Goal: Information Seeking & Learning: Learn about a topic

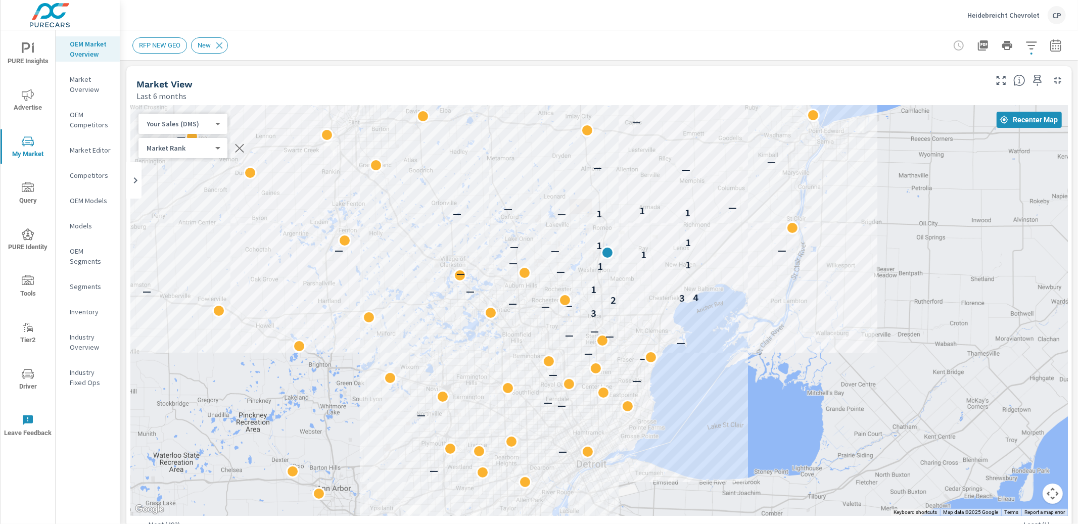
scroll to position [1, 0]
click at [39, 48] on span "PURE Insights" at bounding box center [28, 54] width 49 height 25
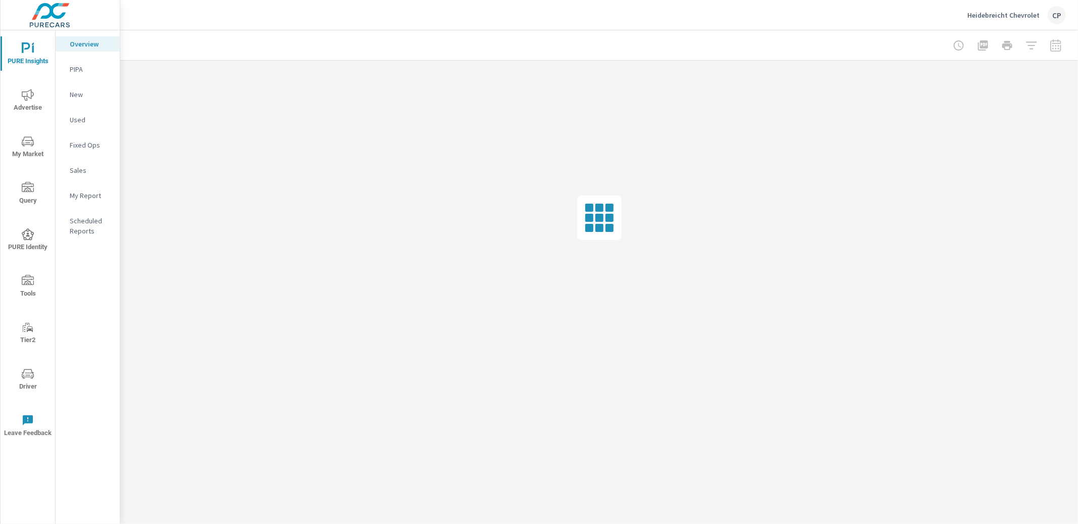
click at [90, 200] on p "My Report" at bounding box center [91, 195] width 42 height 10
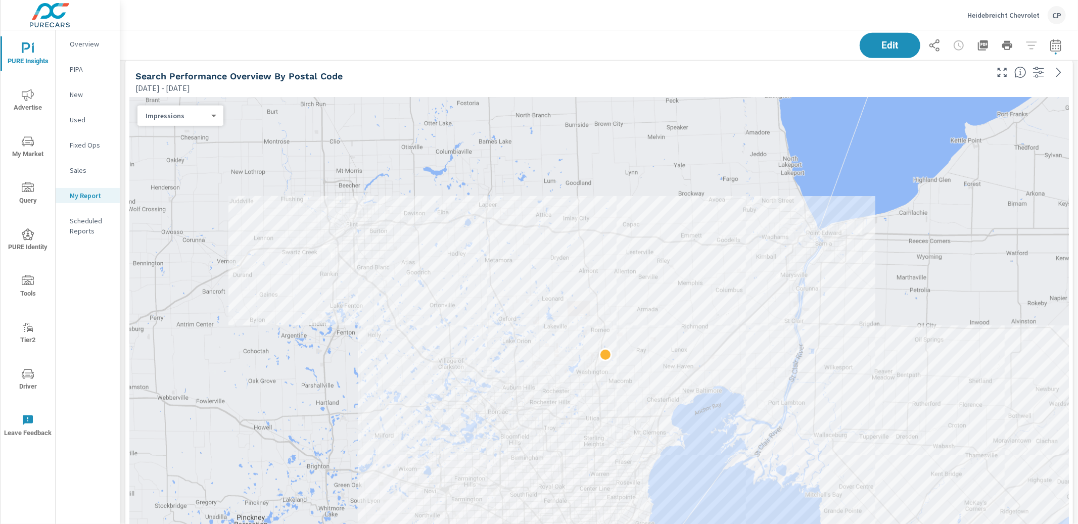
scroll to position [1, 0]
click at [174, 121] on div "Impressions 0 ​" at bounding box center [180, 116] width 86 height 20
click at [197, 114] on body "PURE Insights Advertise My Market Query PURE Identity Tools Tier2 Driver Leave …" at bounding box center [539, 262] width 1078 height 524
click at [21, 51] on div at bounding box center [539, 262] width 1078 height 524
click at [42, 57] on span "PURE Insights" at bounding box center [28, 54] width 49 height 25
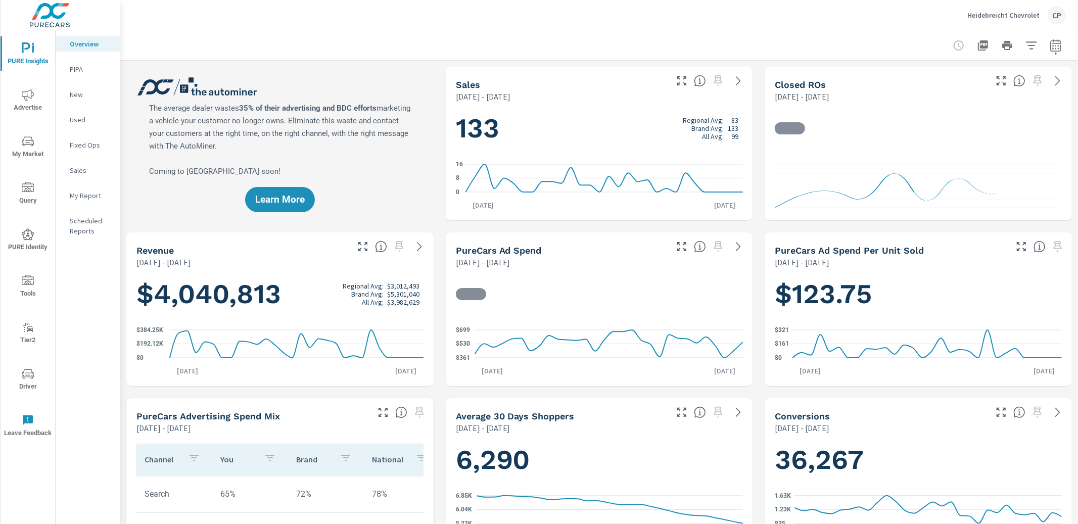
click at [30, 95] on icon "nav menu" at bounding box center [28, 95] width 12 height 12
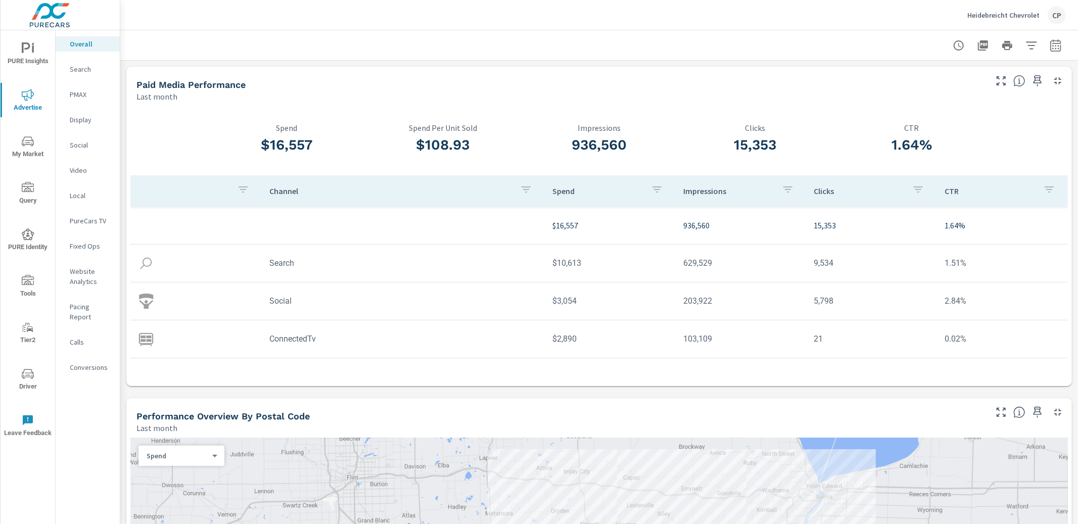
click at [23, 53] on icon "nav menu" at bounding box center [28, 48] width 12 height 12
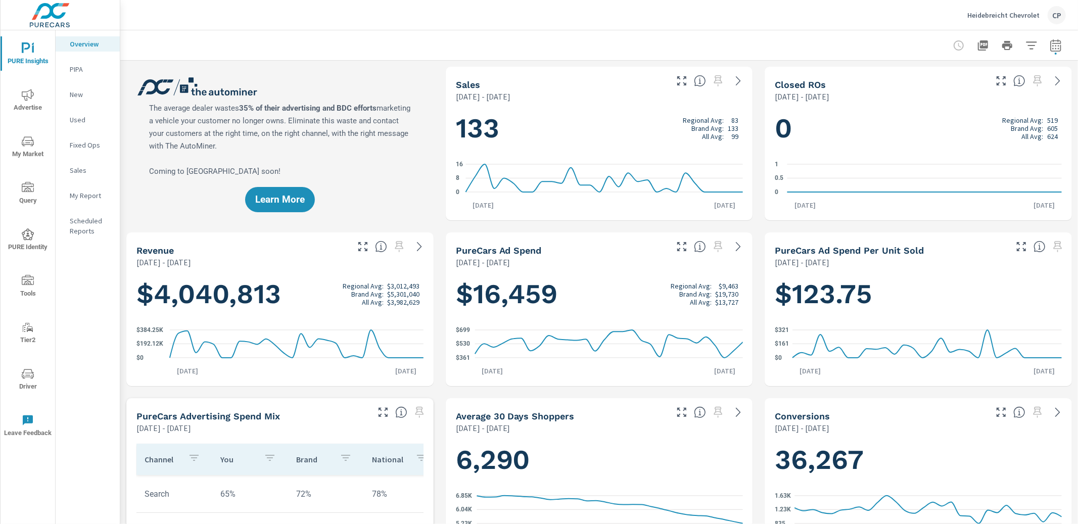
click at [73, 186] on nav "Overview PIPA New Used Fixed Ops Sales My Report Scheduled Reports" at bounding box center [88, 141] width 64 height 222
click at [75, 191] on p "My Report" at bounding box center [91, 195] width 42 height 10
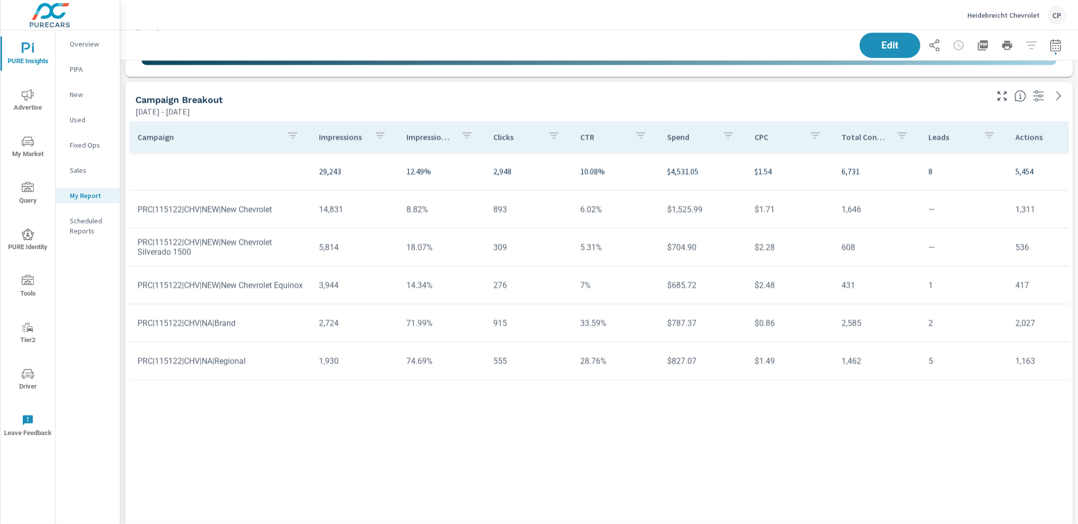
scroll to position [1040, 0]
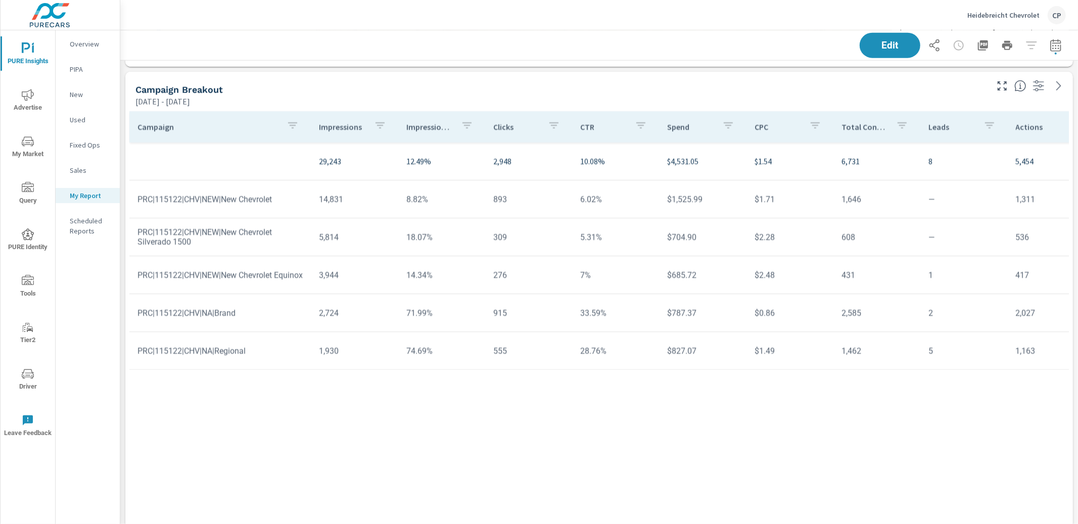
click at [808, 42] on icon "button" at bounding box center [1055, 45] width 12 height 12
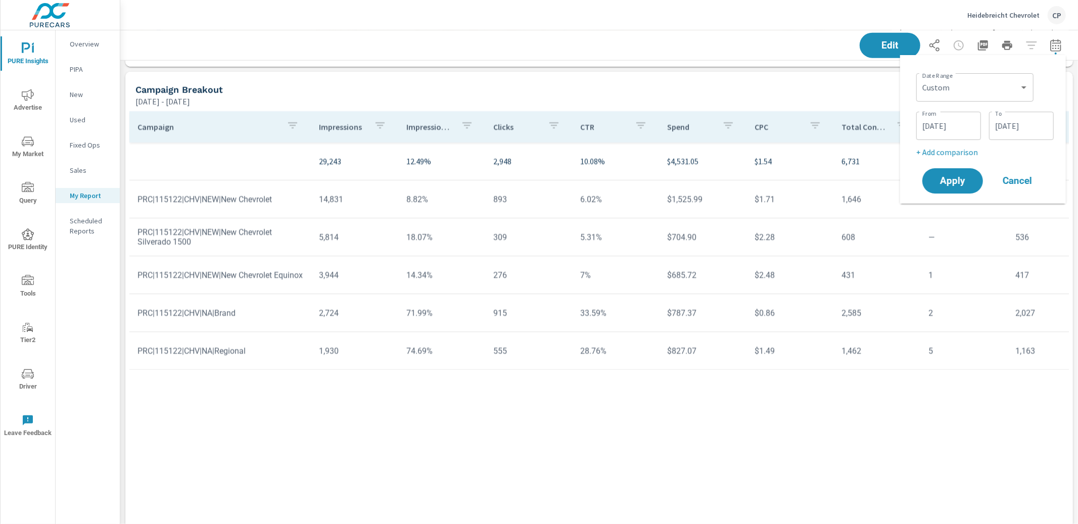
click at [808, 135] on input "08/10/2025" at bounding box center [948, 126] width 57 height 20
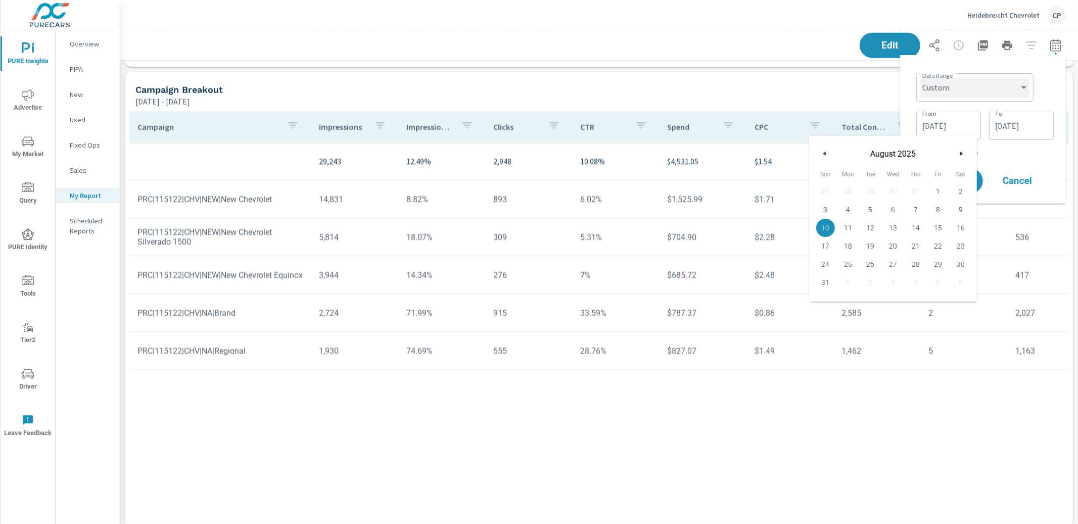
click at [808, 83] on select "Custom Yesterday Last week Last 7 days Last 14 days Last 30 days Last 45 days L…" at bounding box center [974, 87] width 109 height 20
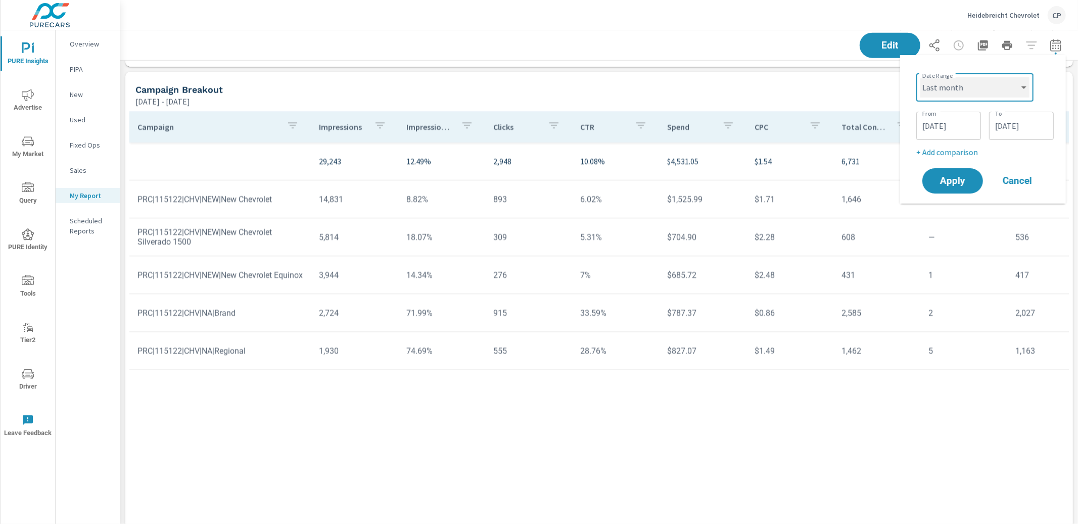
click at [808, 77] on select "Custom Yesterday Last week Last 7 days Last 14 days Last 30 days Last 45 days L…" at bounding box center [974, 87] width 109 height 20
select select "Last month"
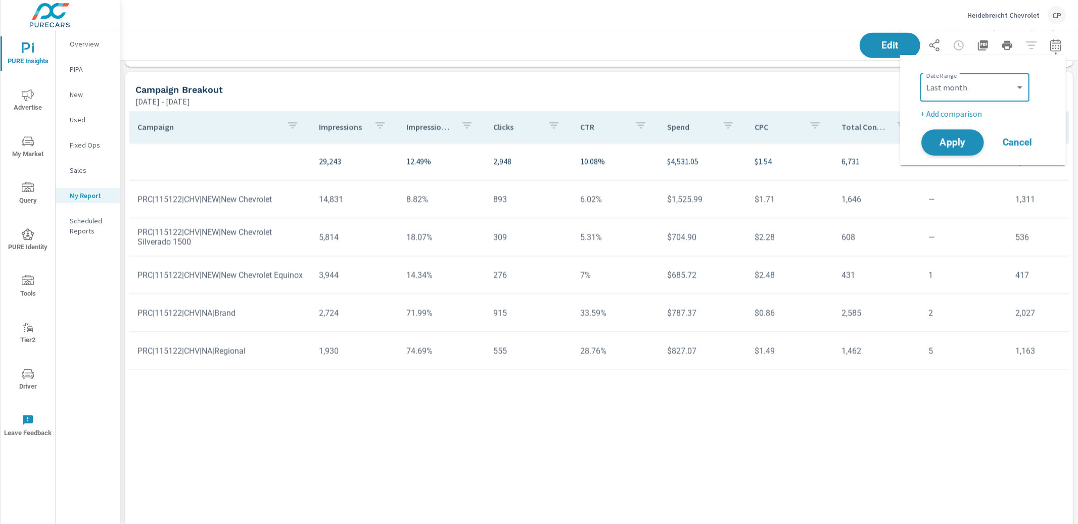
drag, startPoint x: 956, startPoint y: 175, endPoint x: 956, endPoint y: 151, distance: 24.3
click at [808, 175] on tr "29,243 12.49% 2,948 10.08% $4,531.05 $1.54 6,731 8 5,454 $0.91 217% 45.22% 41.6…" at bounding box center [785, 161] width 1313 height 38
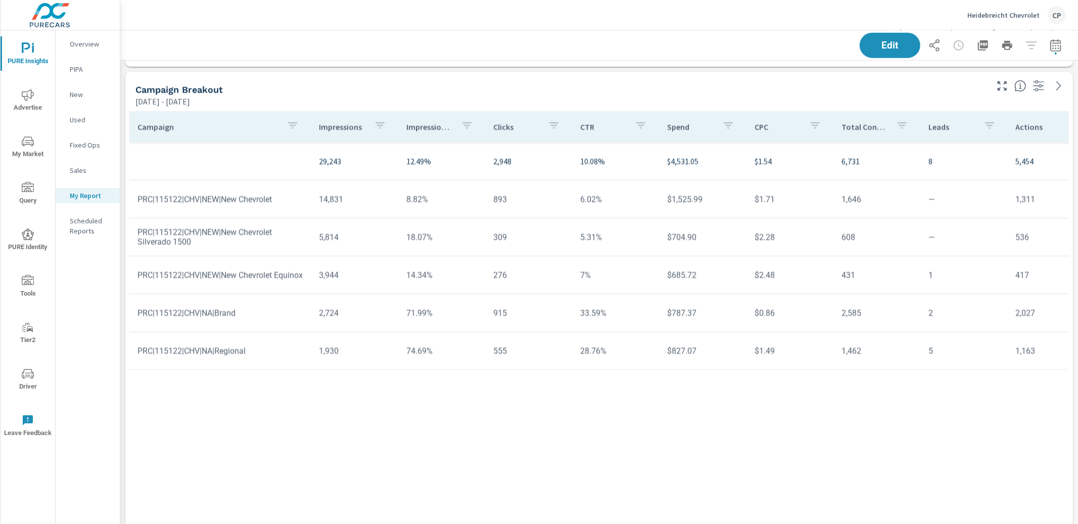
click at [808, 138] on div "Date Range Custom Yesterday Last week Last 7 days Last 14 days Last 30 days Las…" at bounding box center [983, 110] width 166 height 110
click at [808, 45] on div "Edit" at bounding box center [598, 45] width 957 height 30
click at [808, 46] on button "button" at bounding box center [1055, 45] width 20 height 20
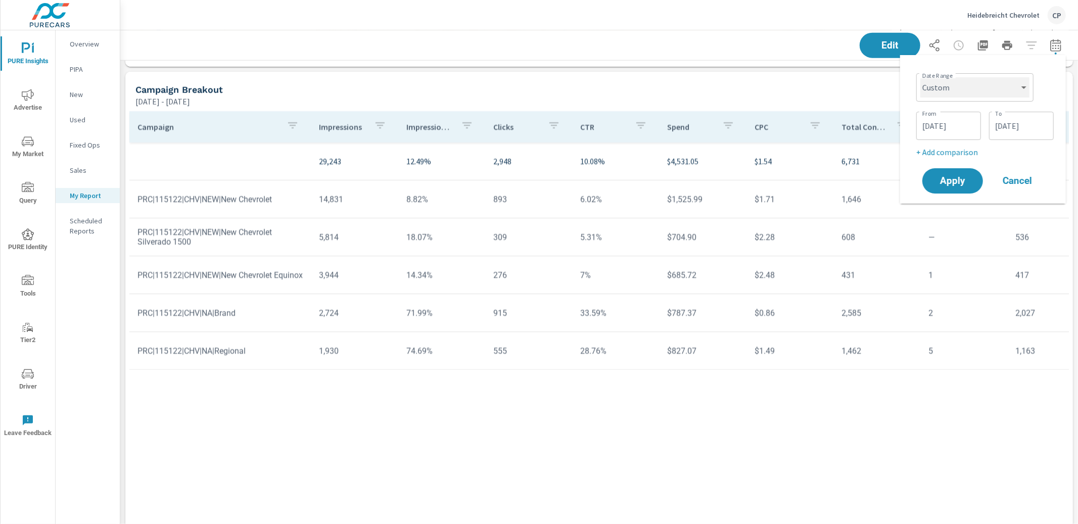
click at [808, 85] on select "Custom Yesterday Last week Last 7 days Last 14 days Last 30 days Last 45 days L…" at bounding box center [974, 87] width 109 height 20
click at [808, 77] on select "Custom Yesterday Last week Last 7 days Last 14 days Last 30 days Last 45 days L…" at bounding box center [974, 87] width 109 height 20
select select "Last month"
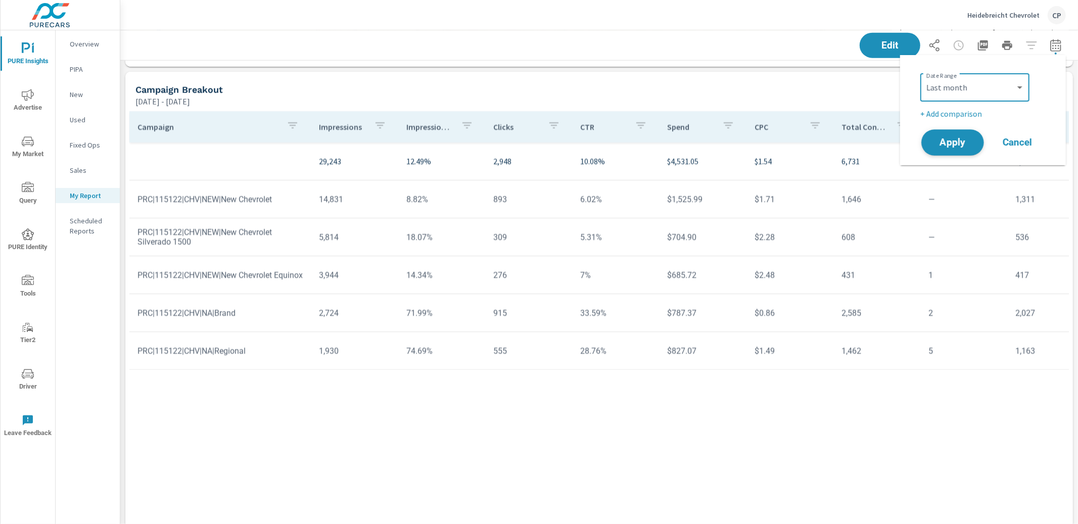
click at [808, 134] on button "Apply" at bounding box center [952, 142] width 63 height 26
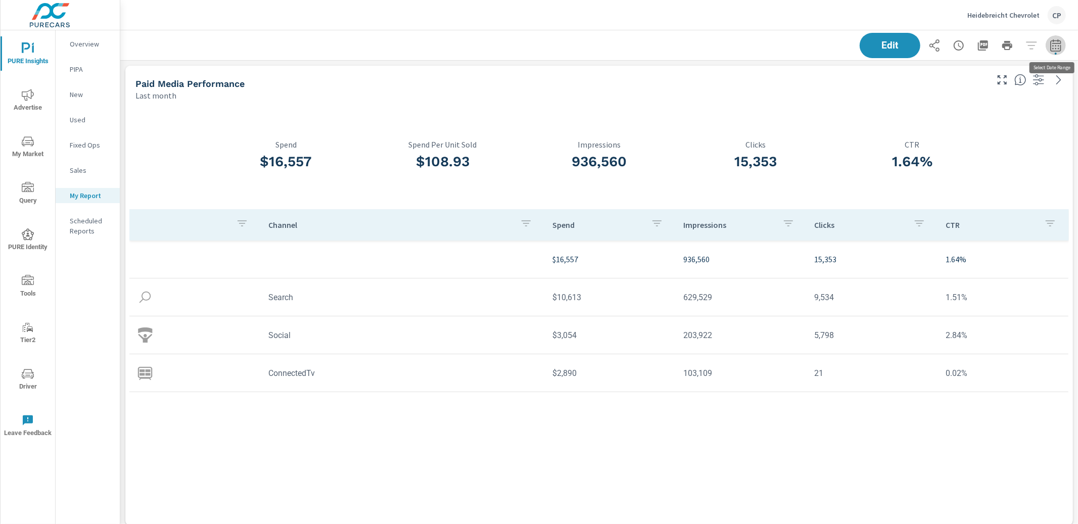
click at [808, 45] on icon "button" at bounding box center [1055, 45] width 12 height 12
select select "Last month"
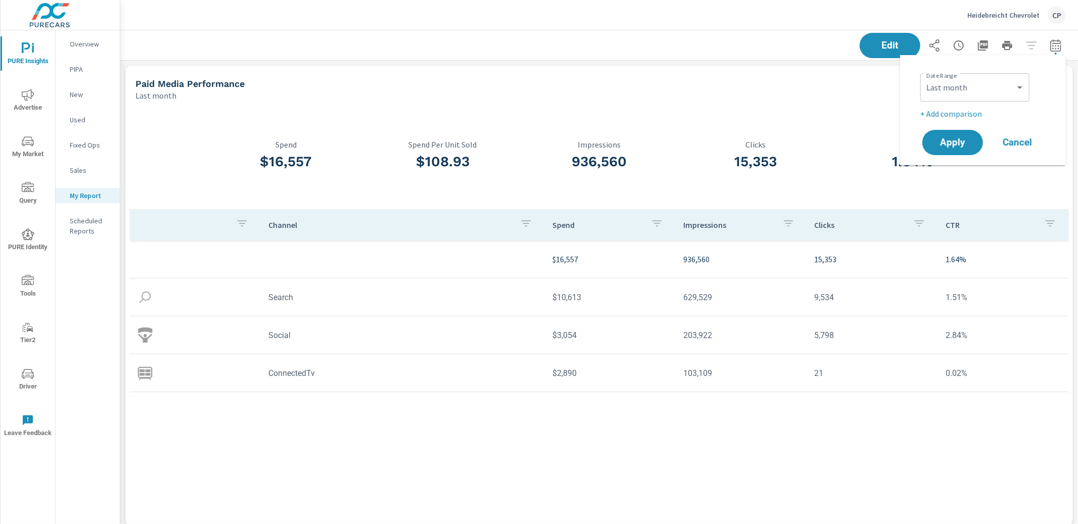
click at [808, 109] on p "+ Add comparison" at bounding box center [984, 114] width 129 height 12
select select "Previous period"
click at [808, 169] on span "Apply" at bounding box center [952, 171] width 41 height 10
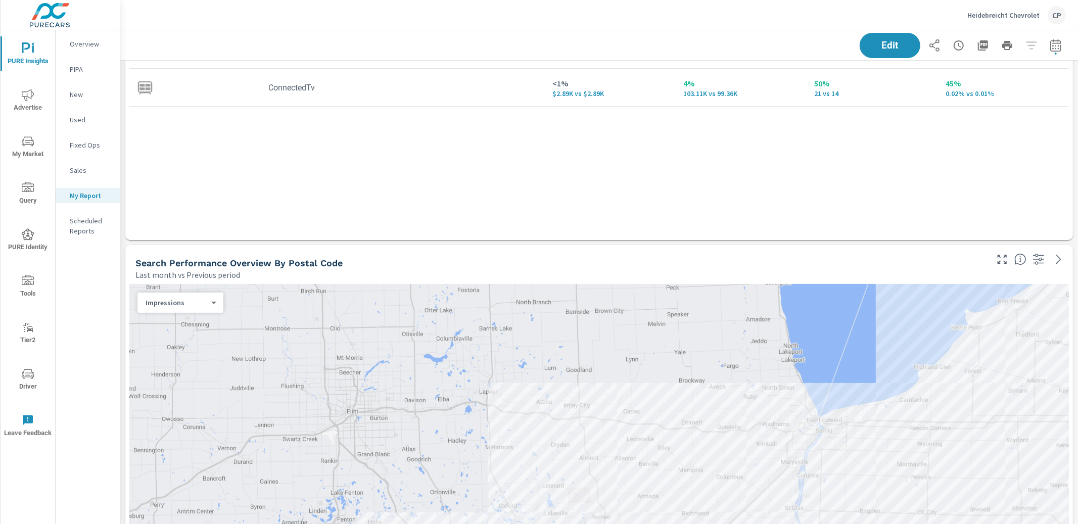
scroll to position [290, 0]
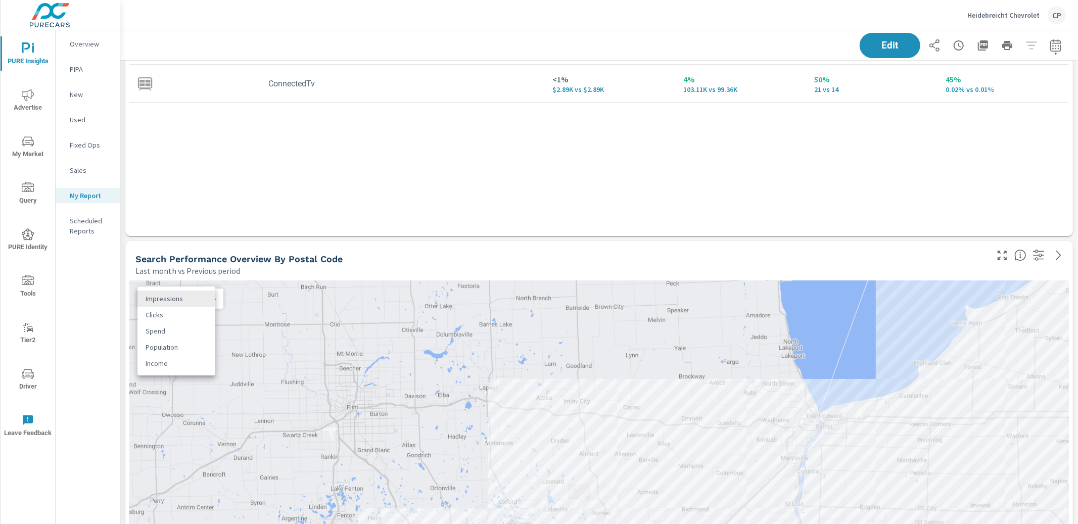
click at [177, 294] on body "PURE Insights Advertise My Market Query PURE Identity Tools Tier2 Driver Leave …" at bounding box center [539, 262] width 1078 height 524
click at [41, 94] on div at bounding box center [539, 262] width 1078 height 524
click at [35, 97] on span "Advertise" at bounding box center [28, 101] width 49 height 25
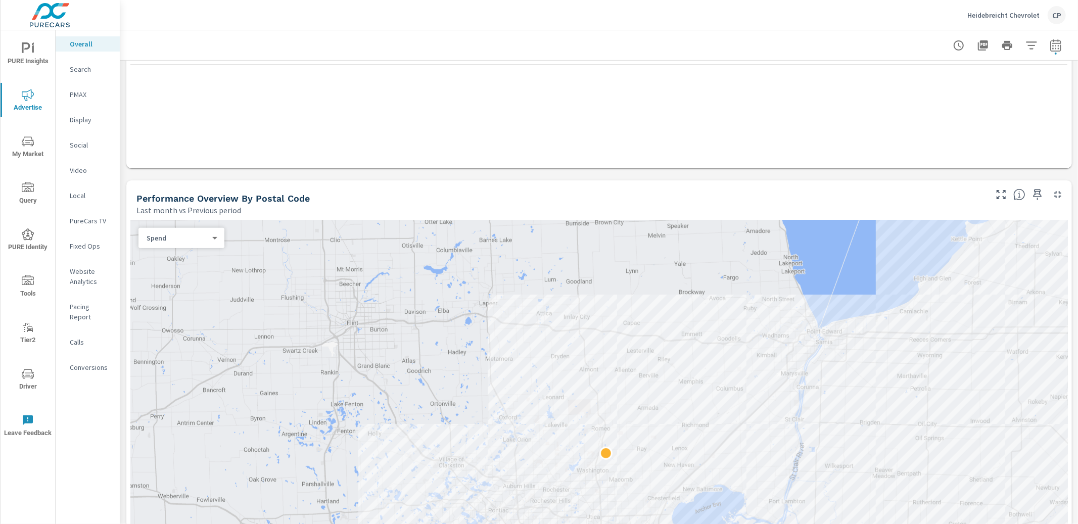
scroll to position [304, 0]
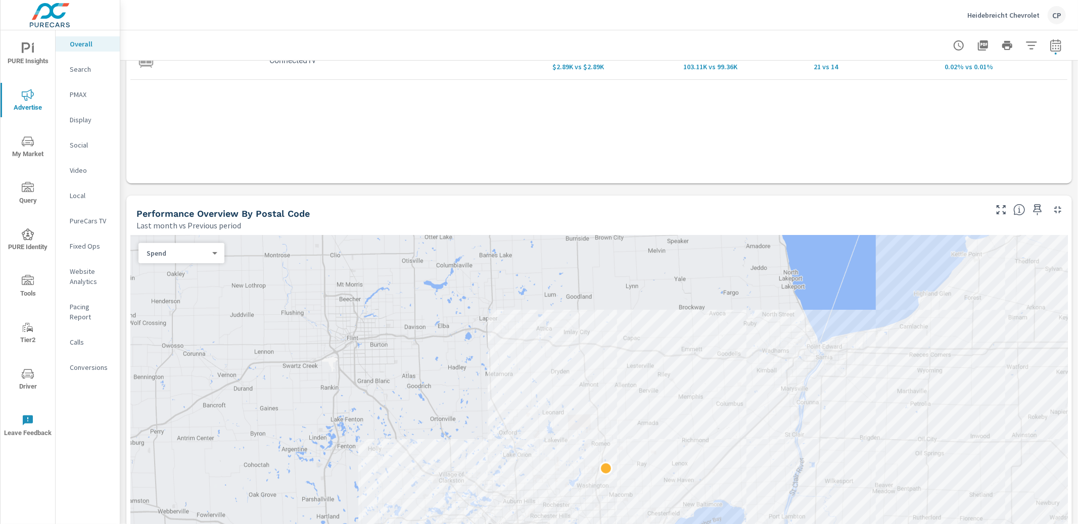
click at [188, 257] on body "PURE Insights Advertise My Market Query PURE Identity Tools Tier2 Driver Leave …" at bounding box center [539, 262] width 1078 height 524
click at [189, 274] on li "Sales" at bounding box center [177, 269] width 78 height 16
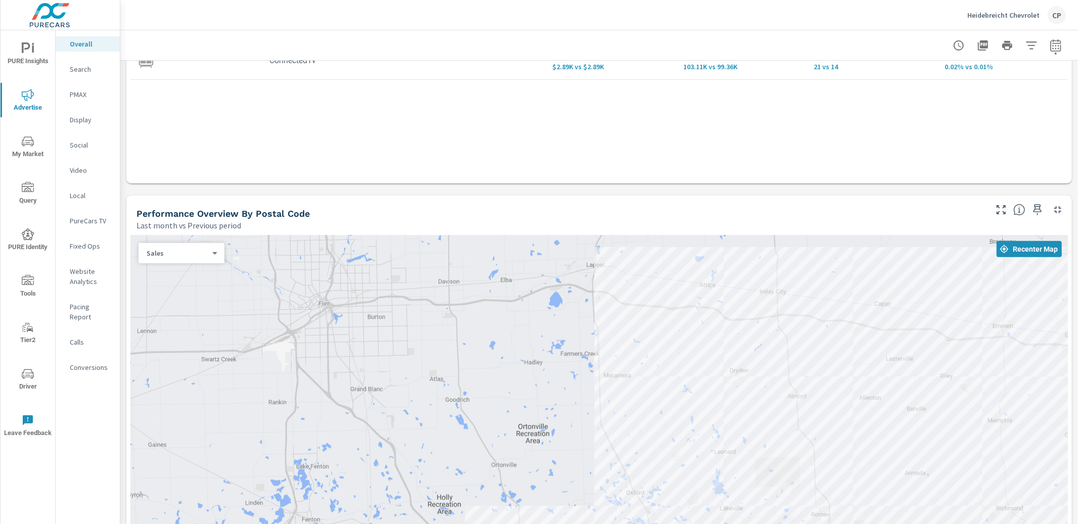
drag, startPoint x: 555, startPoint y: 279, endPoint x: 453, endPoint y: 192, distance: 134.4
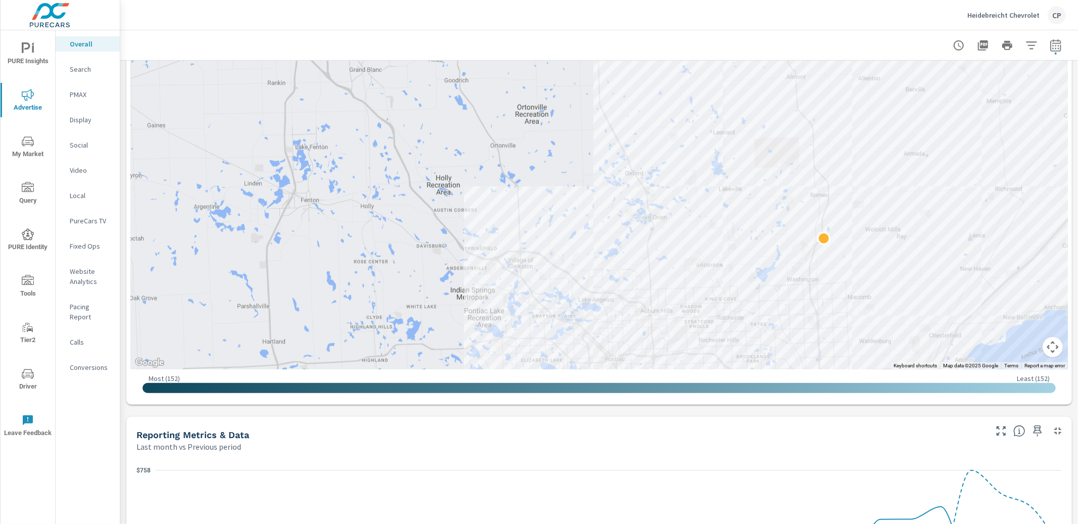
scroll to position [628, 0]
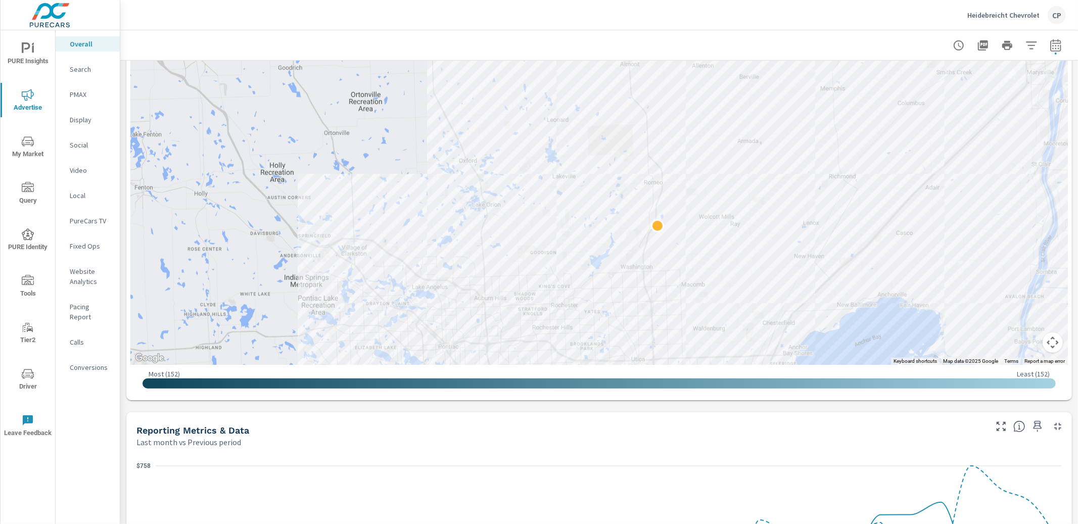
drag, startPoint x: 604, startPoint y: 188, endPoint x: 418, endPoint y: 171, distance: 187.2
click at [433, 172] on div at bounding box center [918, 403] width 970 height 546
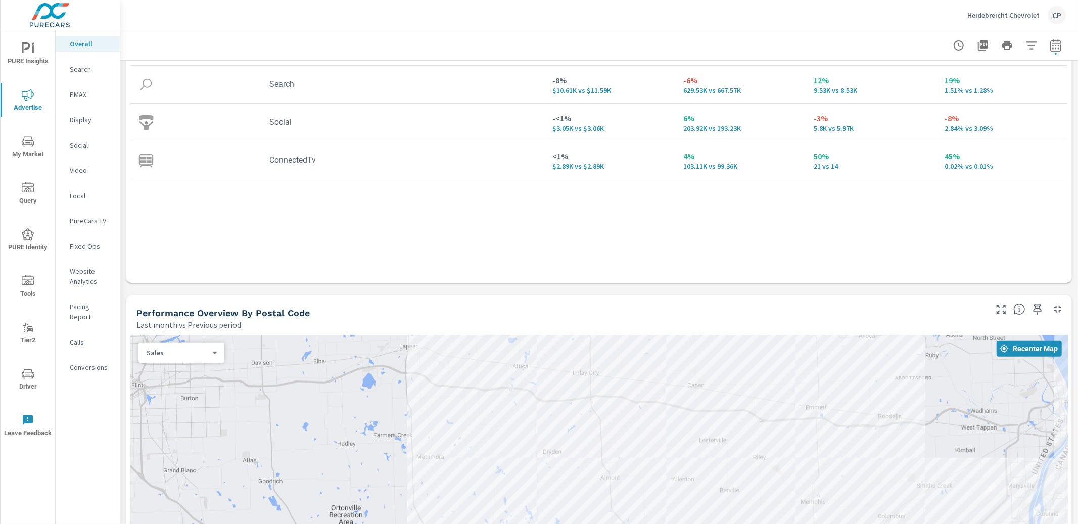
scroll to position [188, 0]
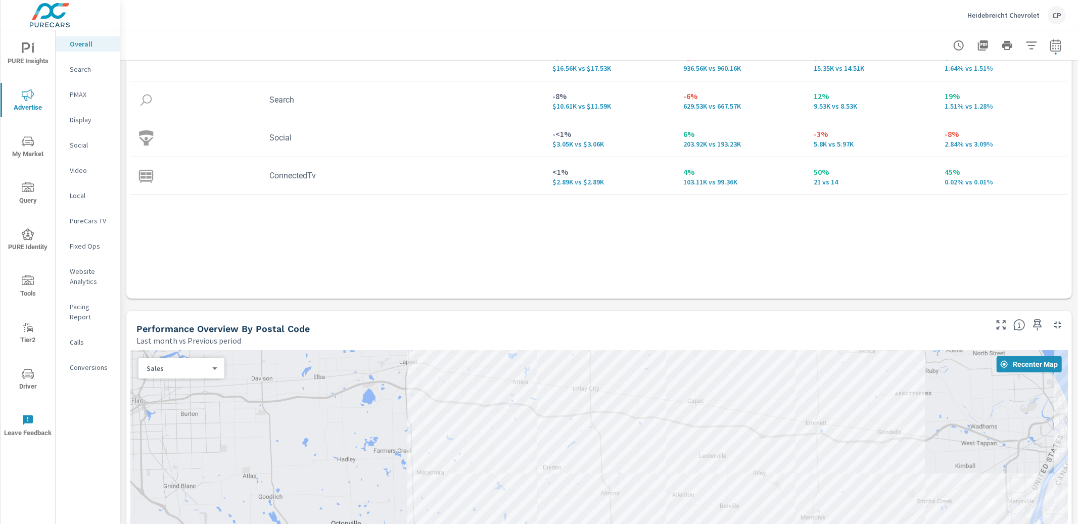
click at [191, 359] on div "Sales 1 ​" at bounding box center [181, 368] width 86 height 20
click at [191, 367] on body "PURE Insights Advertise My Market Query PURE Identity Tools Tier2 Driver Leave …" at bounding box center [539, 262] width 1078 height 524
click at [192, 344] on li "Spend" at bounding box center [177, 352] width 78 height 16
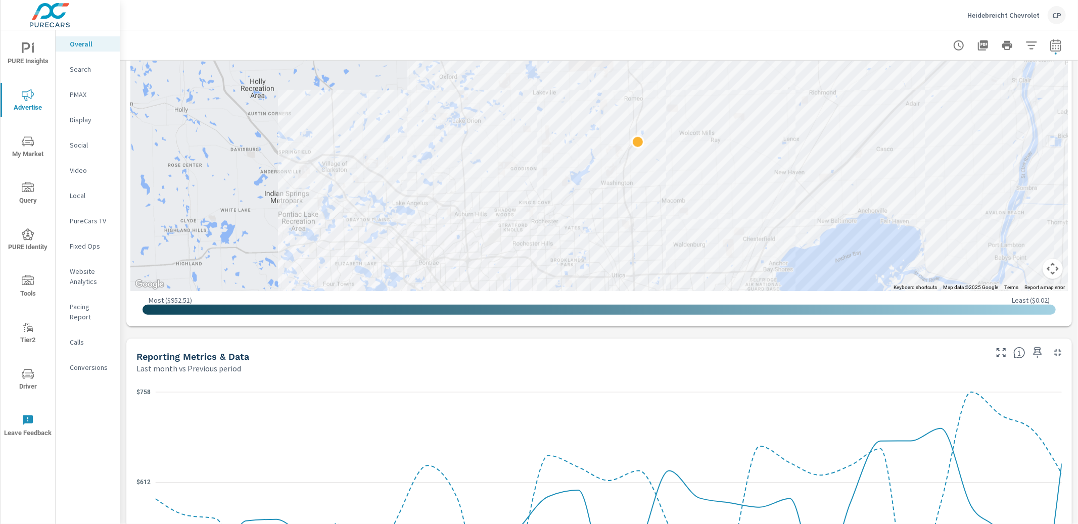
scroll to position [734, 0]
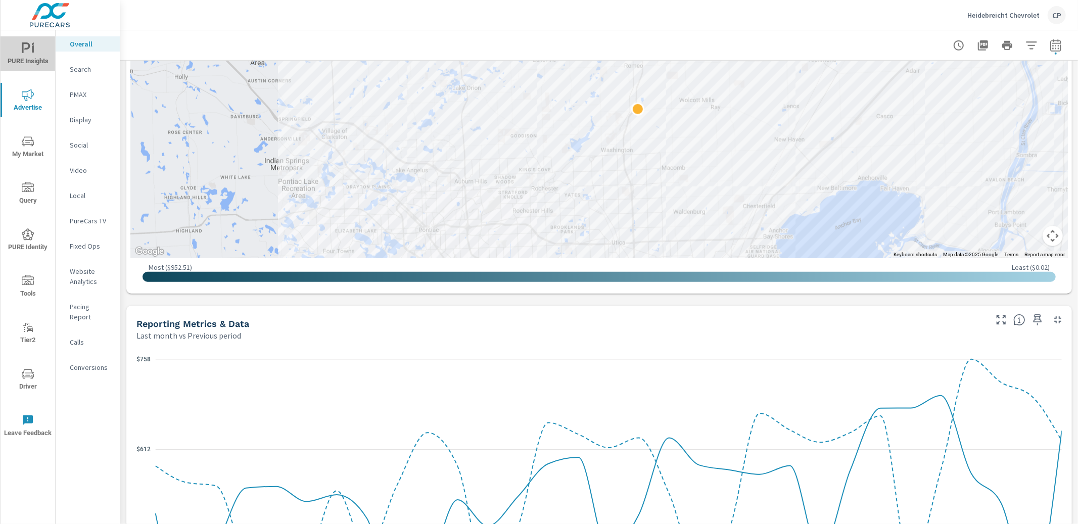
click at [37, 56] on span "PURE Insights" at bounding box center [28, 54] width 49 height 25
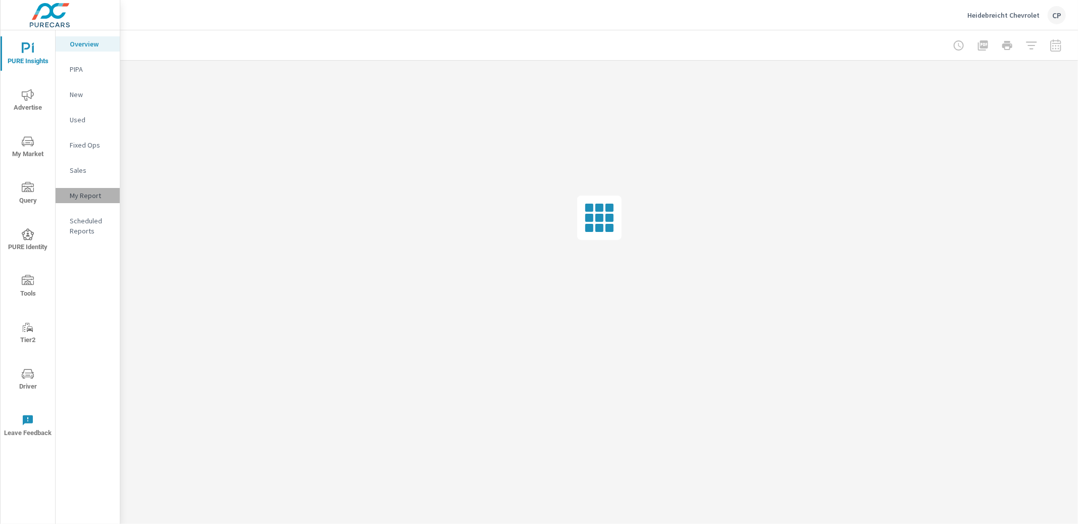
click at [89, 190] on p "My Report" at bounding box center [91, 195] width 42 height 10
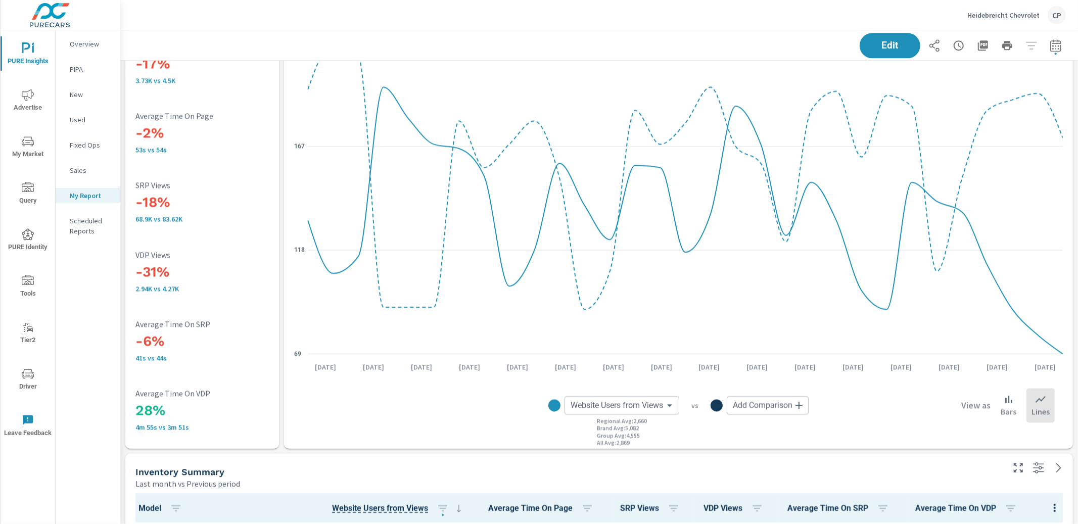
scroll to position [2053, 0]
drag, startPoint x: 886, startPoint y: 49, endPoint x: 861, endPoint y: 62, distance: 28.3
click at [808, 49] on span "Edit" at bounding box center [890, 45] width 40 height 9
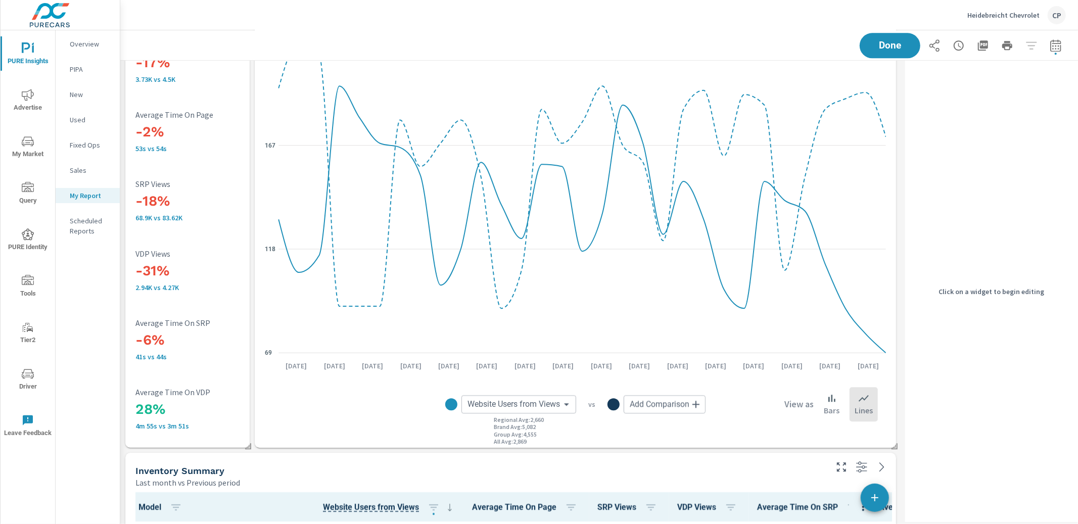
click at [517, 151] on icon at bounding box center [581, 174] width 607 height 267
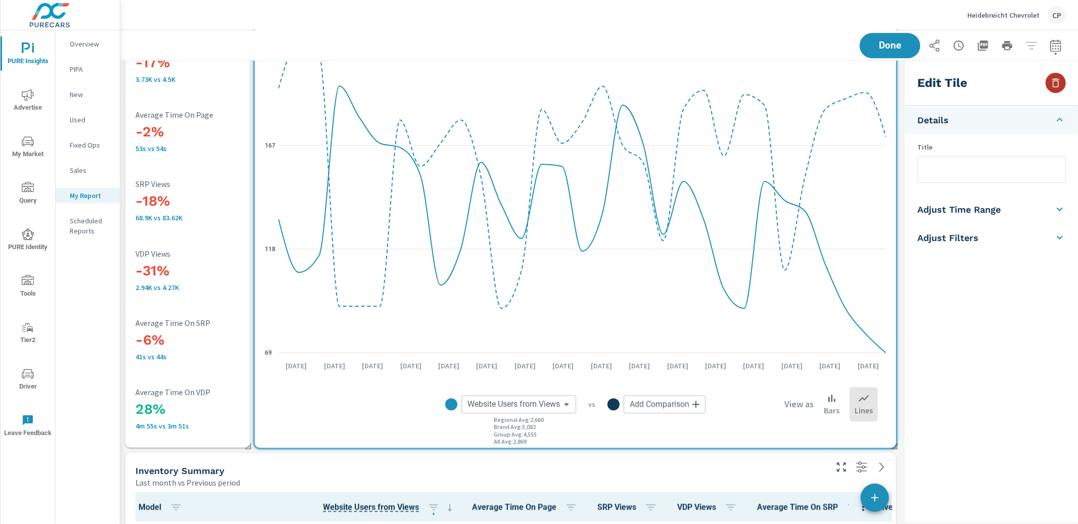
click at [808, 79] on icon "button" at bounding box center [1055, 82] width 7 height 9
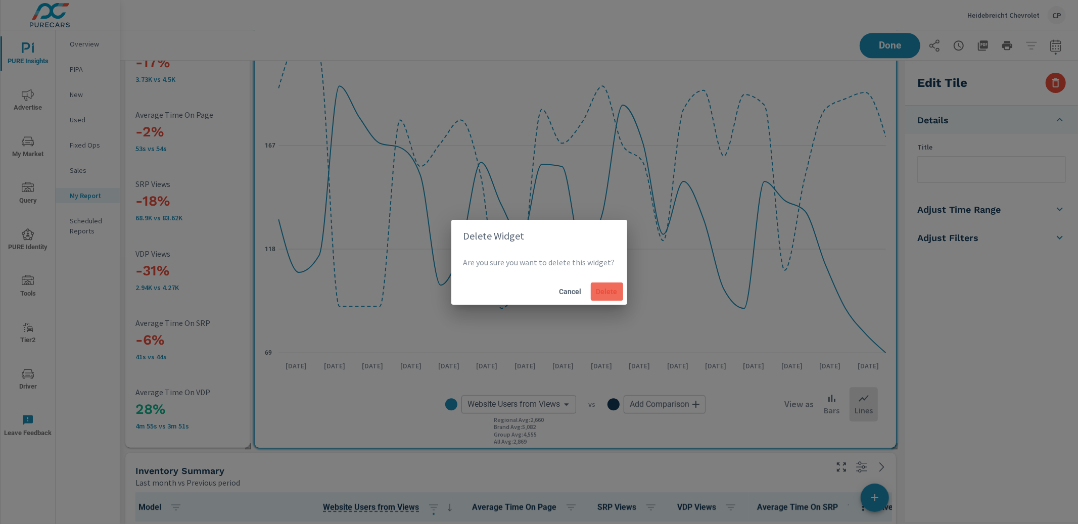
click at [595, 287] on span "Delete" at bounding box center [607, 291] width 24 height 9
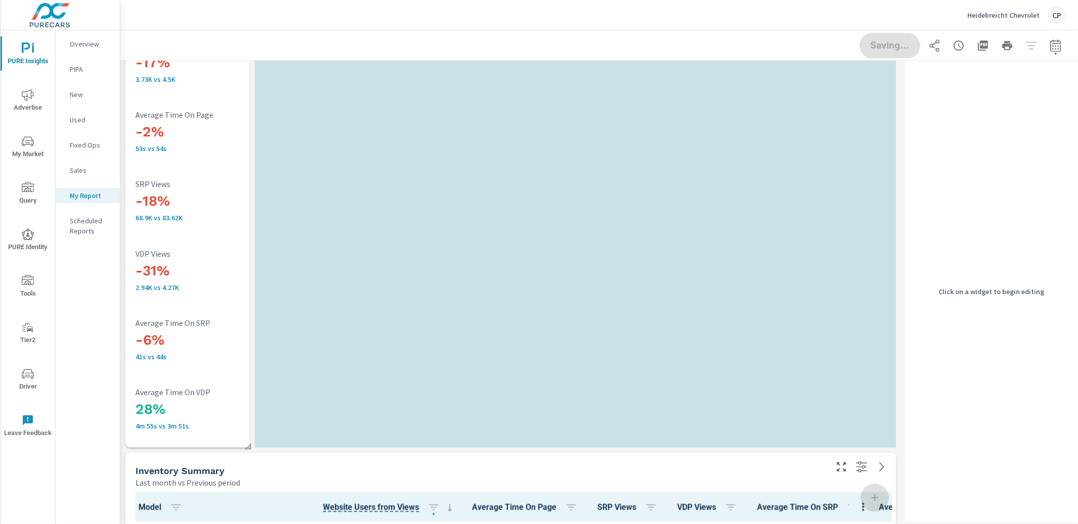
click at [232, 167] on div "-17% 3.73K vs 4.5K Website Users from Views -2% 53s vs 54s Average Time On Page…" at bounding box center [187, 235] width 116 height 416
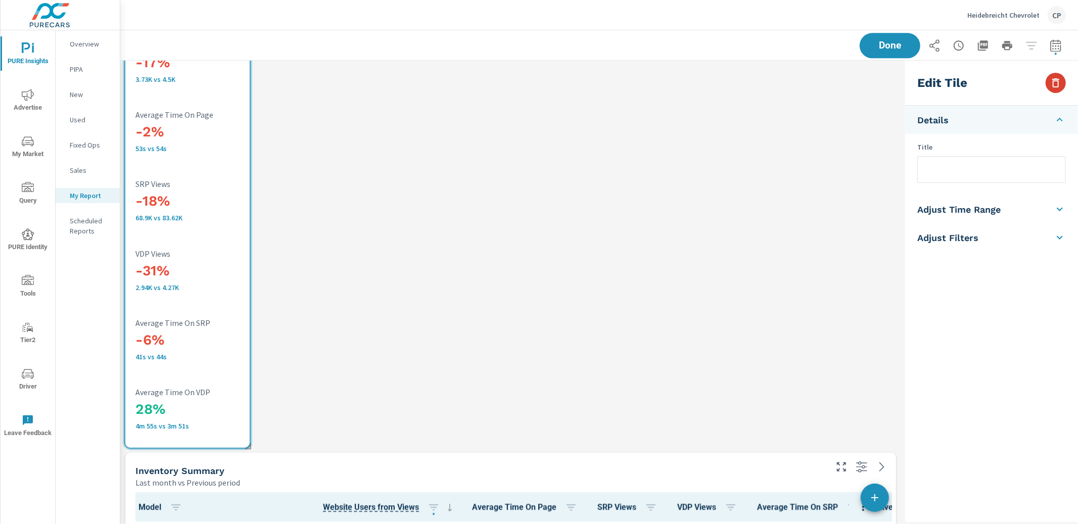
click at [808, 78] on button "button" at bounding box center [1055, 83] width 20 height 20
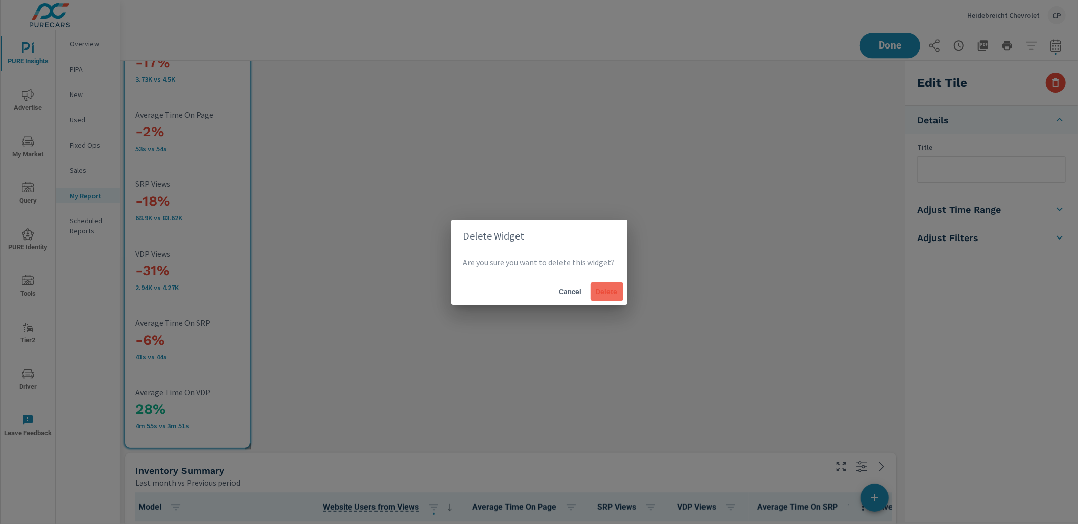
click at [597, 297] on button "Delete" at bounding box center [607, 291] width 32 height 18
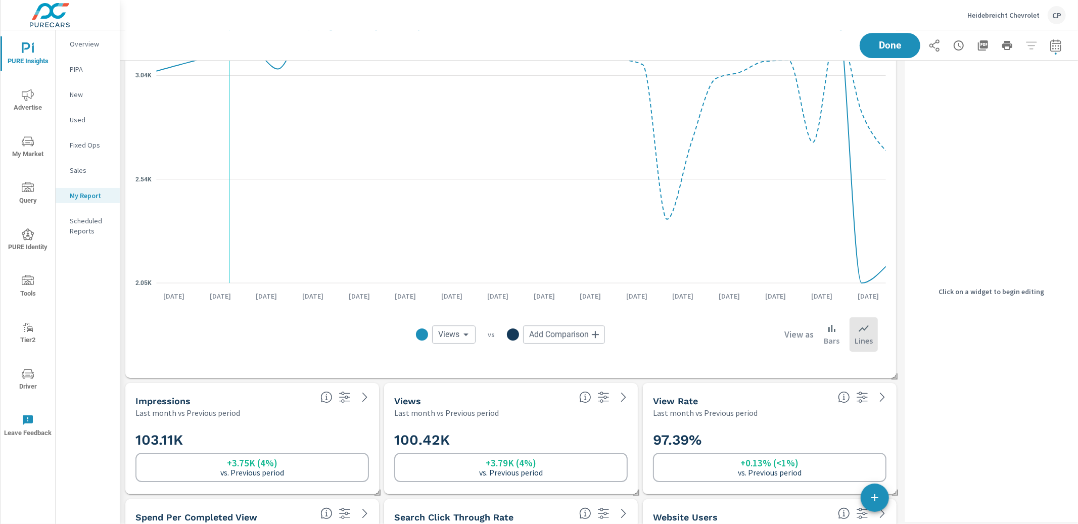
scroll to position [2818, 0]
drag, startPoint x: 29, startPoint y: 101, endPoint x: 31, endPoint y: 107, distance: 5.9
click at [29, 102] on span "Advertise" at bounding box center [28, 101] width 49 height 25
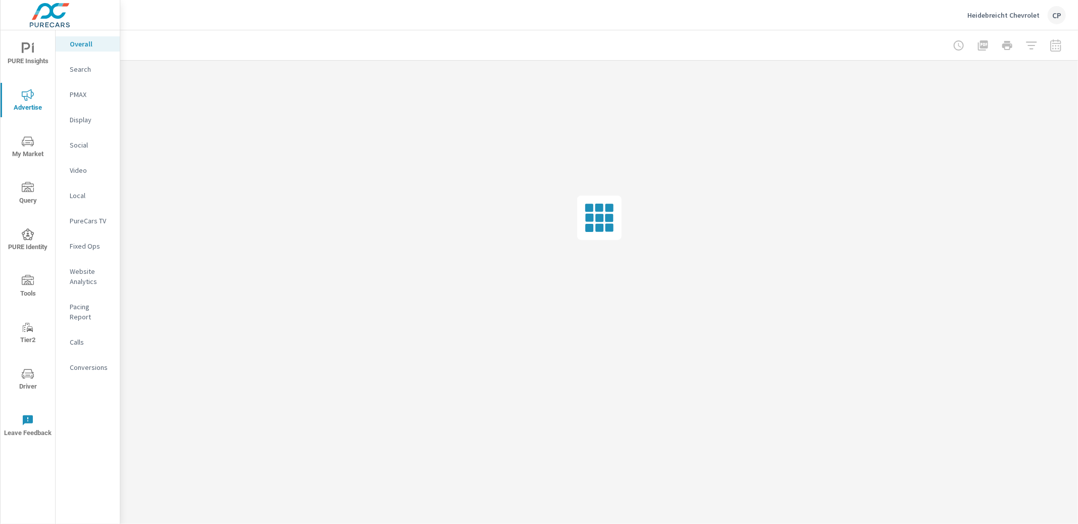
click at [94, 219] on p "PureCars TV" at bounding box center [91, 221] width 42 height 10
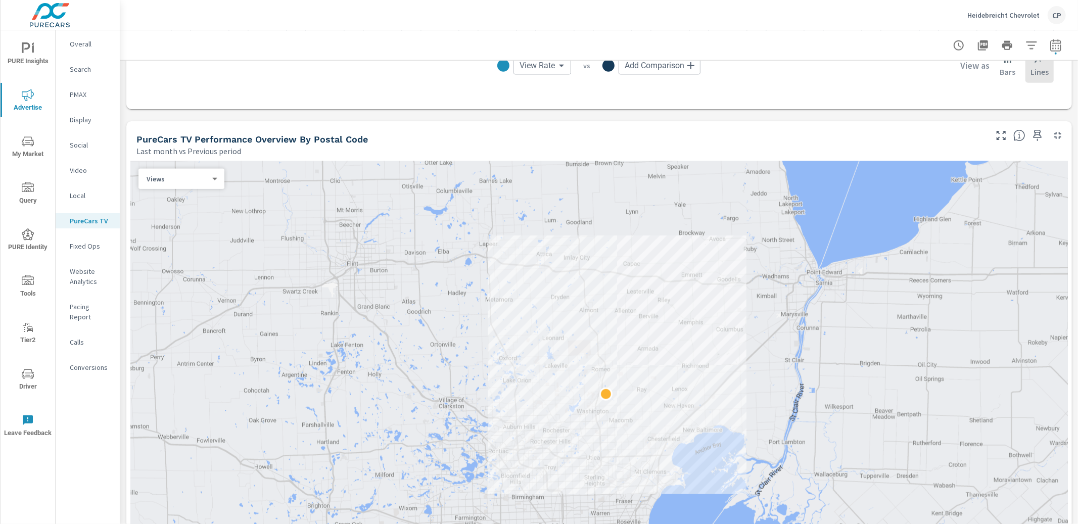
scroll to position [1022, 0]
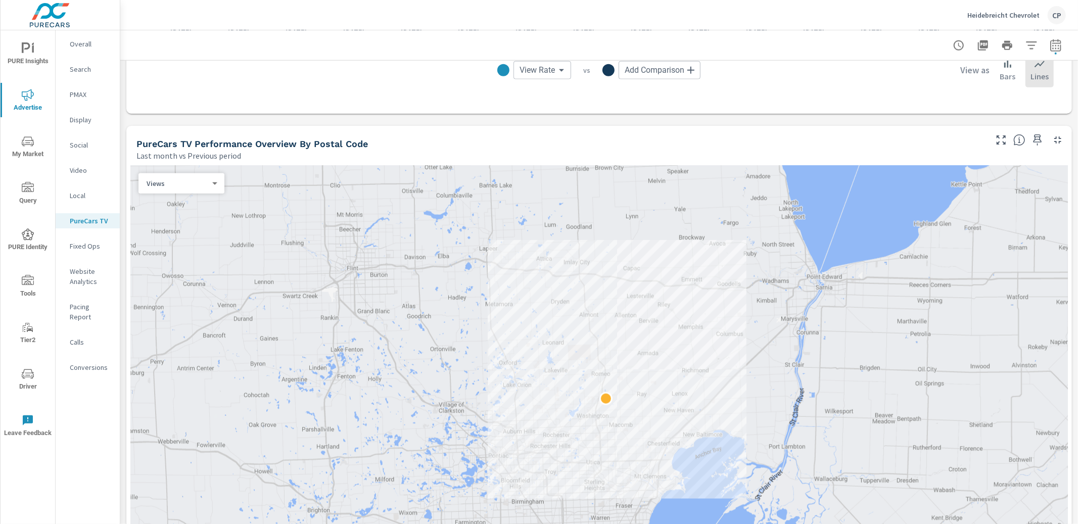
click at [149, 186] on body "PURE Insights Advertise My Market Query PURE Identity Tools Tier2 Driver Leave …" at bounding box center [539, 262] width 1078 height 524
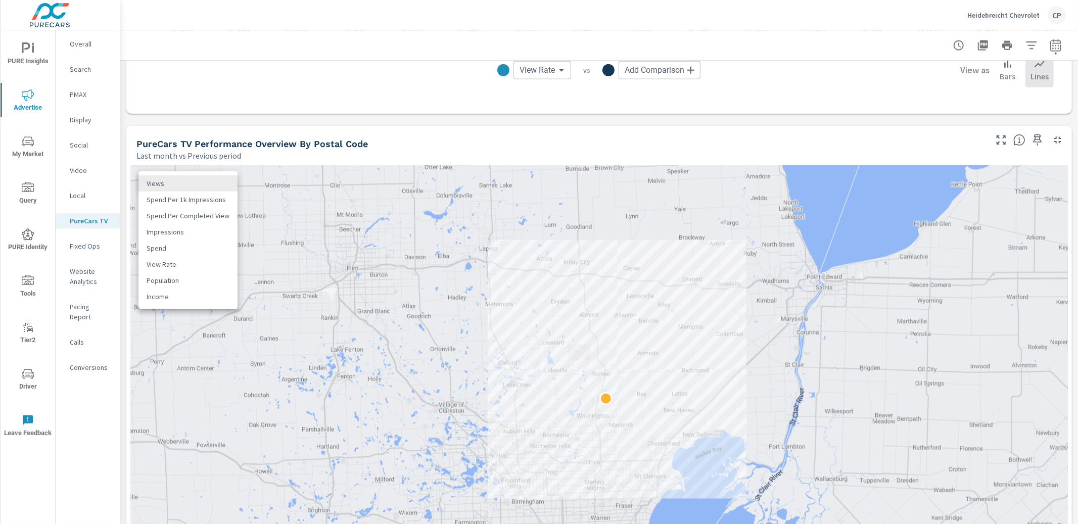
drag, startPoint x: 124, startPoint y: 152, endPoint x: 137, endPoint y: 152, distance: 12.6
click at [124, 152] on div at bounding box center [539, 262] width 1078 height 524
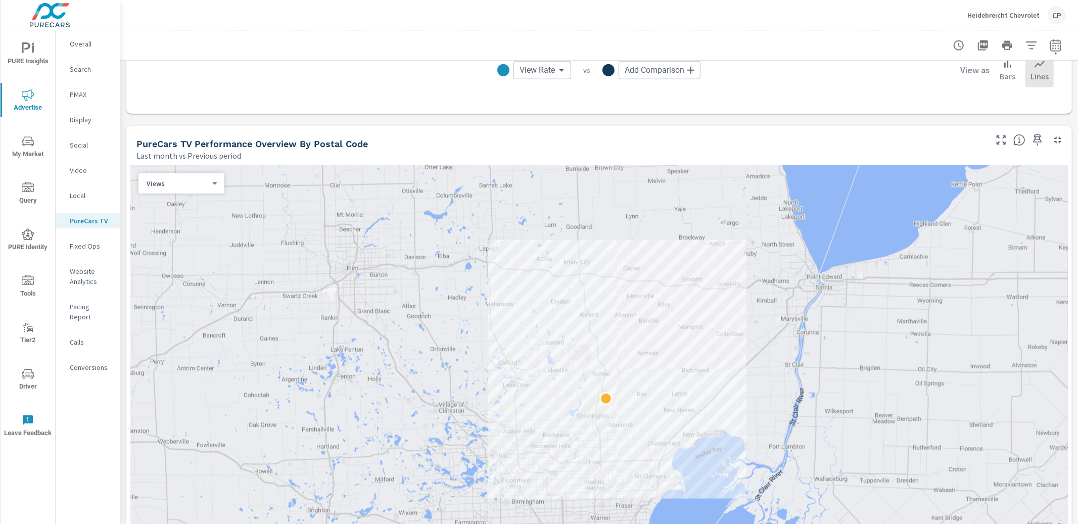
click at [808, 136] on icon "button" at bounding box center [1037, 140] width 12 height 12
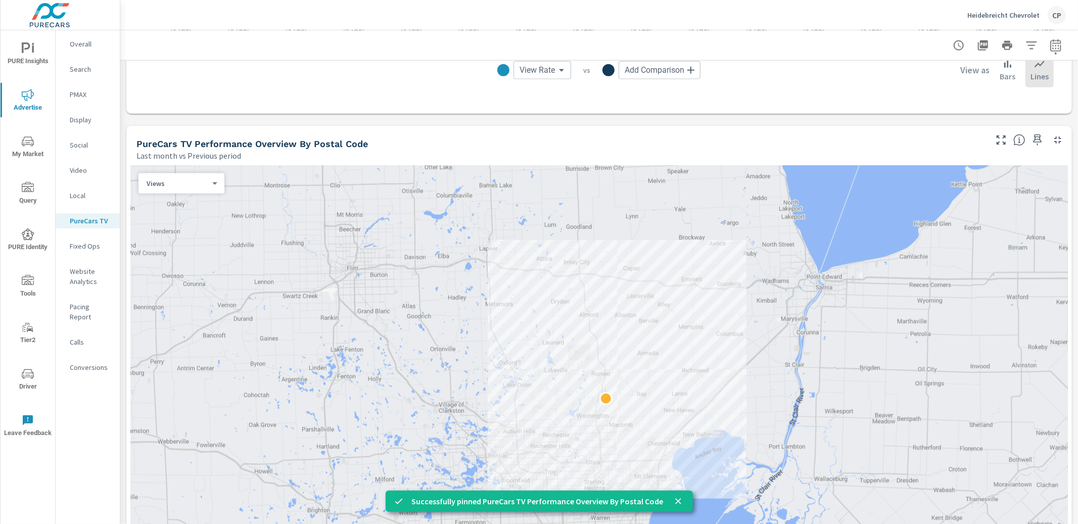
click at [32, 52] on icon "nav menu" at bounding box center [28, 48] width 12 height 12
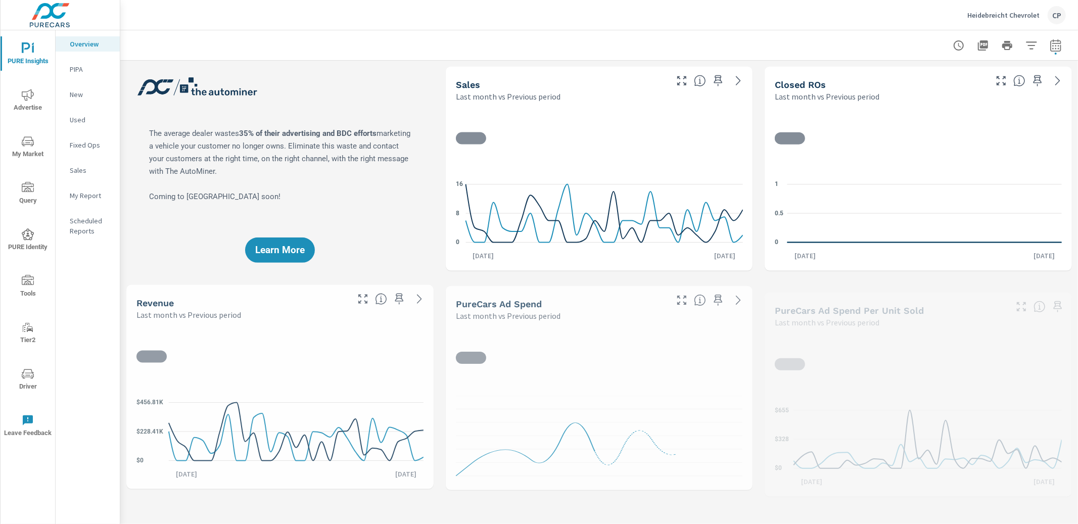
scroll to position [1, 0]
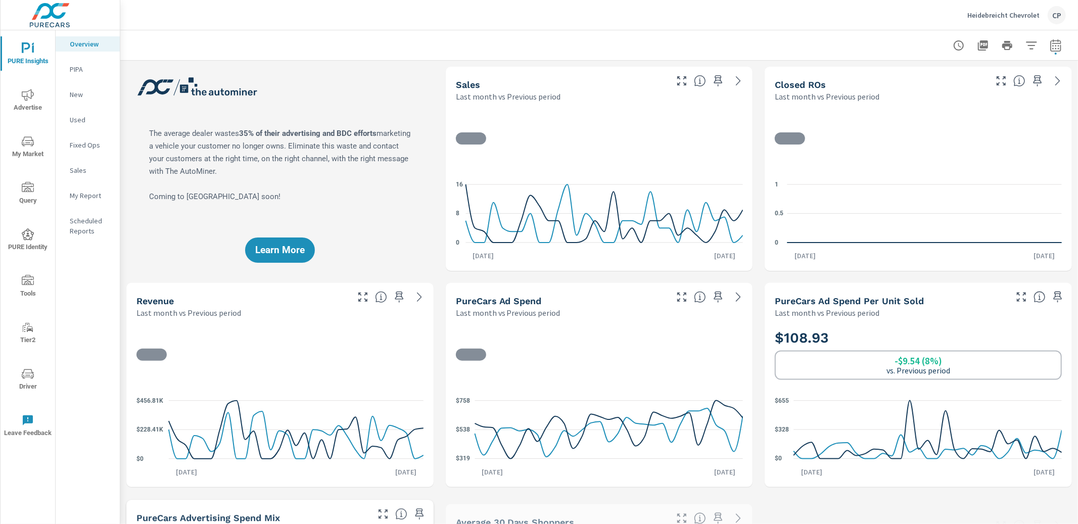
click at [94, 205] on nav "Overview PIPA New Used Fixed Ops Sales My Report Scheduled Reports" at bounding box center [88, 141] width 64 height 222
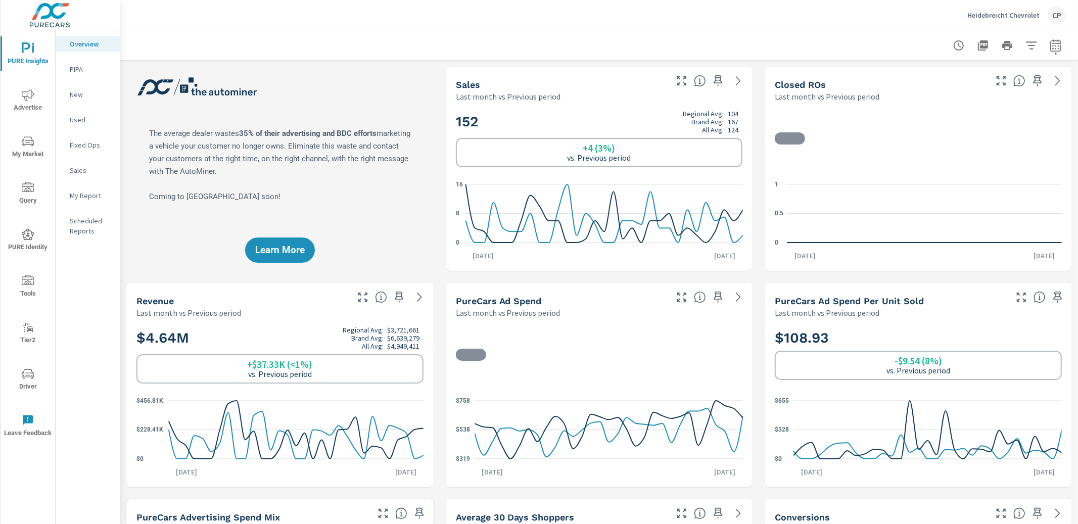
click at [91, 220] on p "Scheduled Reports" at bounding box center [91, 226] width 42 height 20
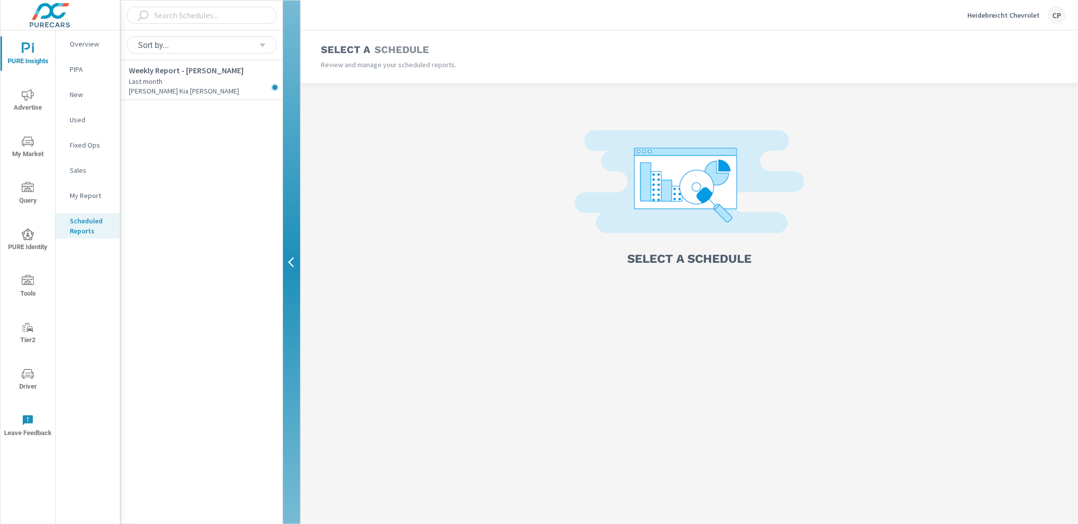
click at [39, 58] on span "PURE Insights" at bounding box center [28, 54] width 49 height 25
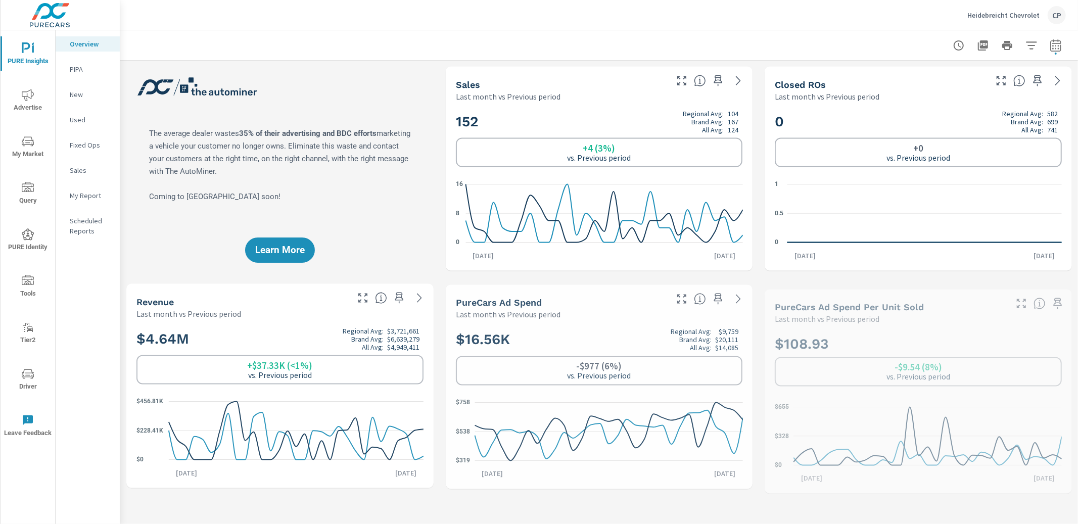
scroll to position [1, 0]
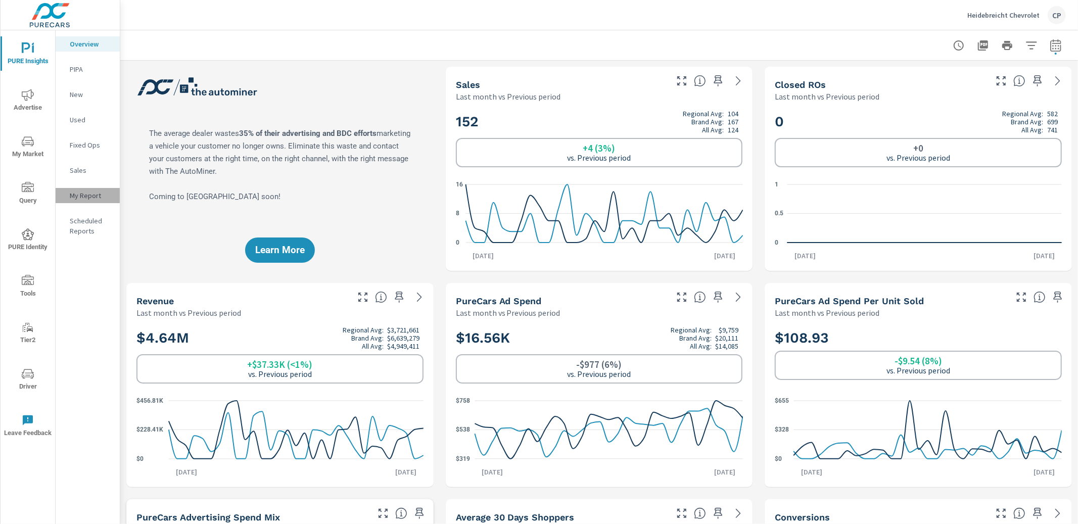
click at [77, 196] on p "My Report" at bounding box center [91, 195] width 42 height 10
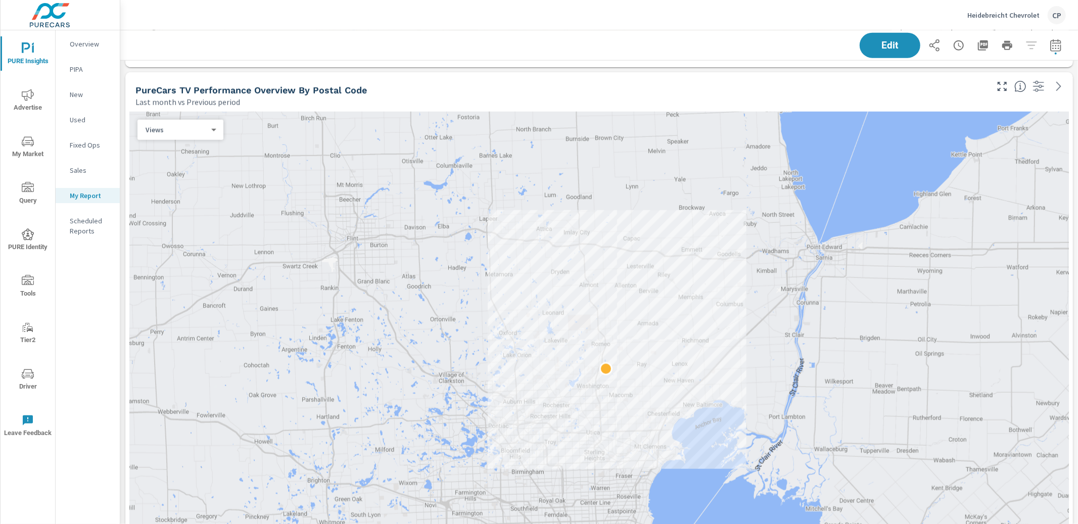
scroll to position [1046, 0]
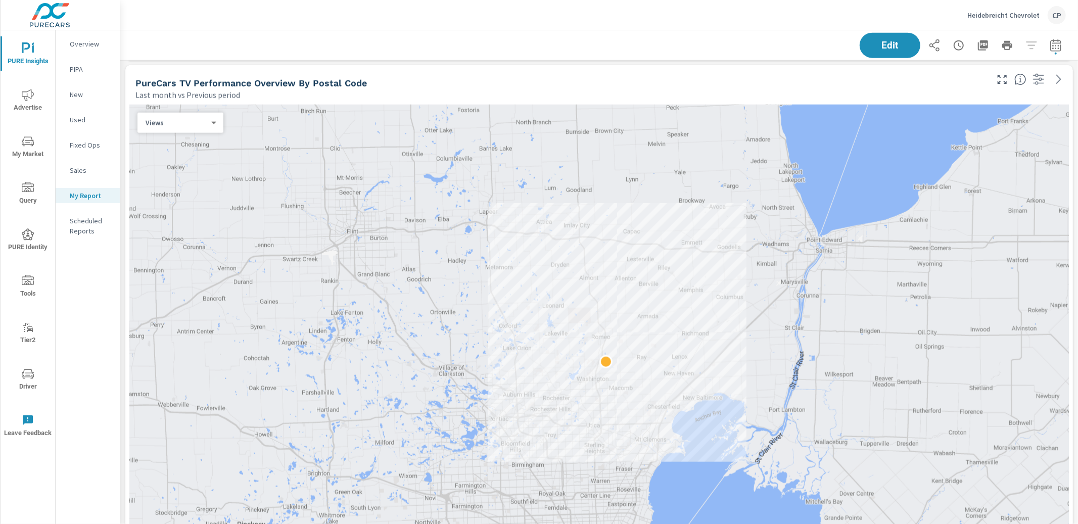
click at [217, 175] on div at bounding box center [598, 355] width 939 height 501
drag, startPoint x: 886, startPoint y: 47, endPoint x: 843, endPoint y: 51, distance: 43.6
click at [808, 47] on span "Edit" at bounding box center [890, 45] width 40 height 9
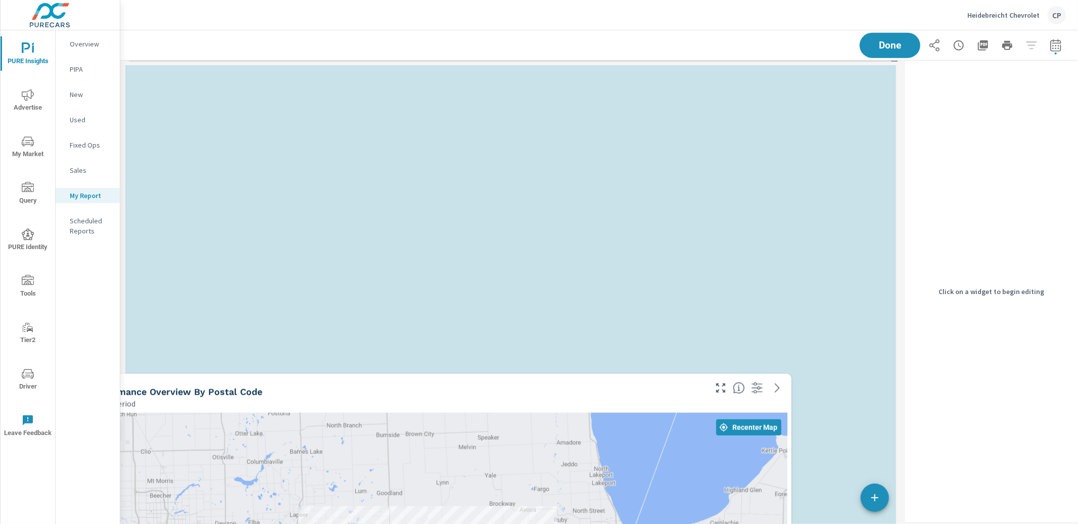
drag, startPoint x: 559, startPoint y: 149, endPoint x: 469, endPoint y: 427, distance: 292.1
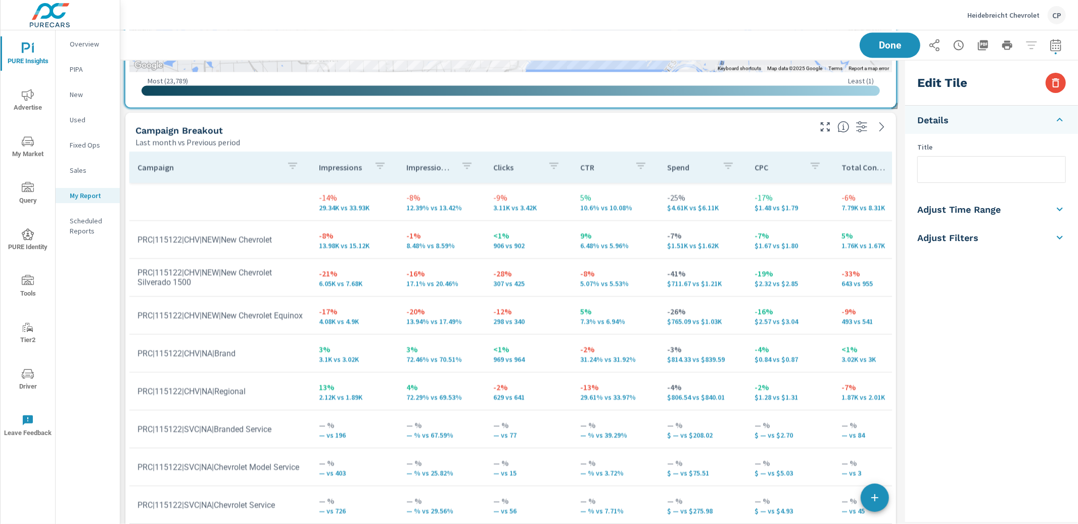
scroll to position [1574, 0]
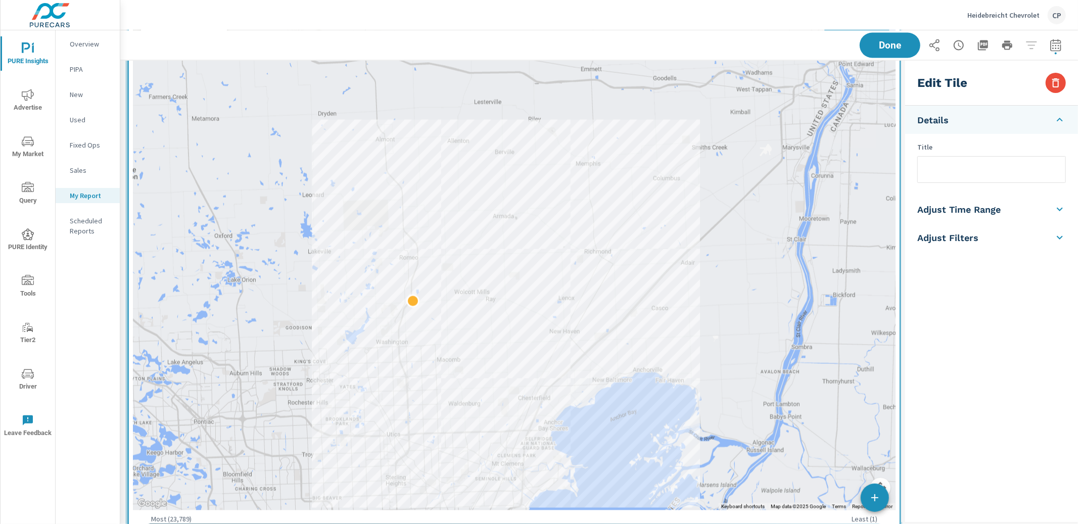
drag, startPoint x: 203, startPoint y: 92, endPoint x: 207, endPoint y: 519, distance: 426.4
click at [205, 423] on div at bounding box center [514, 529] width 738 height 10
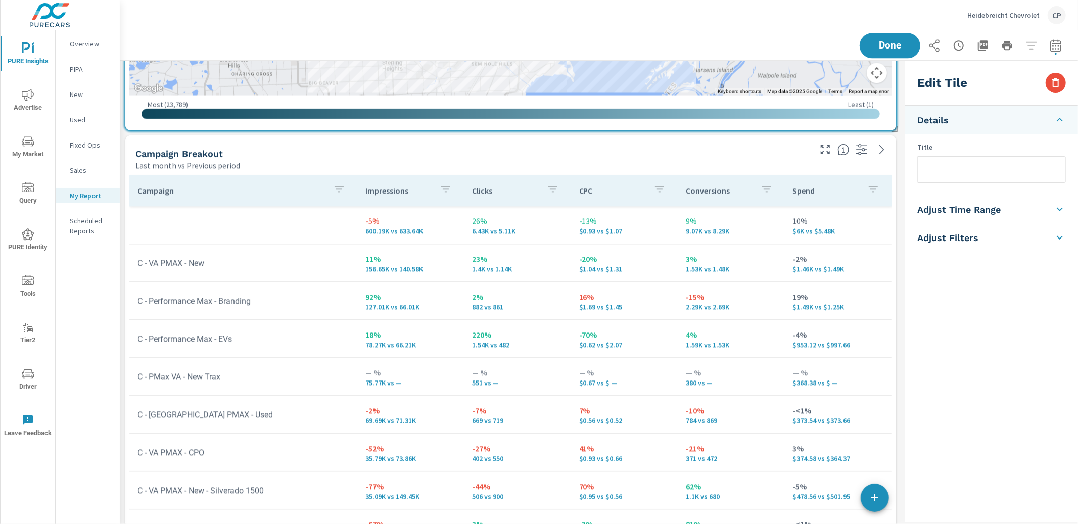
scroll to position [1988, 0]
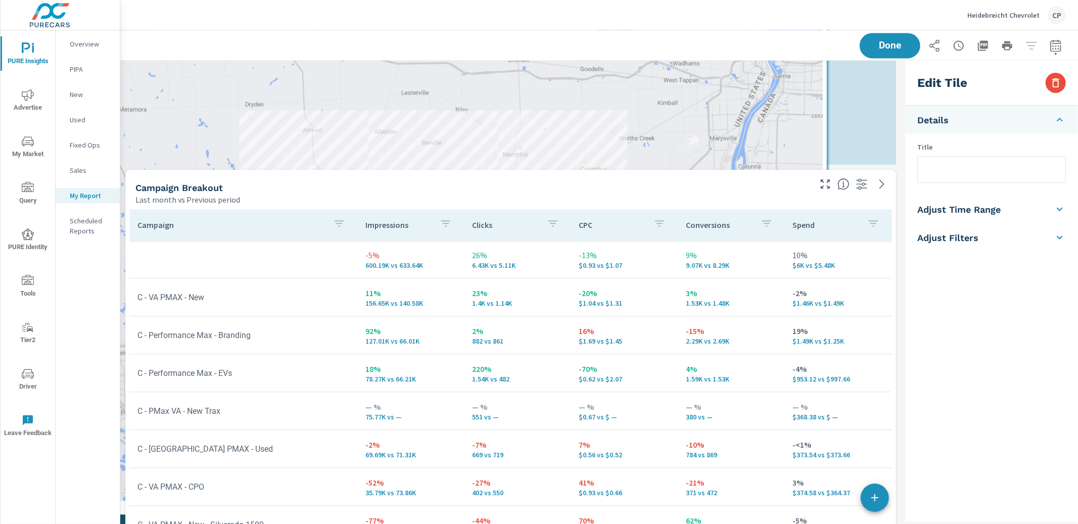
drag, startPoint x: 231, startPoint y: 153, endPoint x: 164, endPoint y: 516, distance: 369.8
click at [161, 423] on div "Search Performance Overview By Postal Code Last month vs Previous period ← Move…" at bounding box center [510, 51] width 781 height 3956
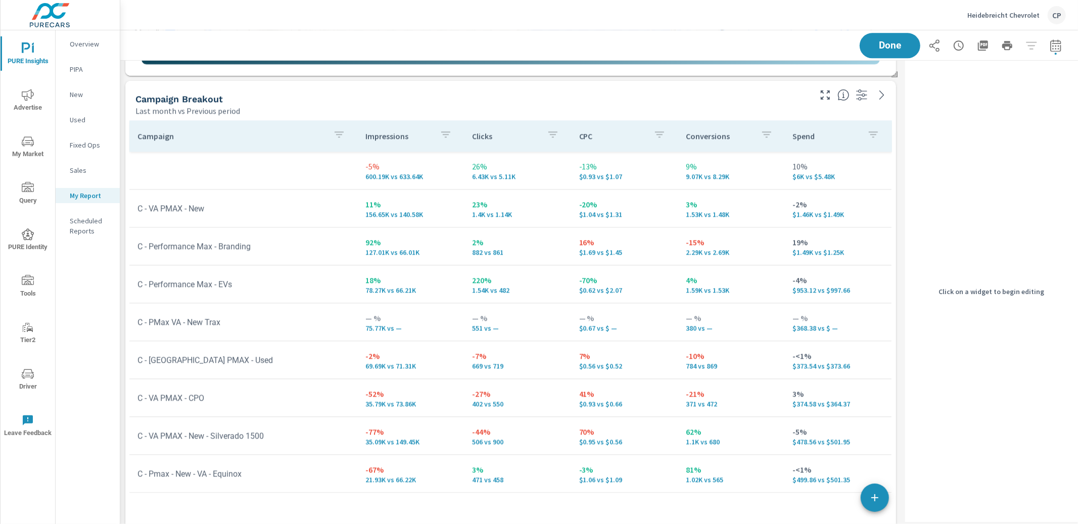
scroll to position [2079, 0]
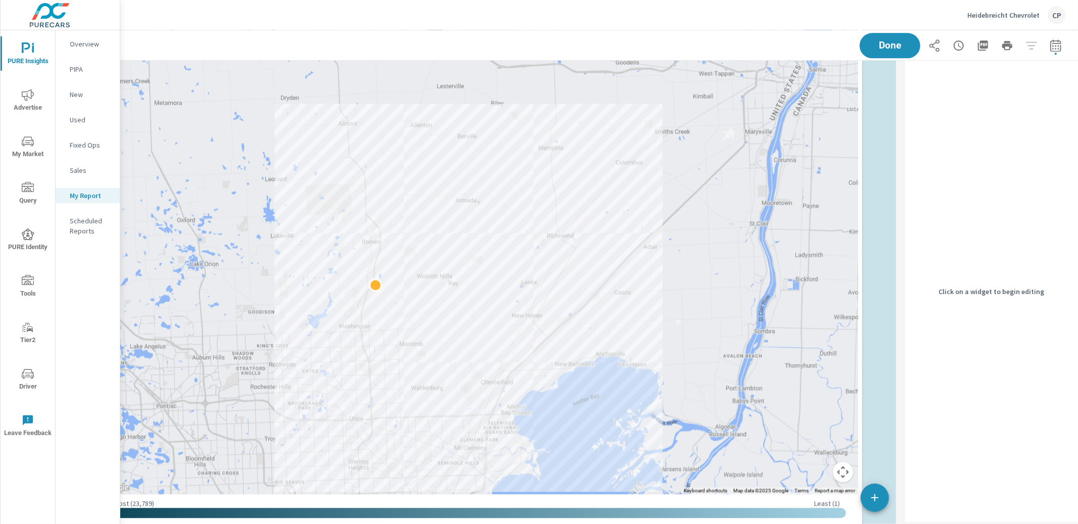
drag, startPoint x: 184, startPoint y: 68, endPoint x: 149, endPoint y: 519, distance: 452.5
click at [150, 423] on div "Most ( 23,789 ) Least ( 1 )" at bounding box center [476, 509] width 762 height 31
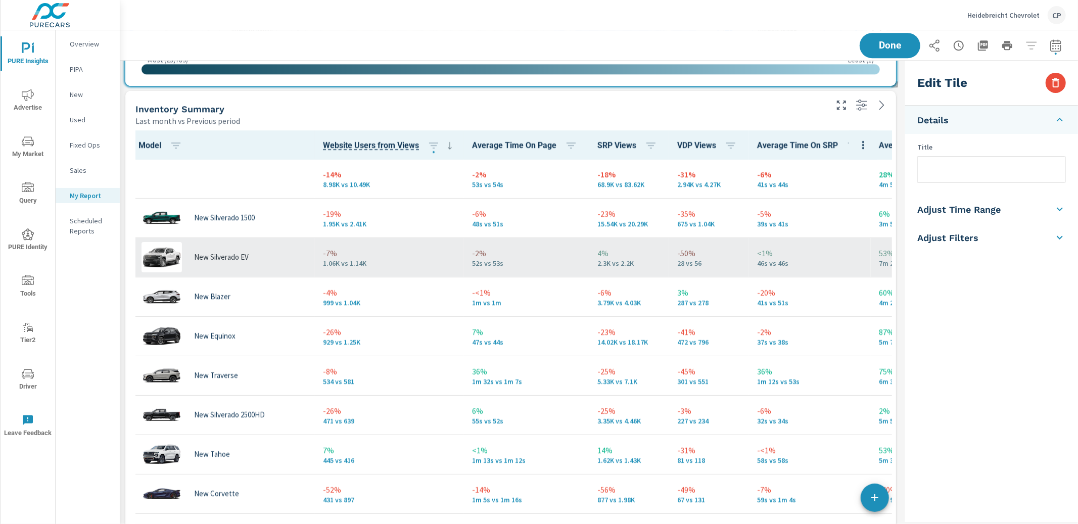
scroll to position [2538, 0]
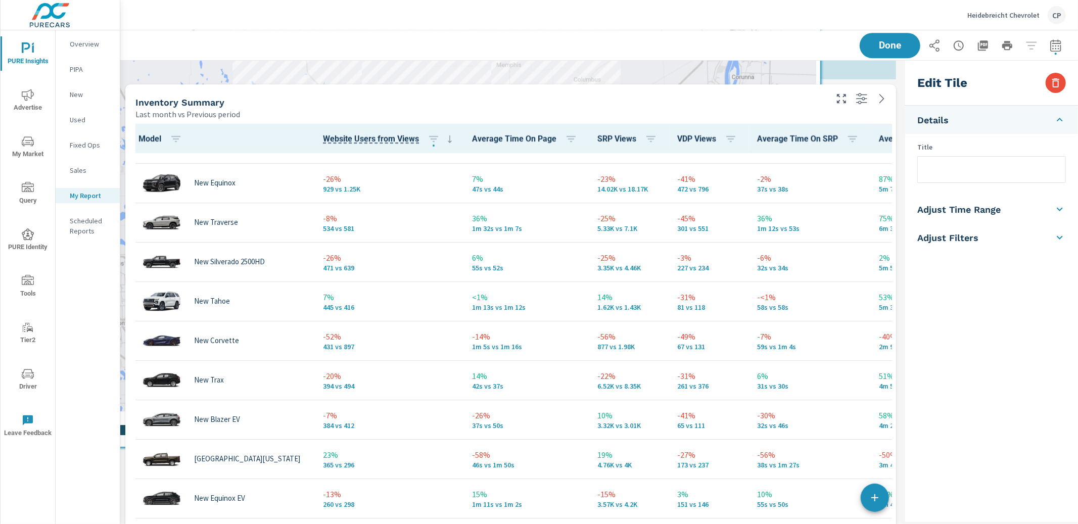
scroll to position [150, 0]
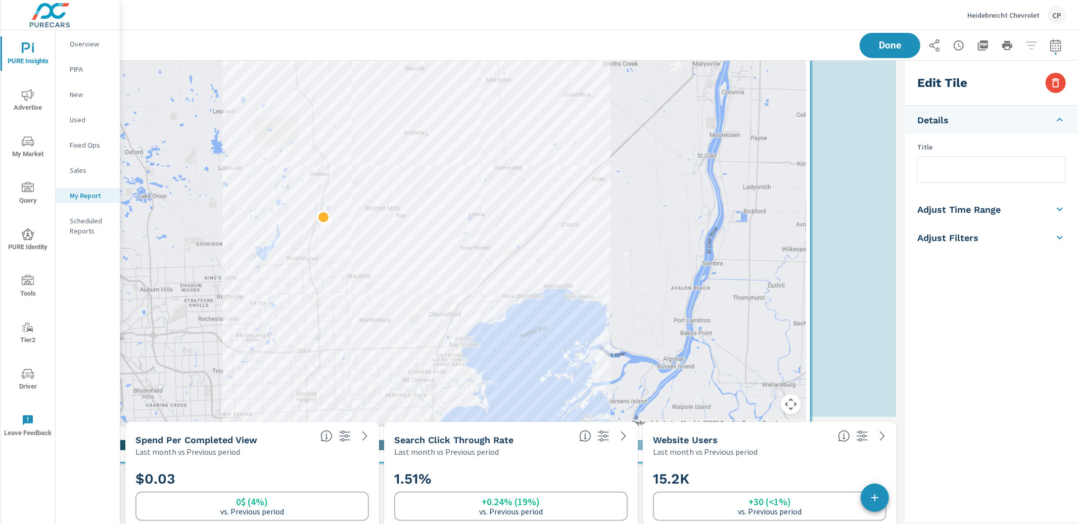
scroll to position [3492, 0]
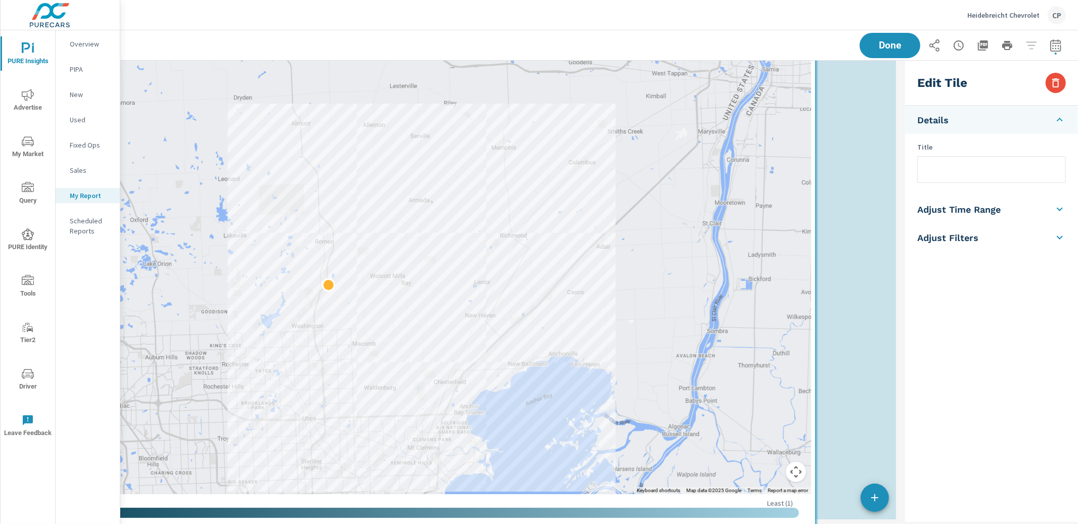
drag, startPoint x: 212, startPoint y: 74, endPoint x: 131, endPoint y: 513, distance: 446.9
click at [131, 423] on div "Most ( 23,789 ) Least ( 1 )" at bounding box center [430, 509] width 762 height 31
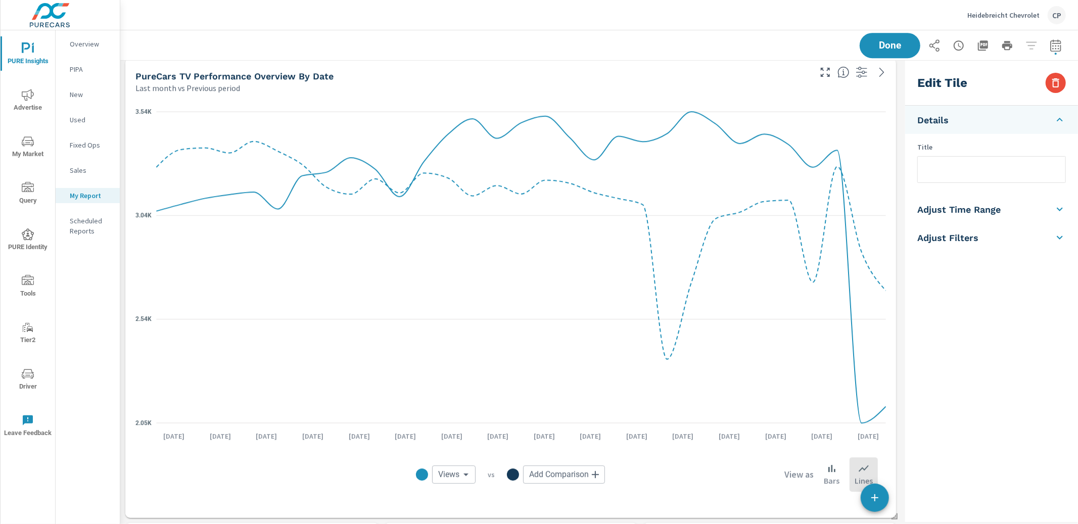
scroll to position [2680, 0]
drag, startPoint x: 899, startPoint y: 37, endPoint x: 871, endPoint y: 35, distance: 28.4
click at [808, 38] on button "Done" at bounding box center [889, 45] width 63 height 26
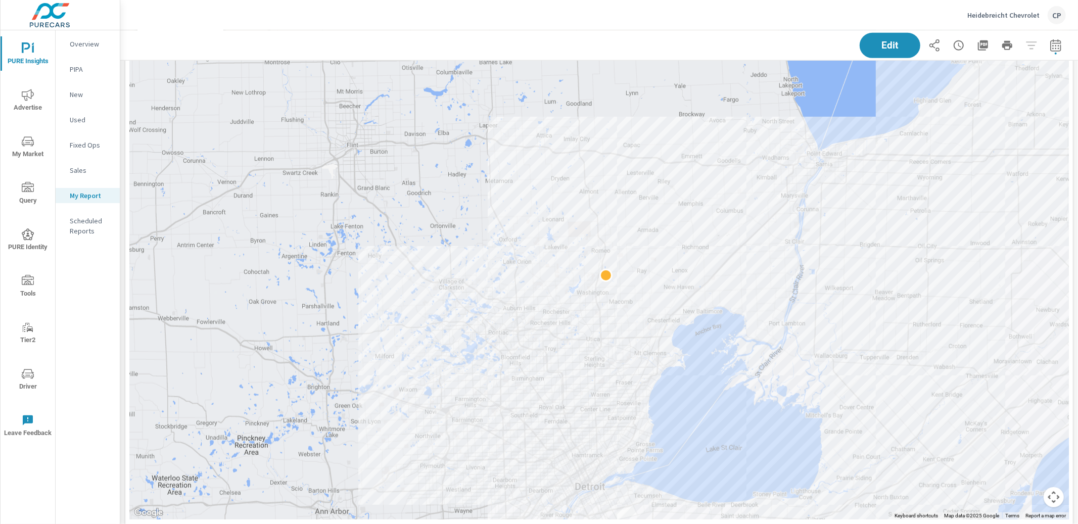
scroll to position [559, 0]
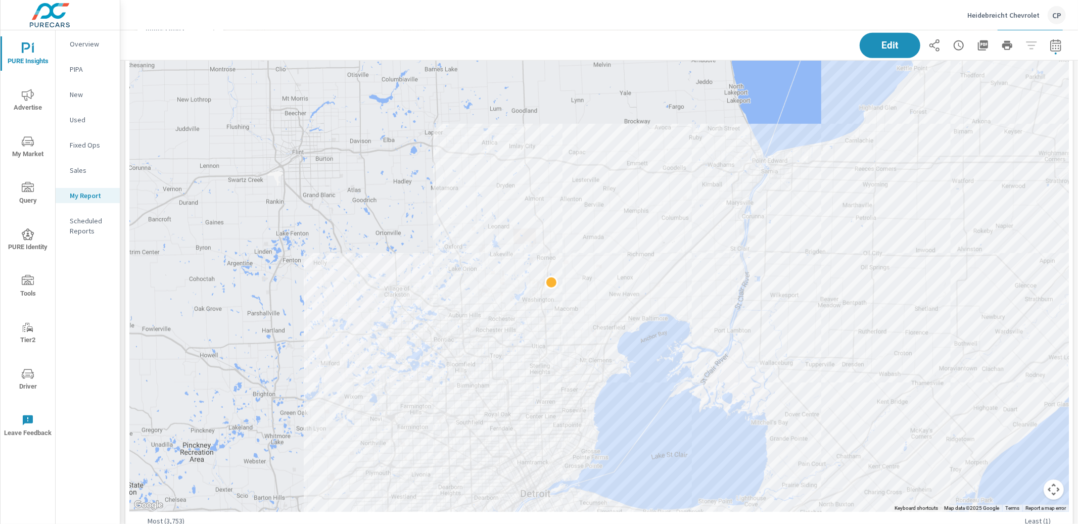
drag, startPoint x: 693, startPoint y: 98, endPoint x: 640, endPoint y: 114, distance: 55.1
click at [641, 114] on div at bounding box center [598, 261] width 939 height 501
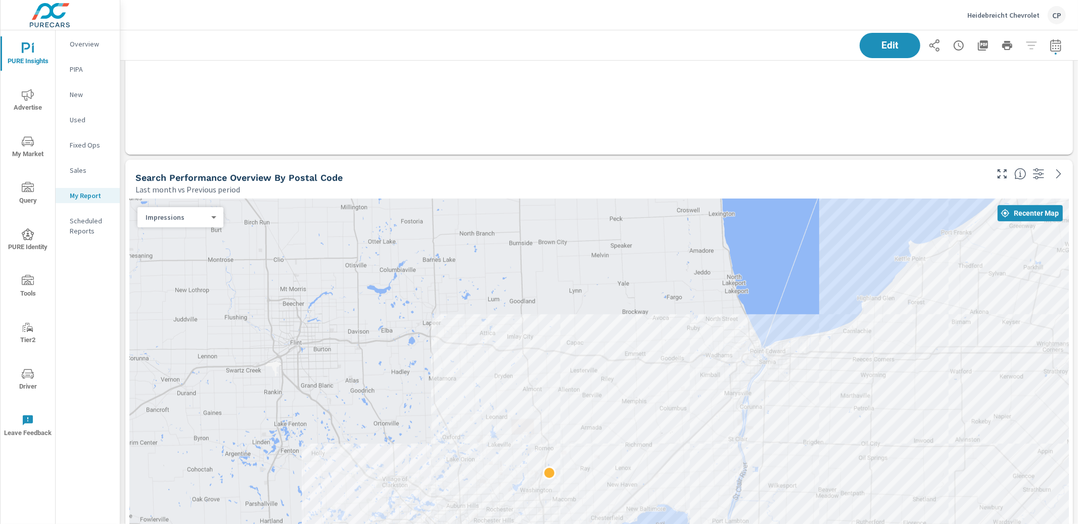
scroll to position [349, 0]
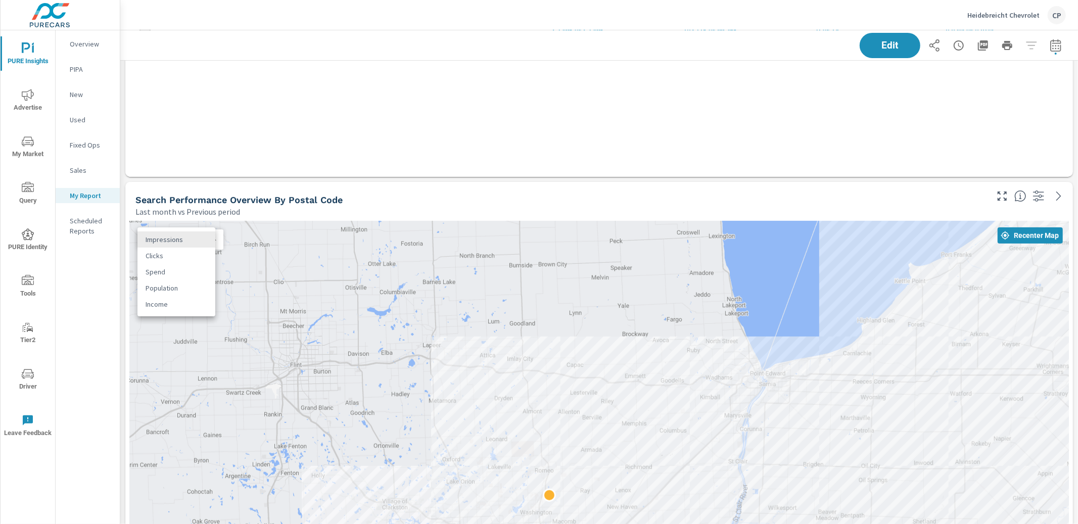
click at [179, 242] on body "PURE Insights Advertise My Market Query PURE Identity Tools Tier2 Driver Leave …" at bounding box center [539, 262] width 1078 height 524
click at [189, 267] on li "Spend" at bounding box center [176, 272] width 78 height 16
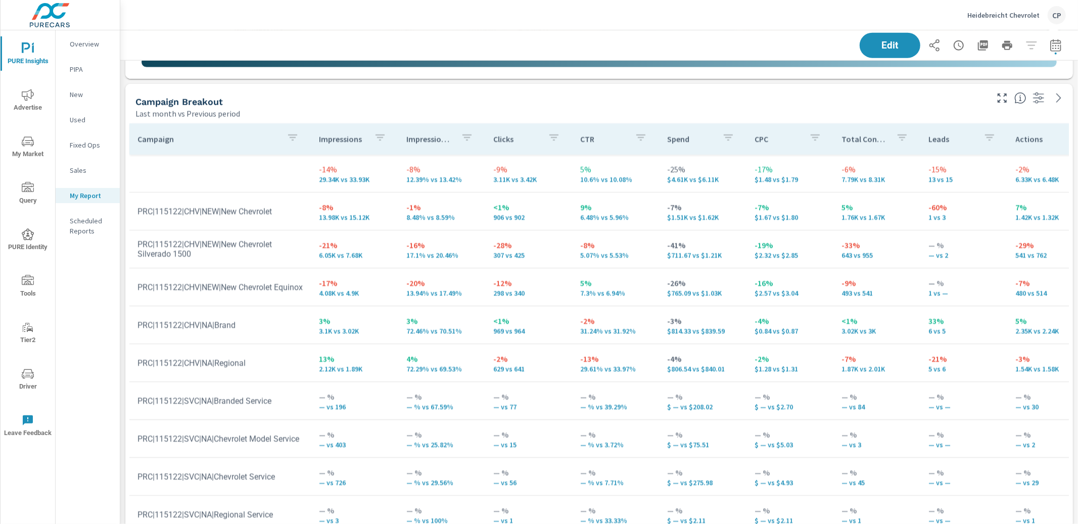
scroll to position [1069, 0]
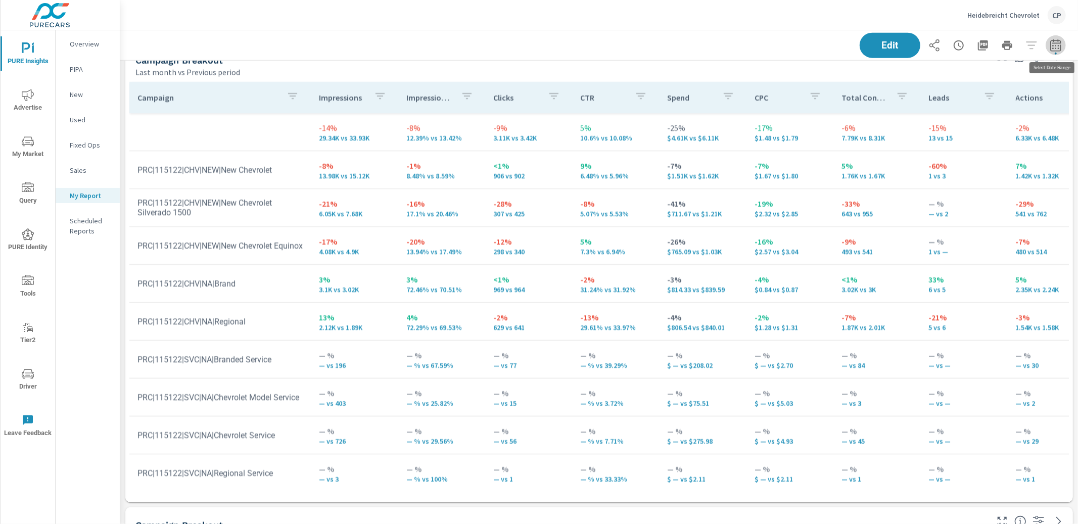
click at [808, 45] on icon "button" at bounding box center [1055, 47] width 7 height 4
select select "Last month"
select select "Previous period"
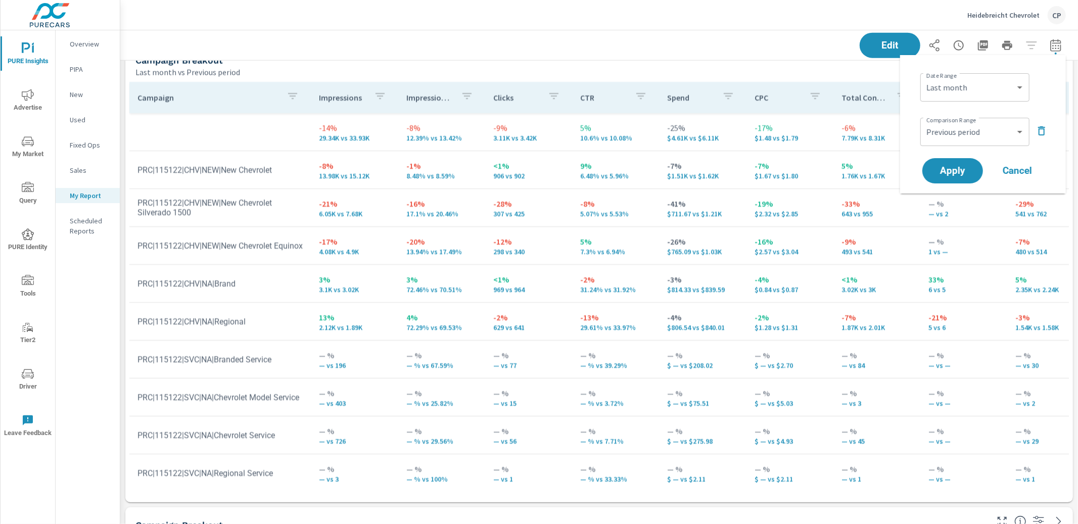
click at [808, 156] on div "Apply Cancel" at bounding box center [984, 170] width 129 height 29
click at [808, 128] on icon "button" at bounding box center [1041, 130] width 7 height 9
click at [808, 143] on span "Apply" at bounding box center [952, 143] width 41 height 10
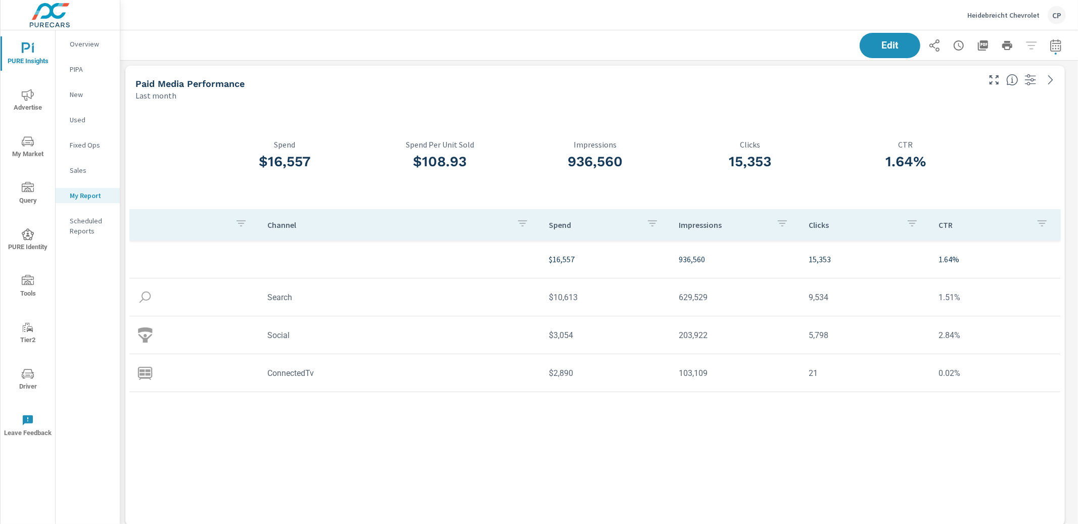
click at [132, 177] on div at bounding box center [168, 157] width 78 height 104
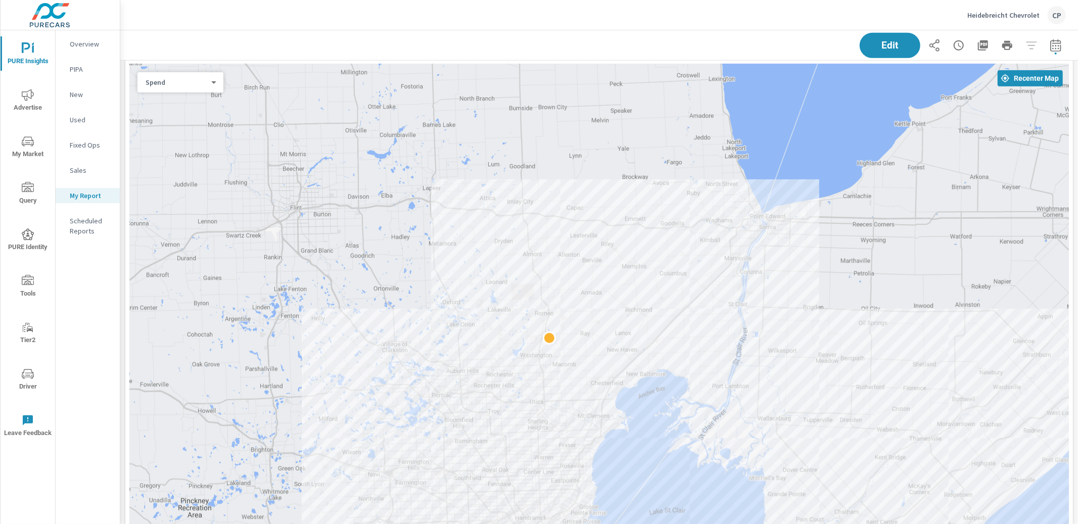
scroll to position [484, 0]
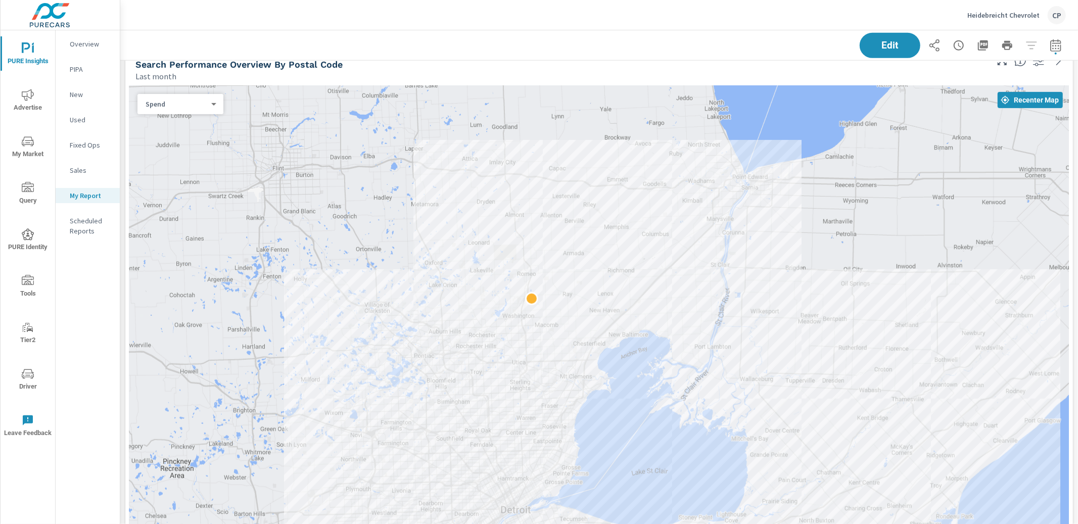
drag, startPoint x: 708, startPoint y: 337, endPoint x: 681, endPoint y: 287, distance: 57.4
click at [808, 49] on icon "button" at bounding box center [1055, 45] width 12 height 12
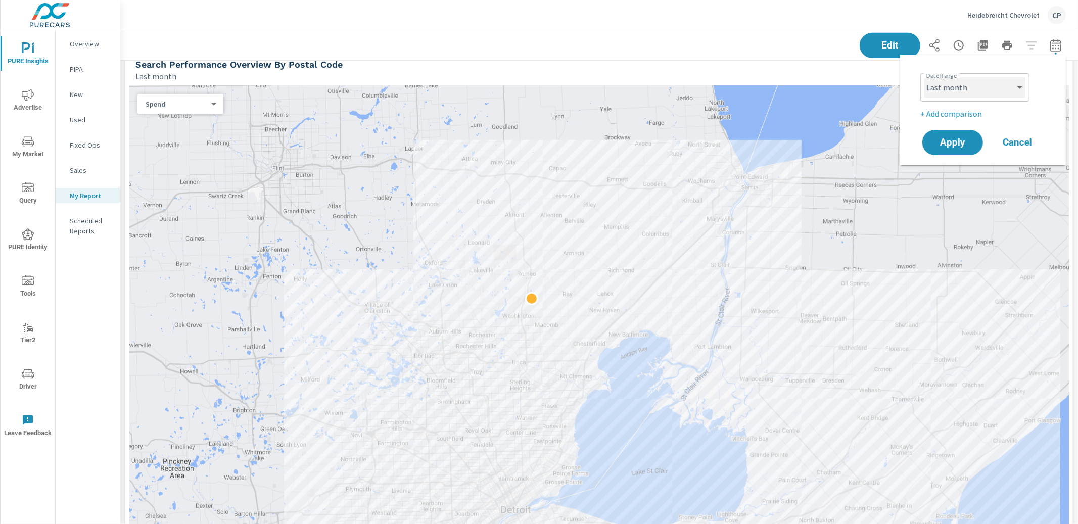
click at [808, 91] on select "Custom Yesterday Last week Last 7 days Last 14 days Last 30 days Last 45 days L…" at bounding box center [974, 87] width 101 height 20
click at [808, 77] on select "Custom Yesterday Last week Last 7 days Last 14 days Last 30 days Last 45 days L…" at bounding box center [974, 87] width 101 height 20
select select "Last 3 months"
click at [808, 133] on button "Apply" at bounding box center [952, 142] width 63 height 26
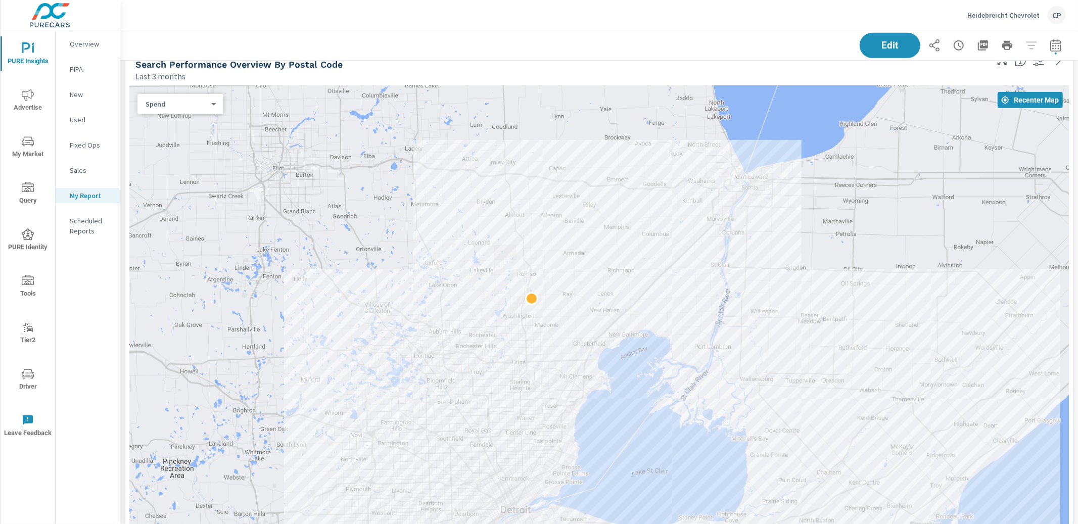
click at [30, 91] on icon "nav menu" at bounding box center [28, 95] width 12 height 12
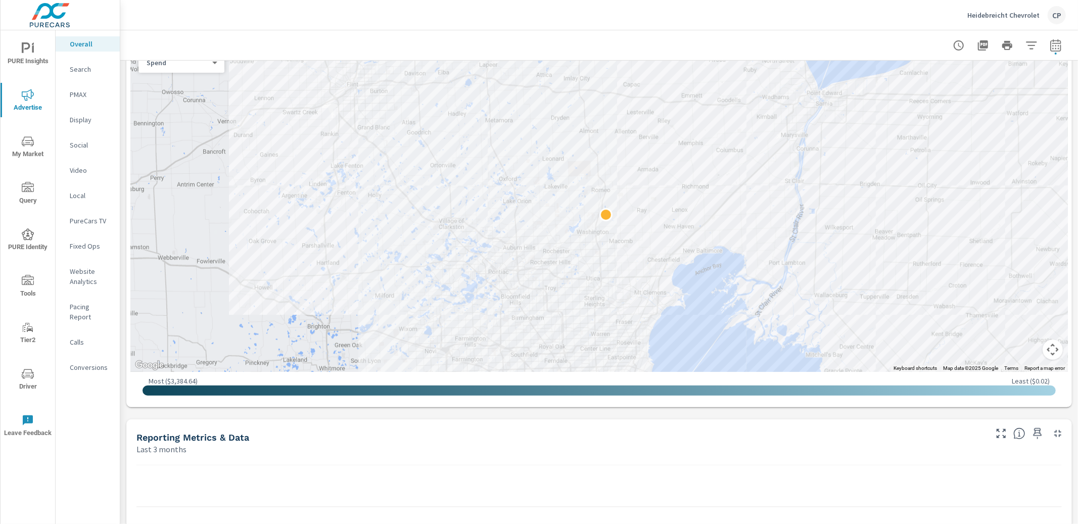
scroll to position [458, 0]
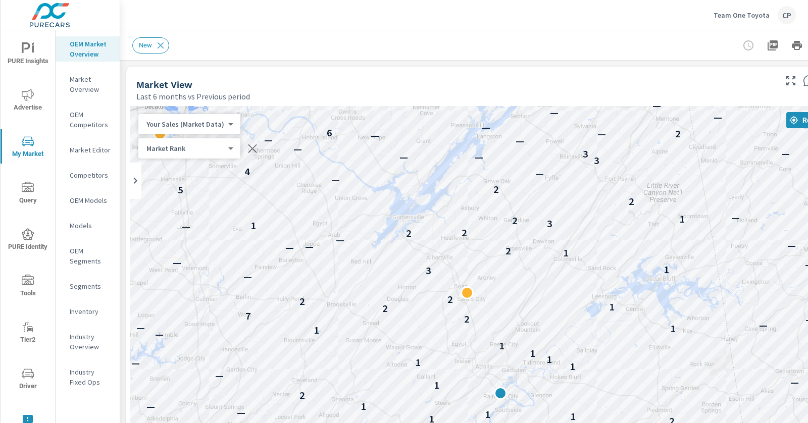
scroll to position [1, 0]
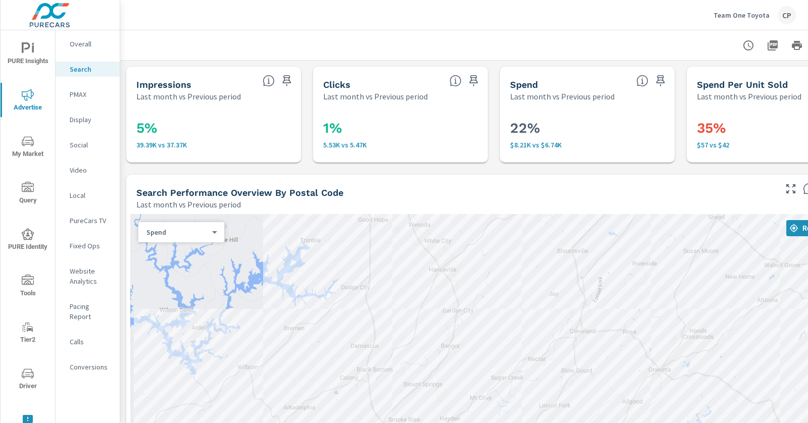
scroll to position [322, 0]
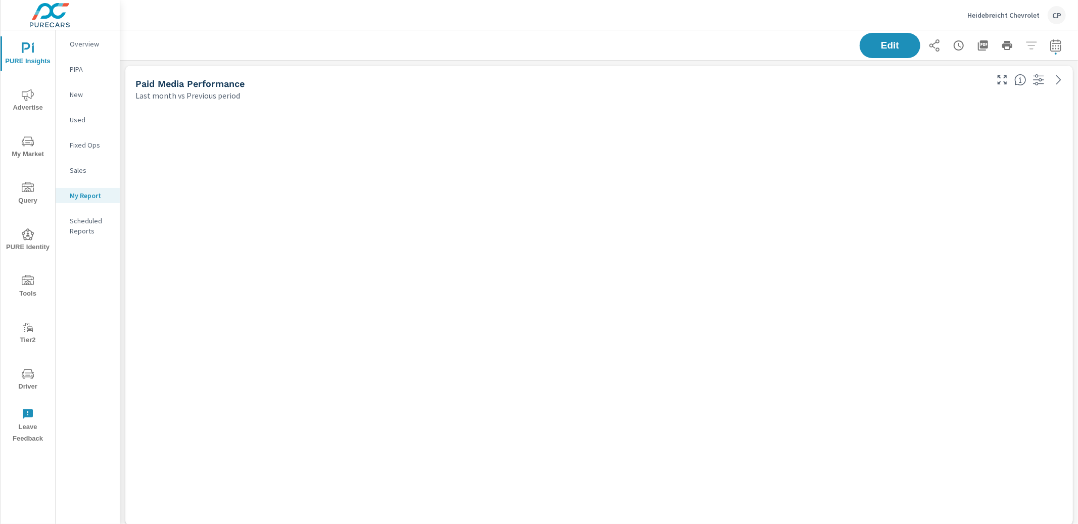
scroll to position [3376, 957]
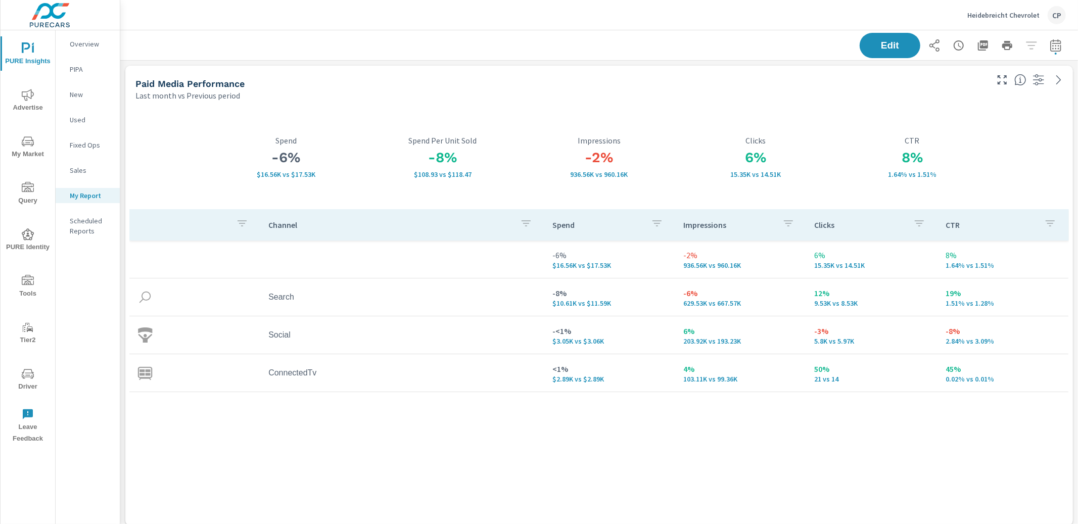
click at [21, 137] on span "My Market" at bounding box center [28, 147] width 49 height 25
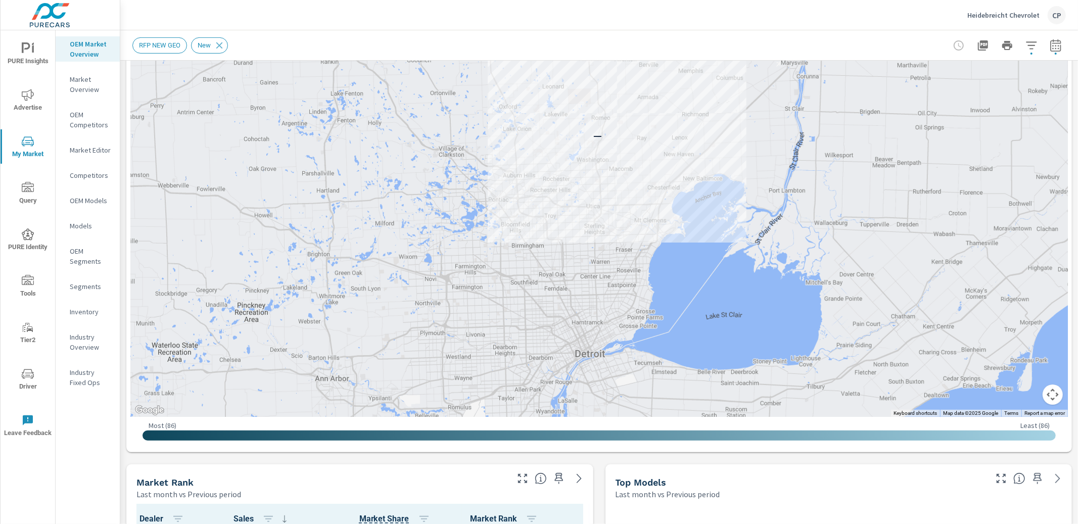
scroll to position [255, 0]
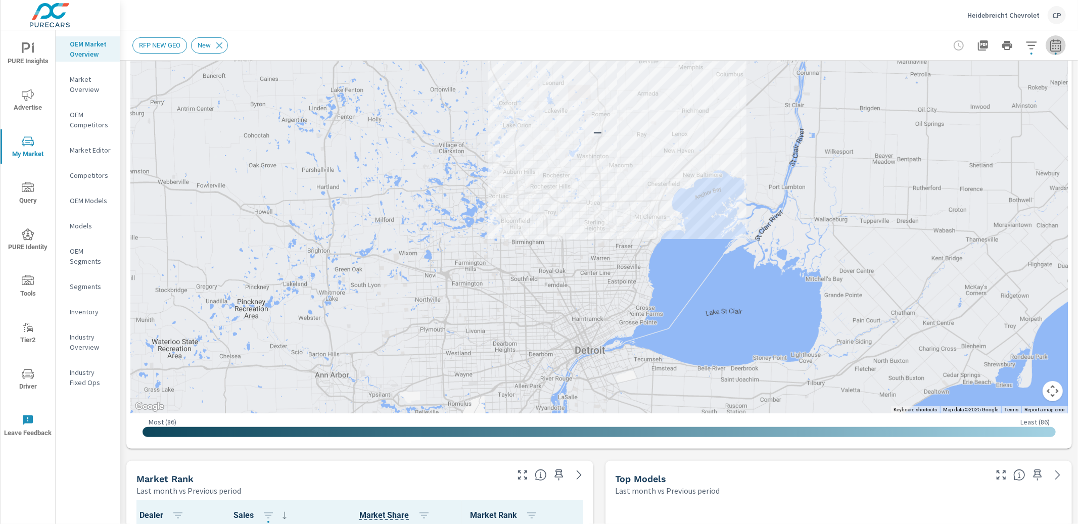
click at [1057, 41] on icon "button" at bounding box center [1055, 45] width 12 height 12
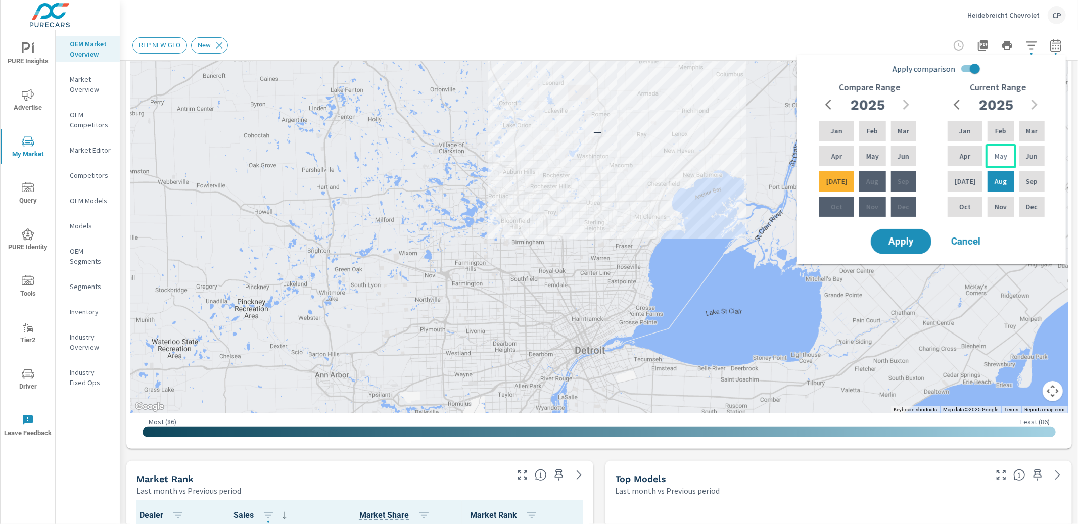
drag, startPoint x: 1000, startPoint y: 131, endPoint x: 996, endPoint y: 156, distance: 25.1
click at [1000, 133] on p "Feb" at bounding box center [1000, 131] width 11 height 10
click at [988, 180] on div "Aug" at bounding box center [1000, 181] width 30 height 24
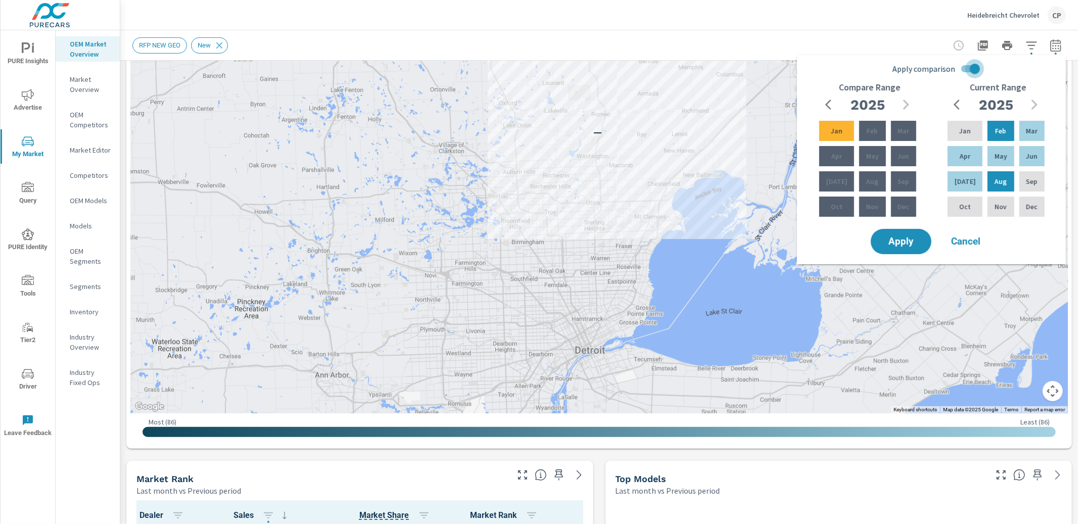
drag, startPoint x: 969, startPoint y: 63, endPoint x: 968, endPoint y: 68, distance: 5.2
click at [969, 63] on input "Apply comparison" at bounding box center [975, 68] width 58 height 19
checkbox input "false"
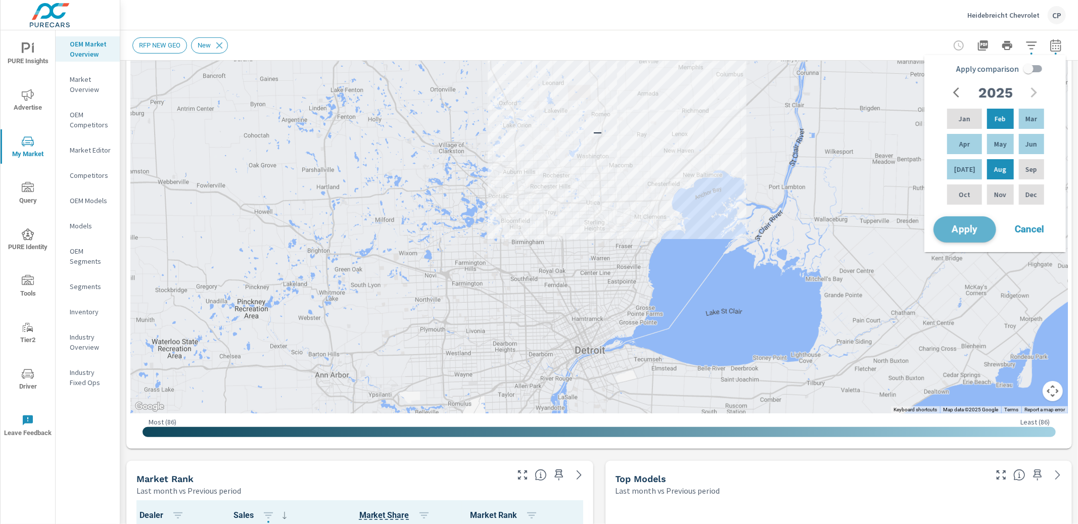
click at [971, 237] on button "Apply" at bounding box center [964, 229] width 63 height 26
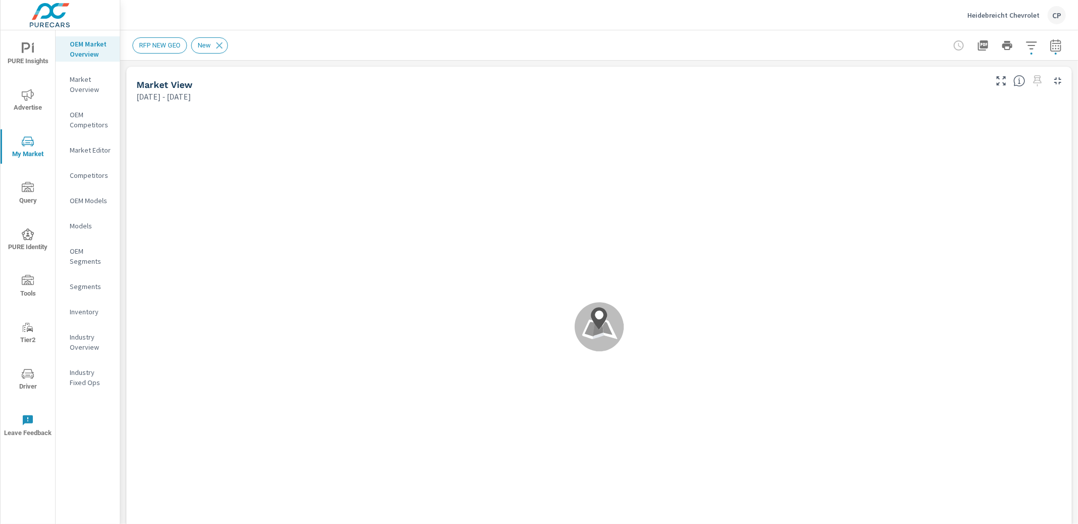
scroll to position [1, 0]
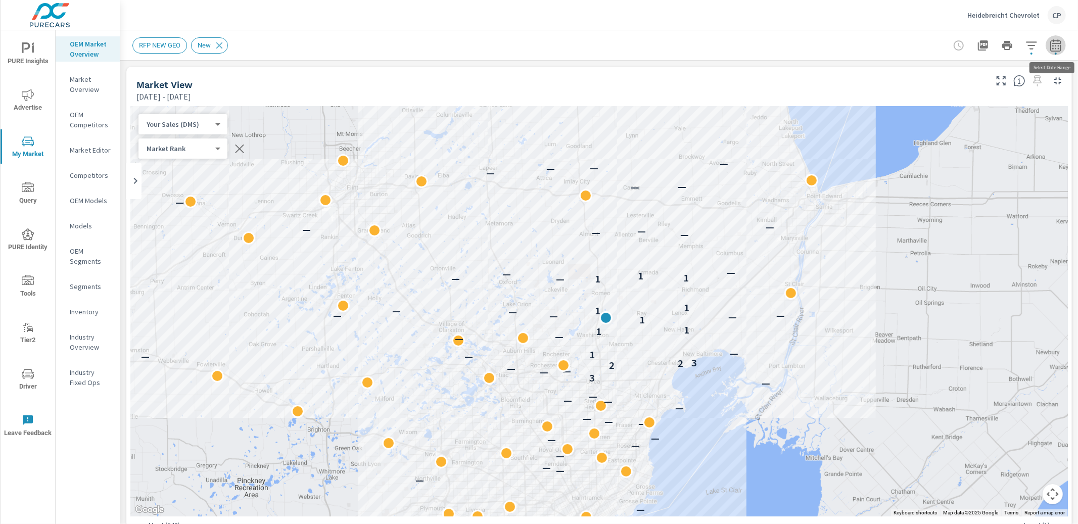
drag, startPoint x: 1061, startPoint y: 45, endPoint x: 1059, endPoint y: 52, distance: 7.2
click at [1061, 46] on icon "button" at bounding box center [1055, 45] width 12 height 12
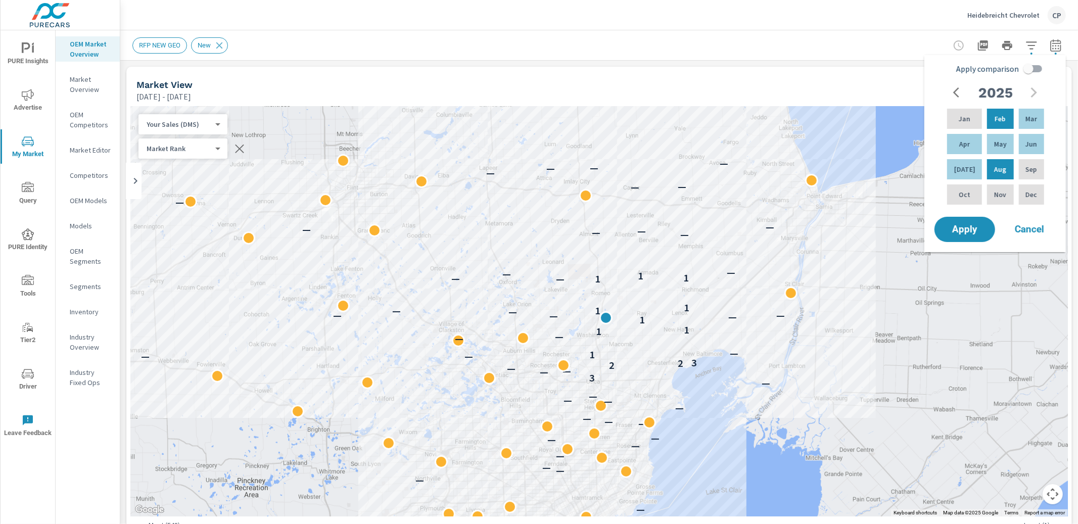
click at [1031, 71] on input "Apply comparison" at bounding box center [1028, 68] width 58 height 19
checkbox input "true"
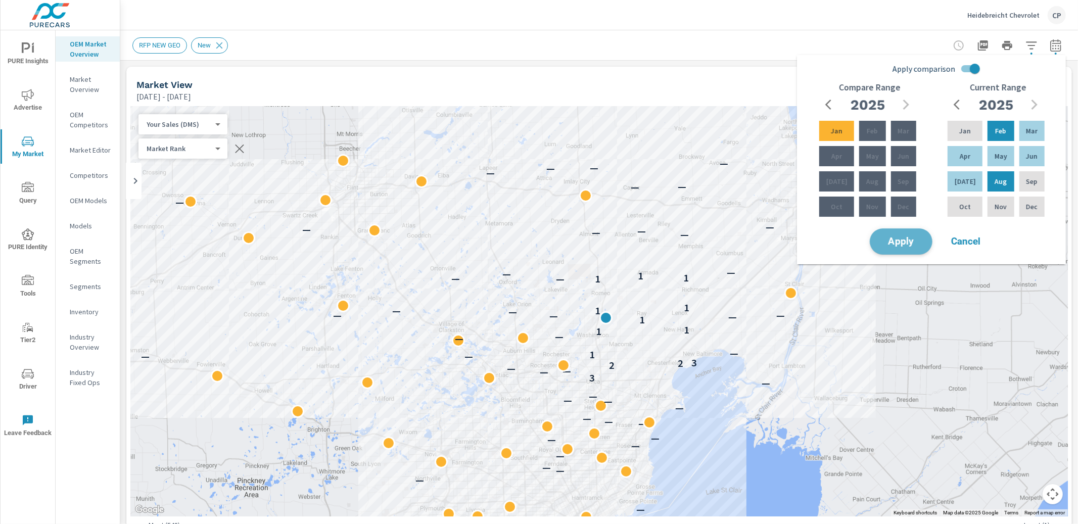
click at [918, 230] on button "Apply" at bounding box center [901, 241] width 63 height 26
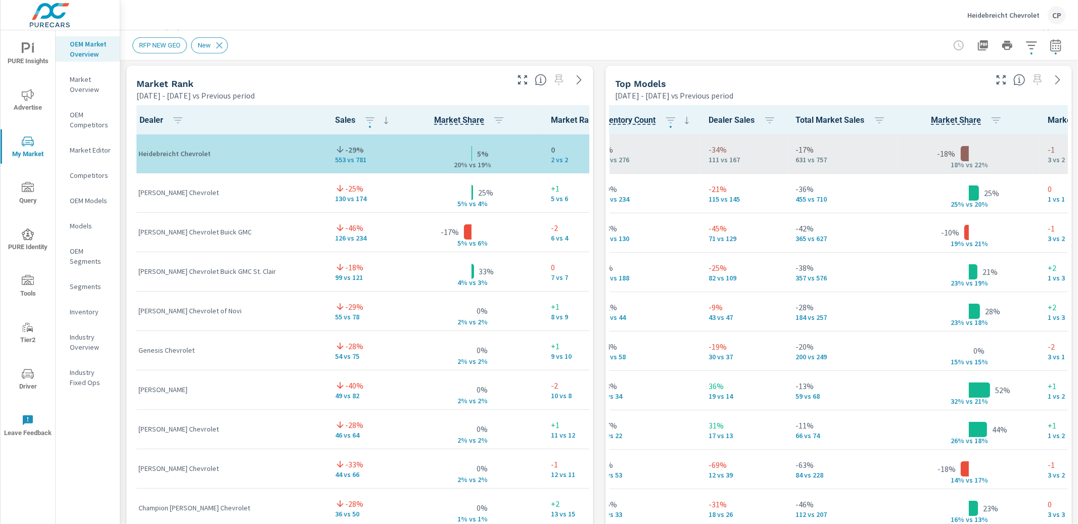
scroll to position [0, 238]
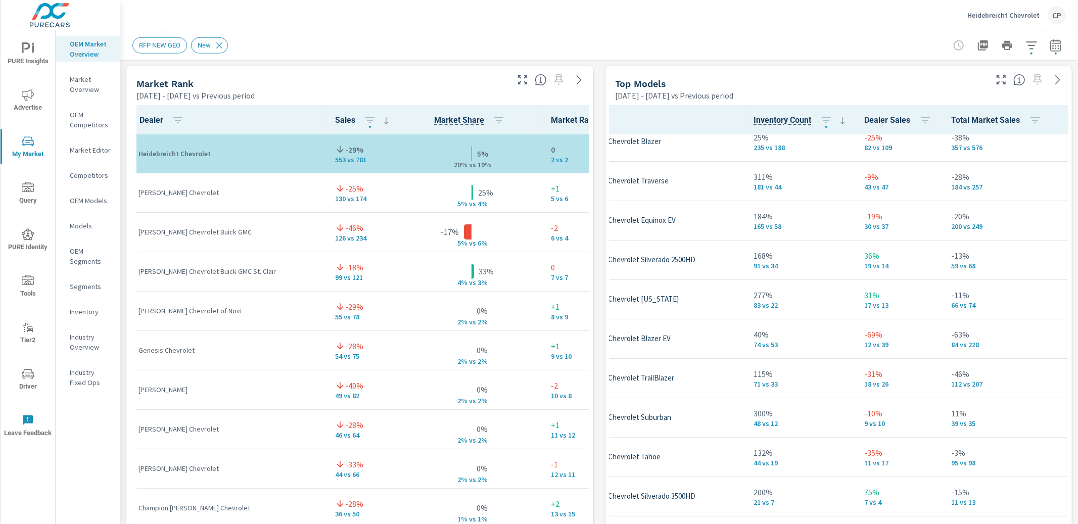
scroll to position [130, 65]
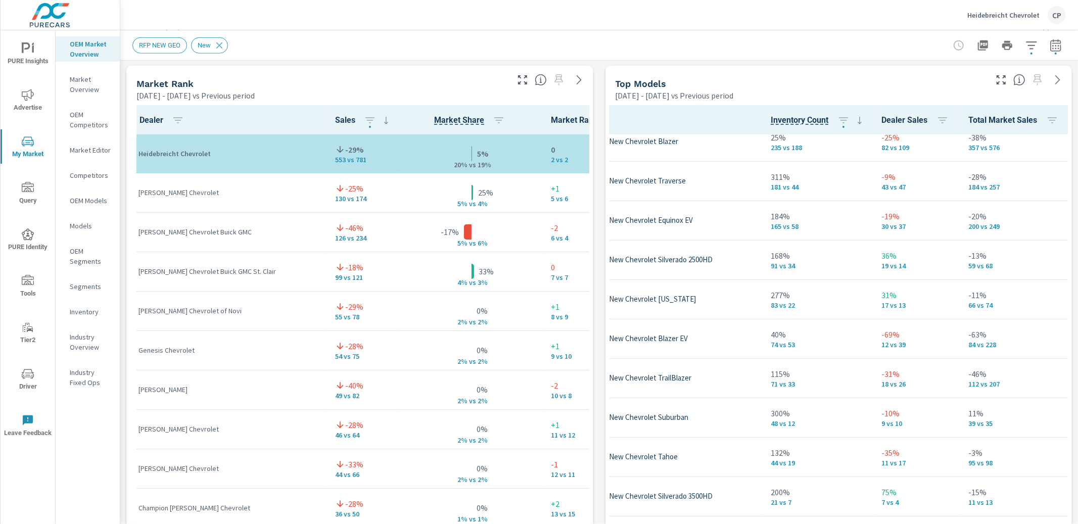
click at [1007, 86] on div at bounding box center [1030, 77] width 83 height 22
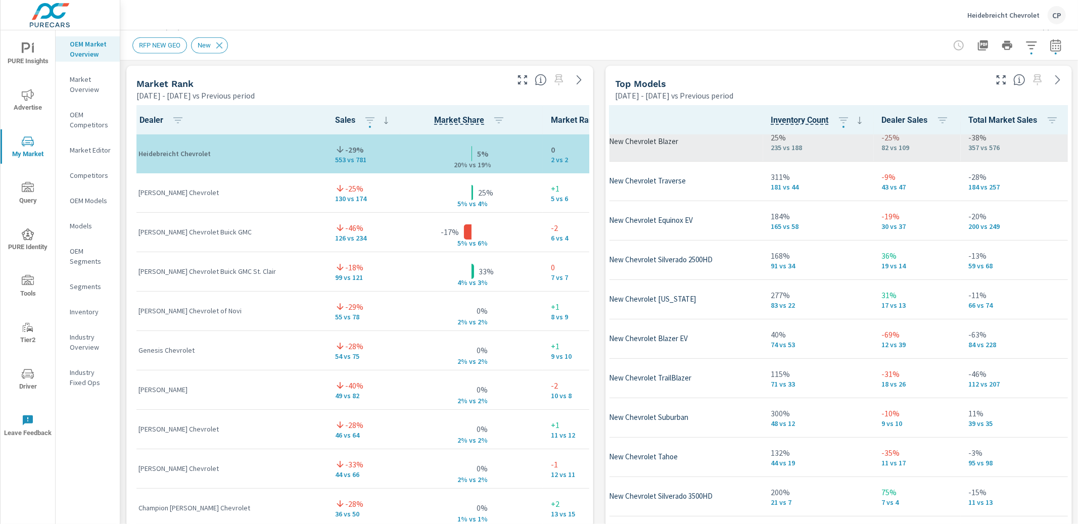
click at [1002, 83] on icon "button" at bounding box center [1001, 80] width 12 height 12
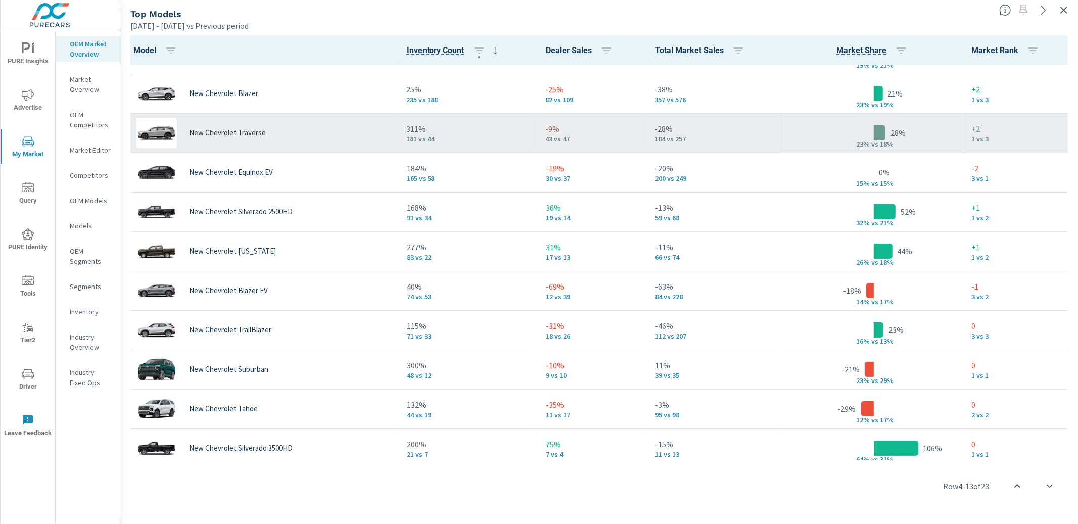
scroll to position [104, 0]
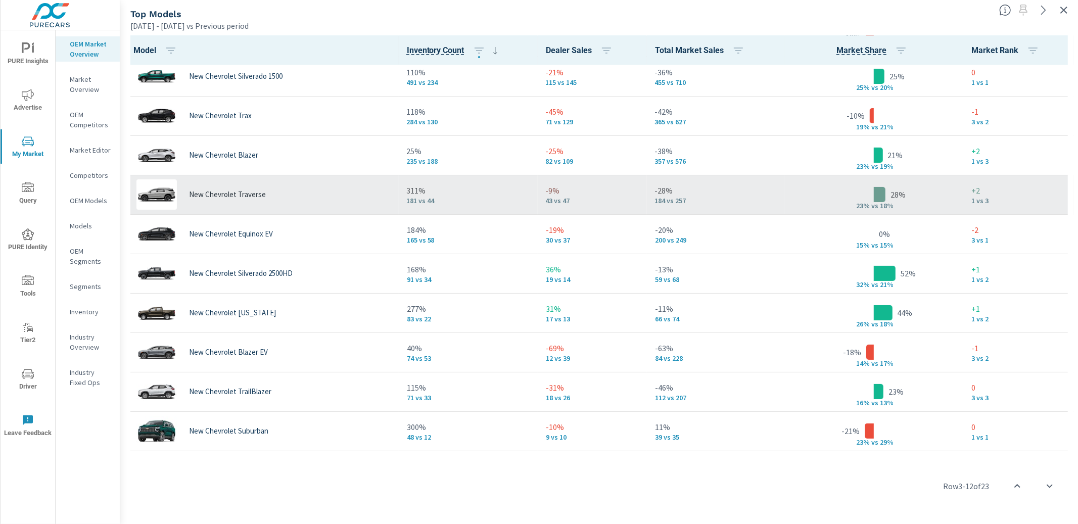
scroll to position [43, 0]
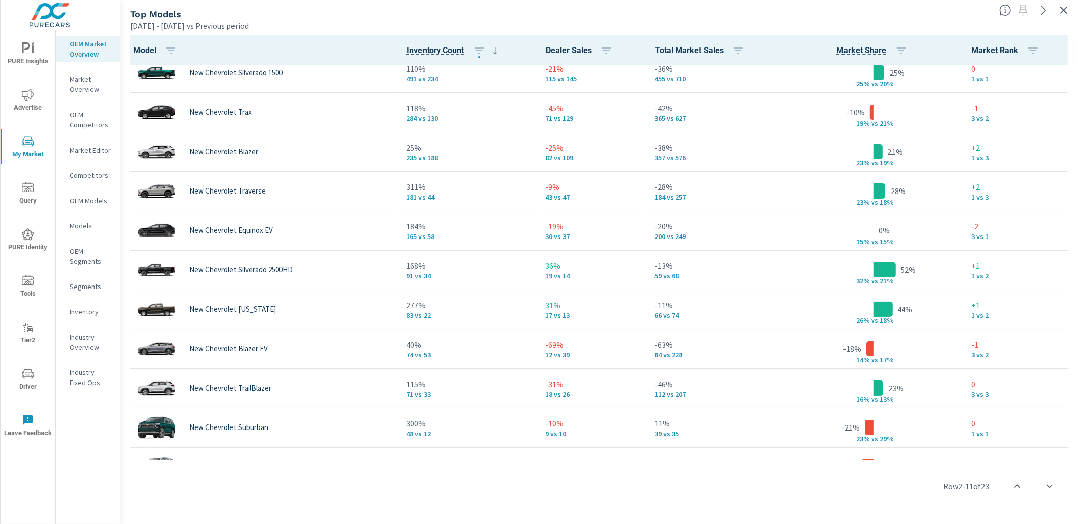
scroll to position [51, 0]
click at [1065, 6] on icon "button" at bounding box center [1063, 10] width 12 height 12
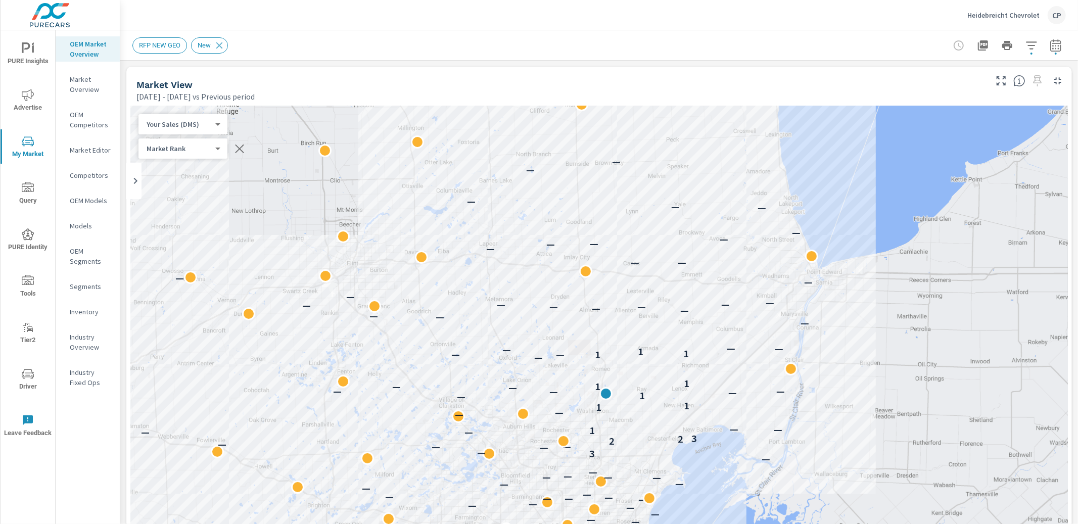
scroll to position [96, 0]
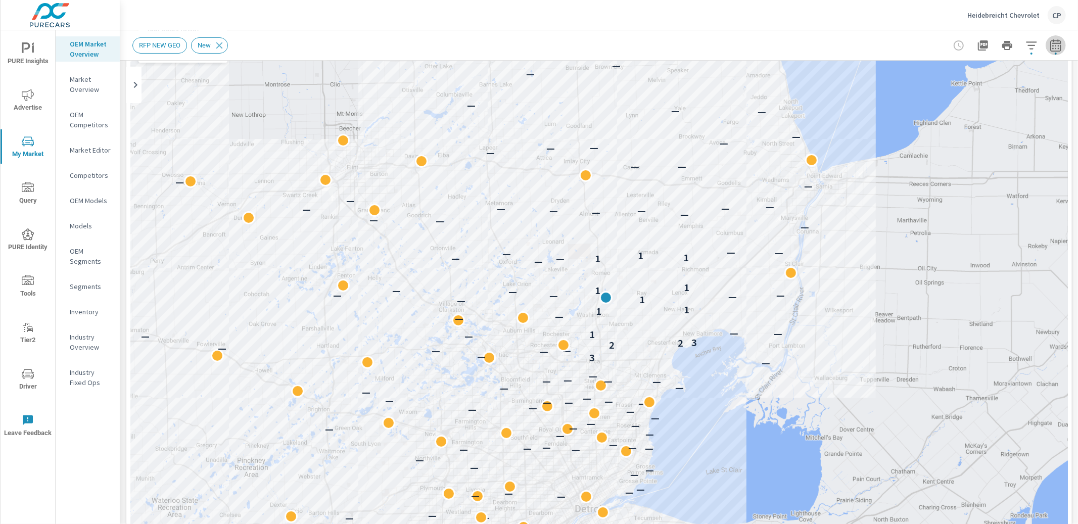
click at [1048, 44] on button "button" at bounding box center [1055, 45] width 20 height 20
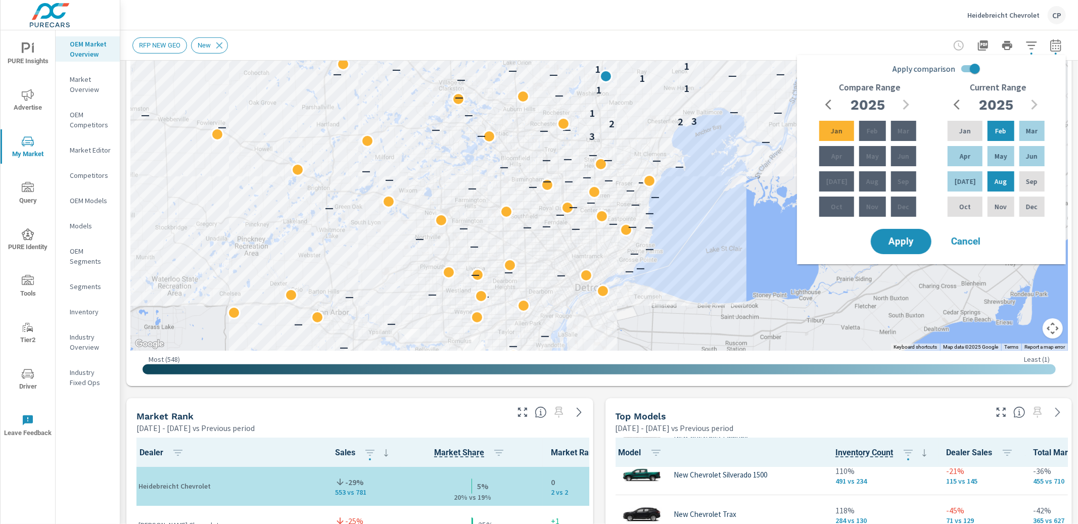
scroll to position [316, 0]
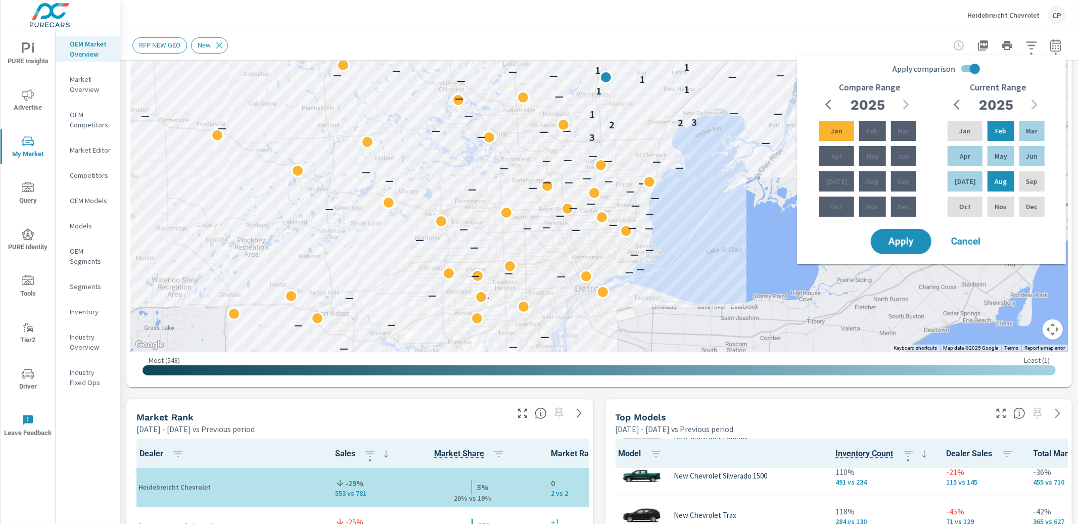
drag, startPoint x: 926, startPoint y: 24, endPoint x: 873, endPoint y: 24, distance: 53.1
click at [925, 24] on div "Heidebreicht Chevrolet CP" at bounding box center [598, 15] width 933 height 30
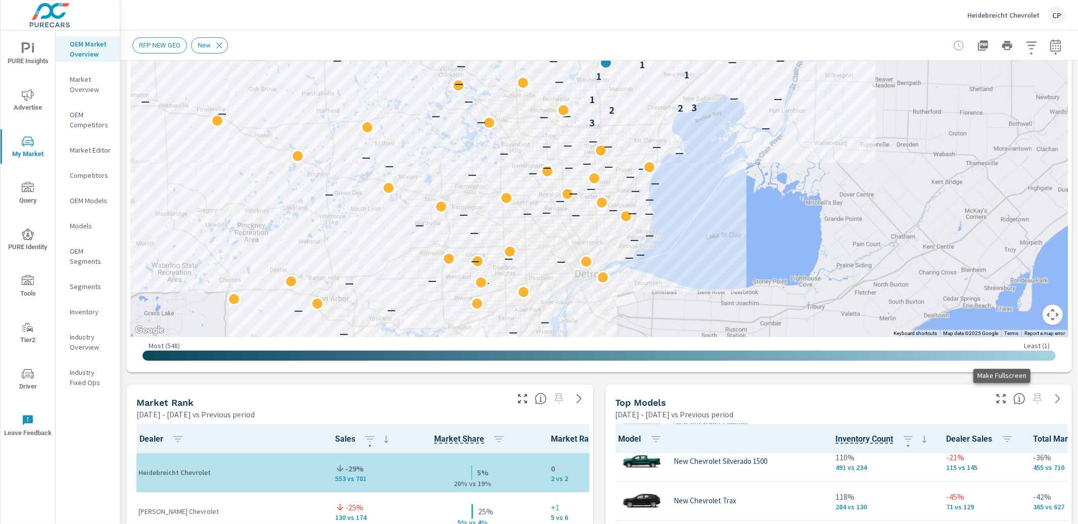
click at [998, 398] on icon "button" at bounding box center [1001, 399] width 12 height 12
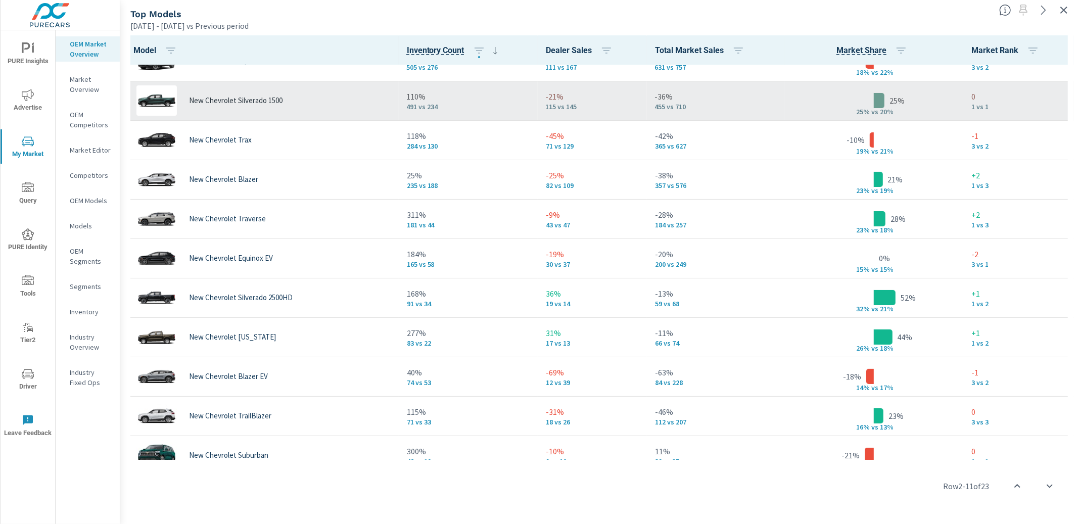
scroll to position [21, 0]
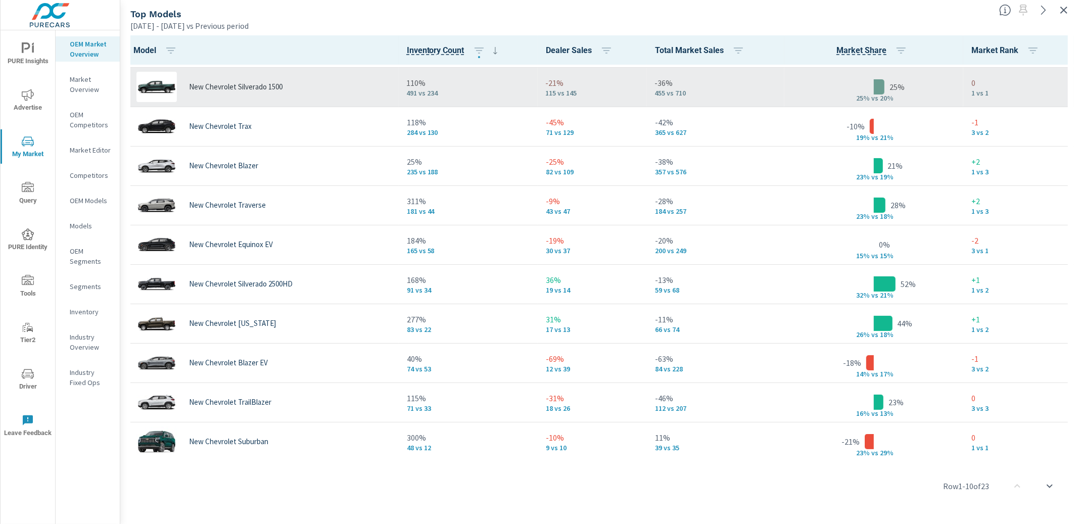
scroll to position [37, 0]
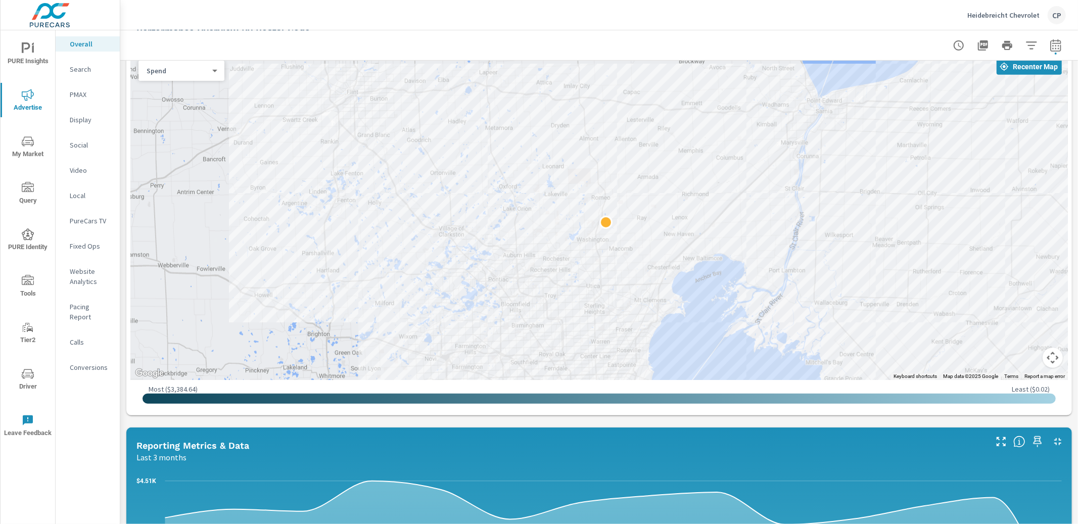
scroll to position [382, 0]
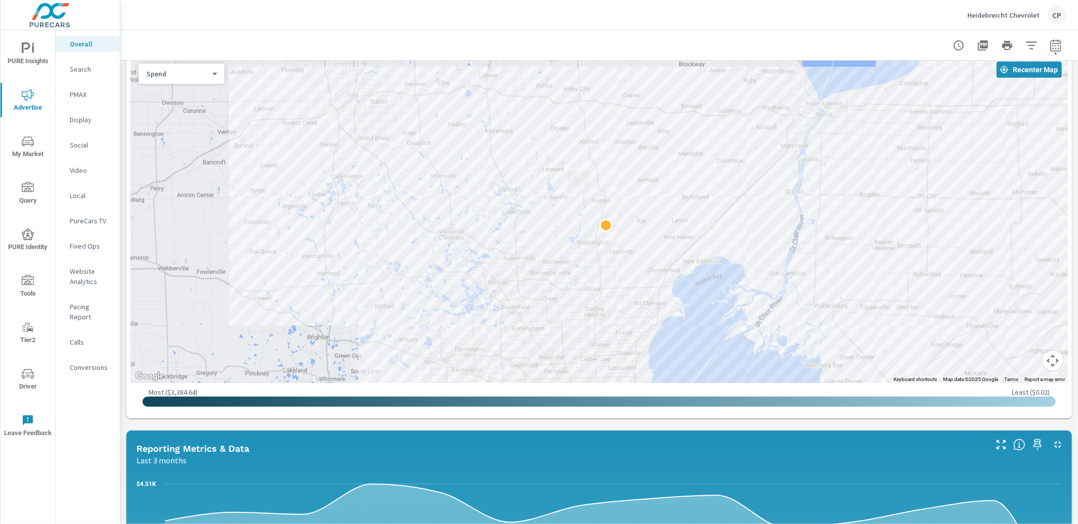
click at [1060, 60] on div at bounding box center [598, 45] width 933 height 30
click at [1055, 42] on icon "button" at bounding box center [1055, 45] width 12 height 12
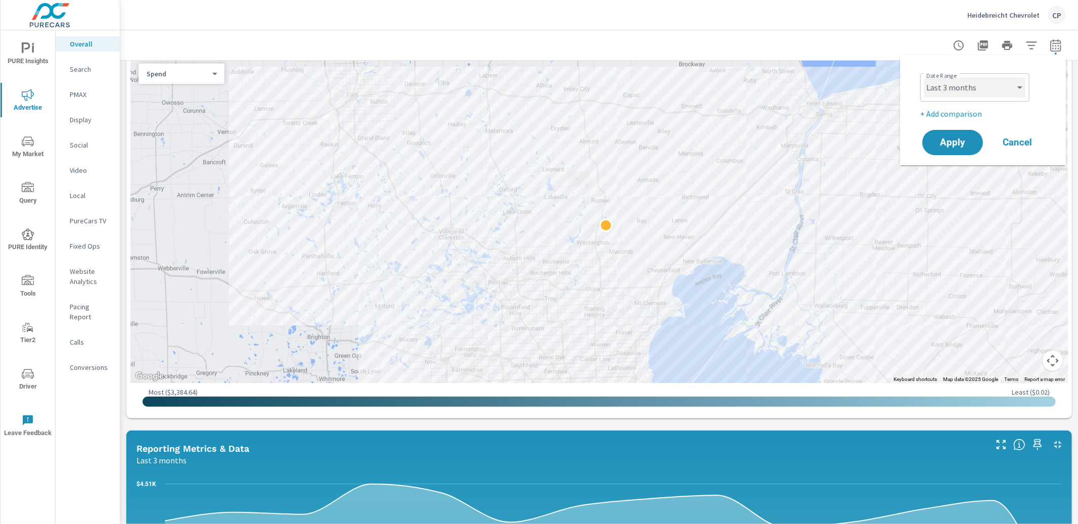
click at [975, 93] on select "Custom [DATE] Last week Last 7 days Last 14 days Last 30 days Last 45 days Last…" at bounding box center [974, 87] width 101 height 20
click at [924, 77] on select "Custom [DATE] Last week Last 7 days Last 14 days Last 30 days Last 45 days Last…" at bounding box center [974, 87] width 101 height 20
select select "Last month"
click at [963, 130] on button "Apply" at bounding box center [952, 142] width 63 height 26
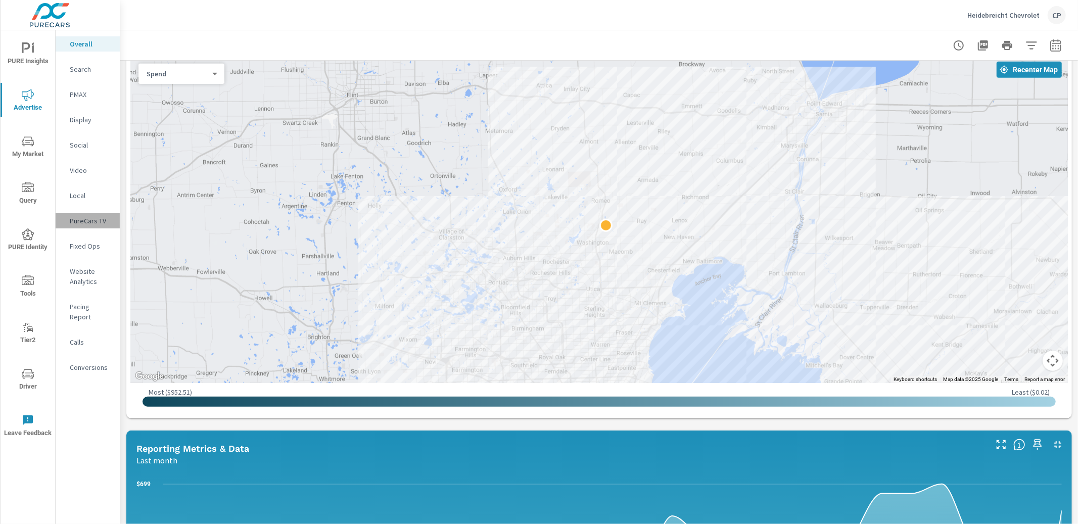
click at [87, 214] on div "PureCars TV" at bounding box center [88, 220] width 64 height 15
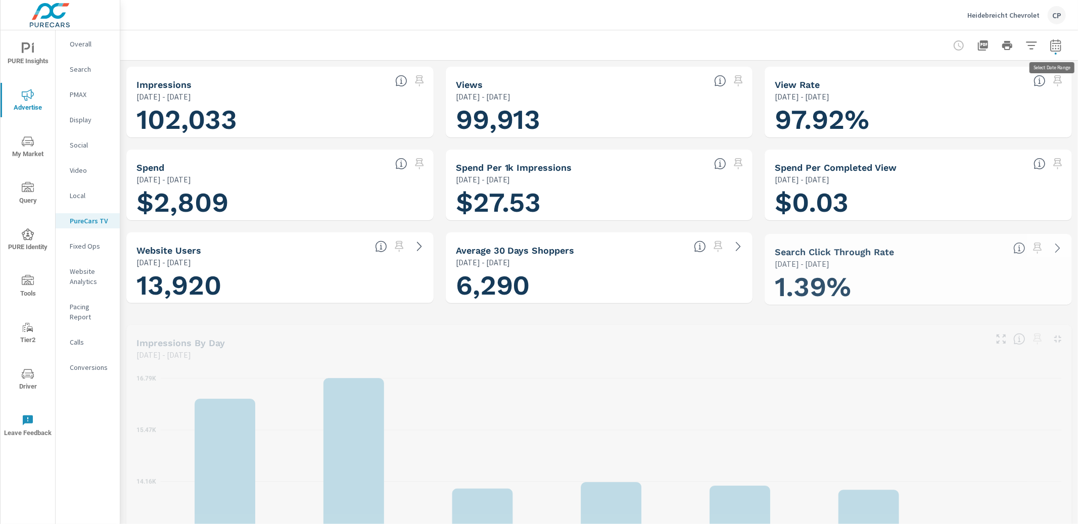
scroll to position [749, 0]
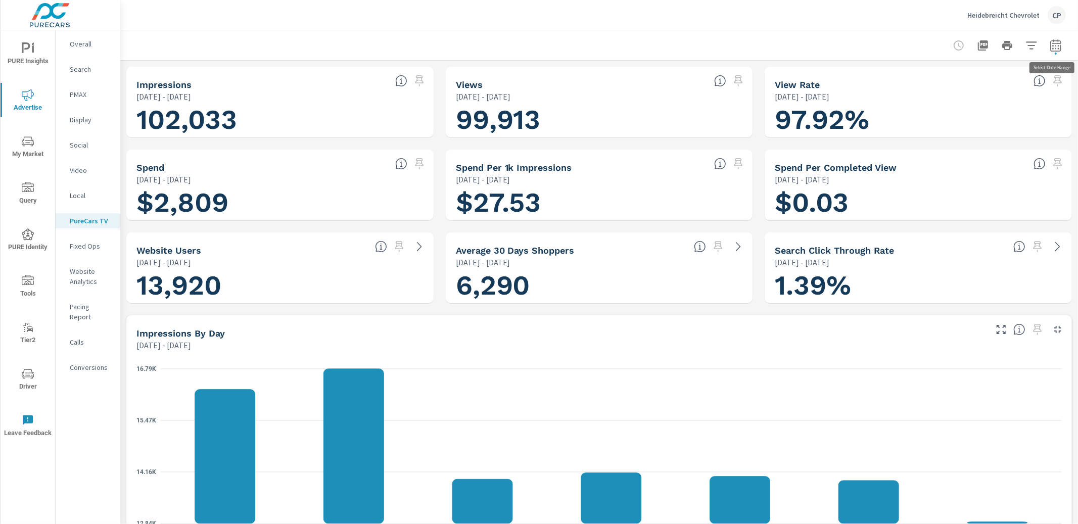
click at [1059, 46] on icon "button" at bounding box center [1055, 45] width 12 height 12
click at [970, 132] on input "08/10/2025" at bounding box center [948, 126] width 57 height 20
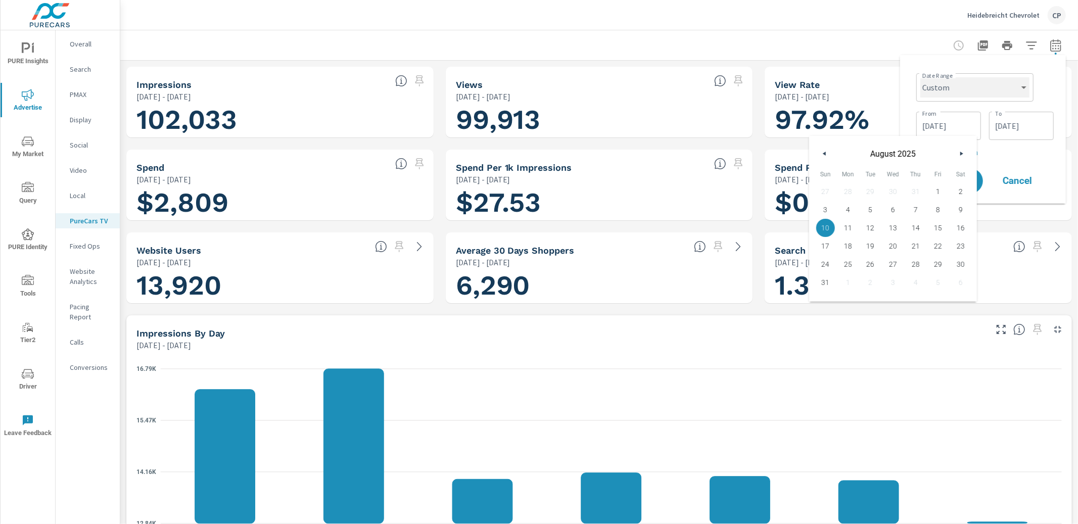
click at [972, 94] on select "Custom Yesterday Last week Last 7 days Last 14 days Last 30 days Last 45 days L…" at bounding box center [974, 87] width 109 height 20
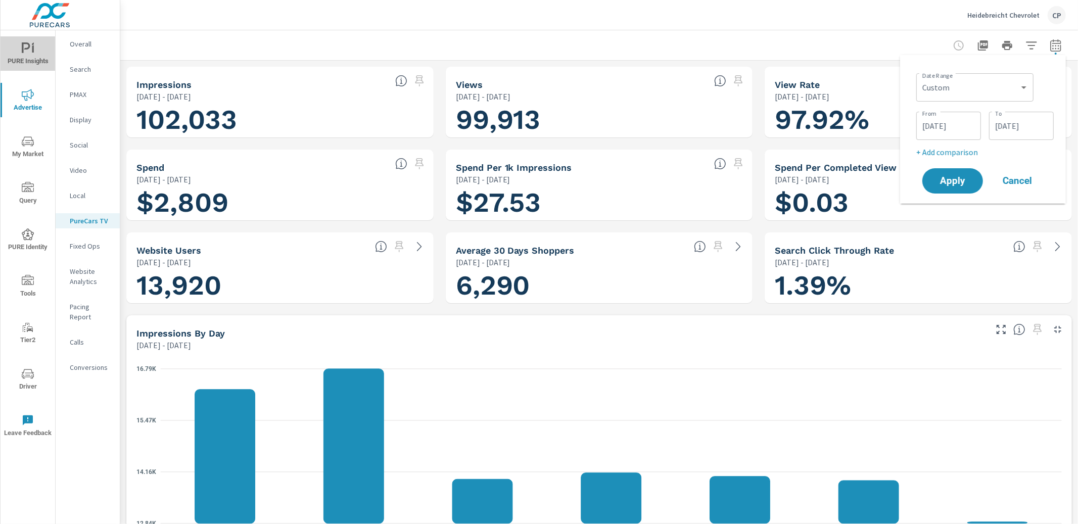
click at [31, 64] on span "PURE Insights" at bounding box center [28, 54] width 49 height 25
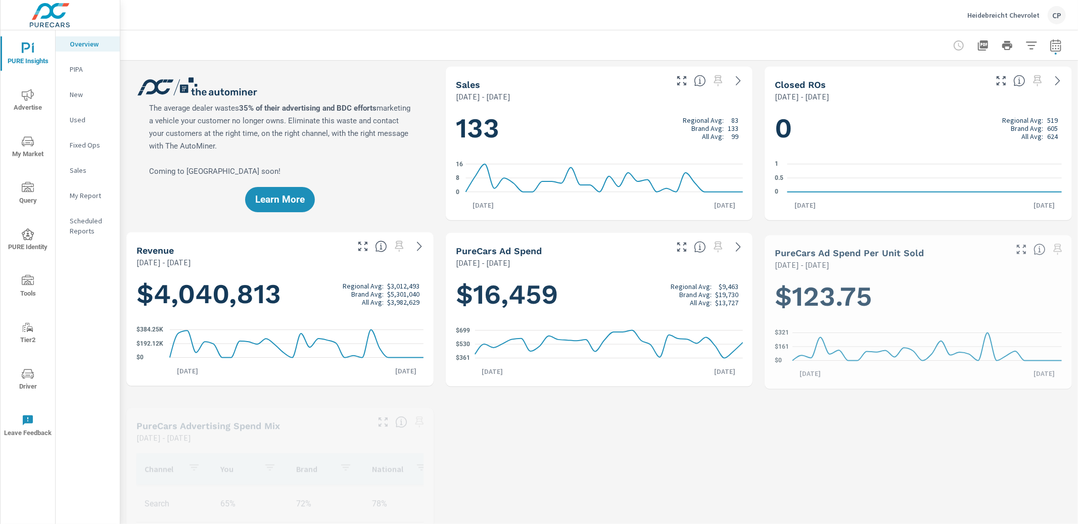
scroll to position [1, 0]
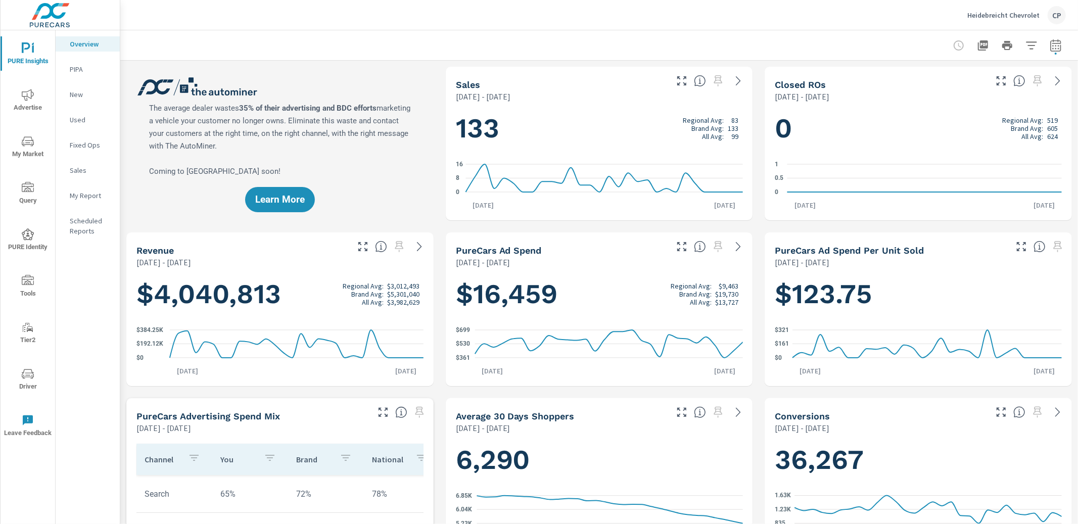
click at [89, 199] on p "My Report" at bounding box center [91, 195] width 42 height 10
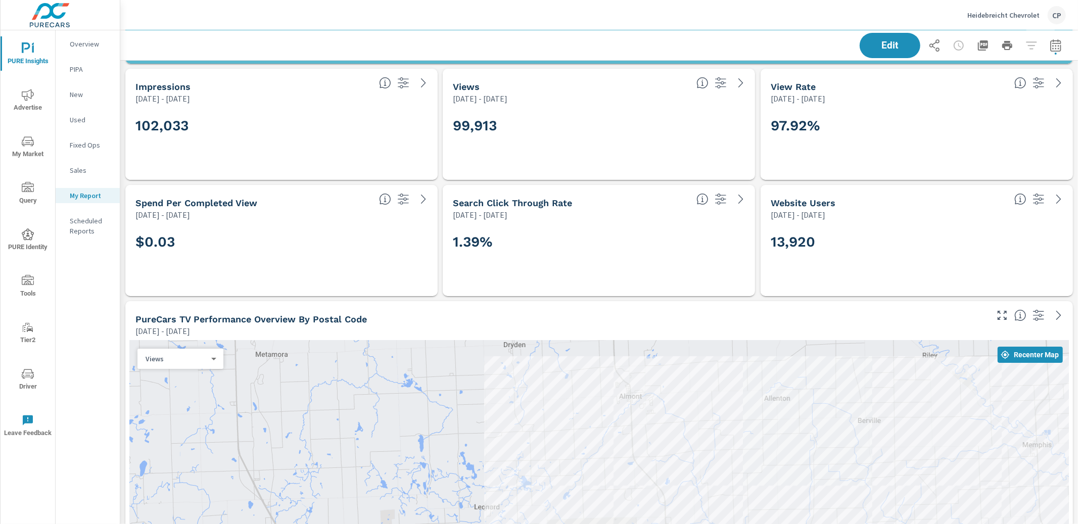
scroll to position [3133, 0]
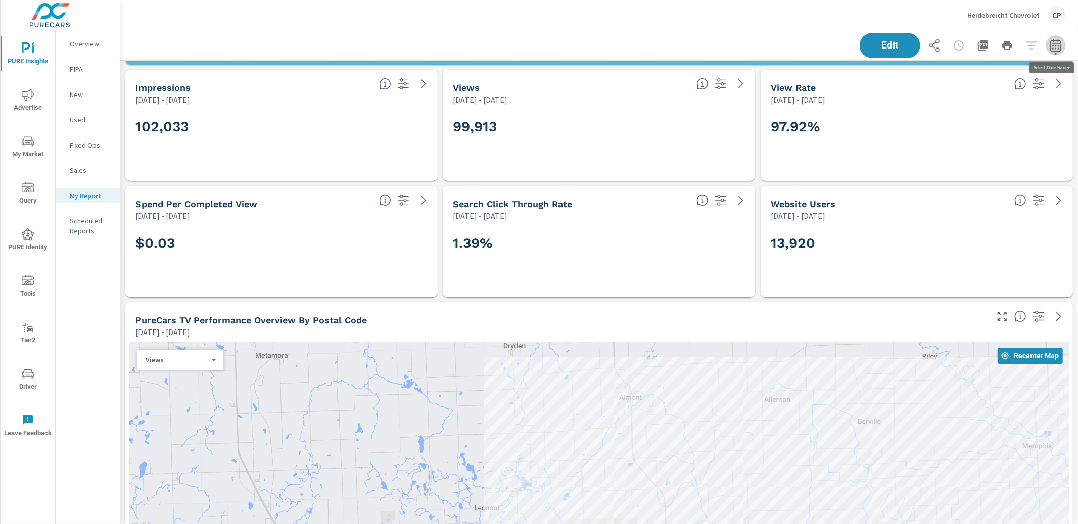
click at [1054, 49] on icon "button" at bounding box center [1055, 45] width 12 height 12
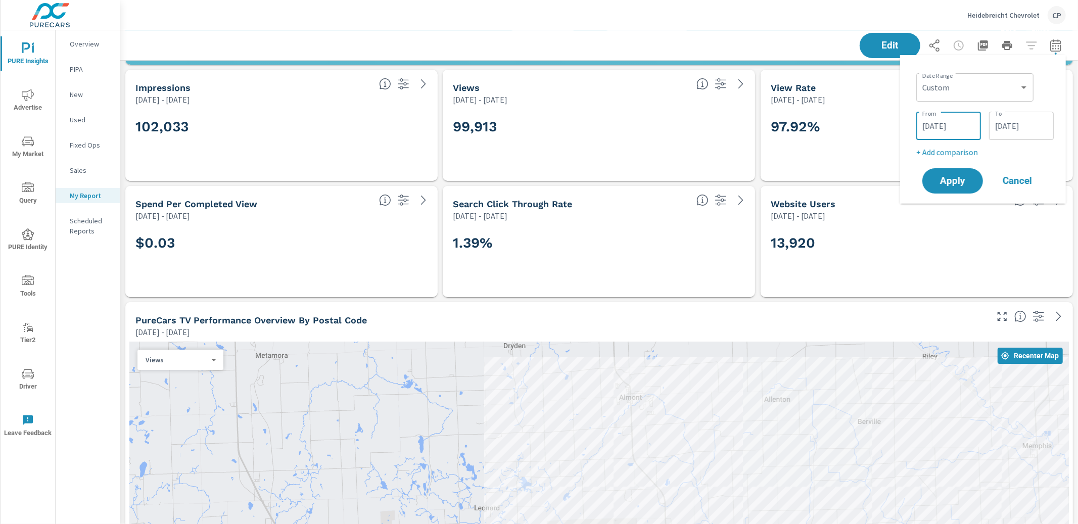
click at [969, 121] on input "08/10/2025" at bounding box center [948, 126] width 57 height 20
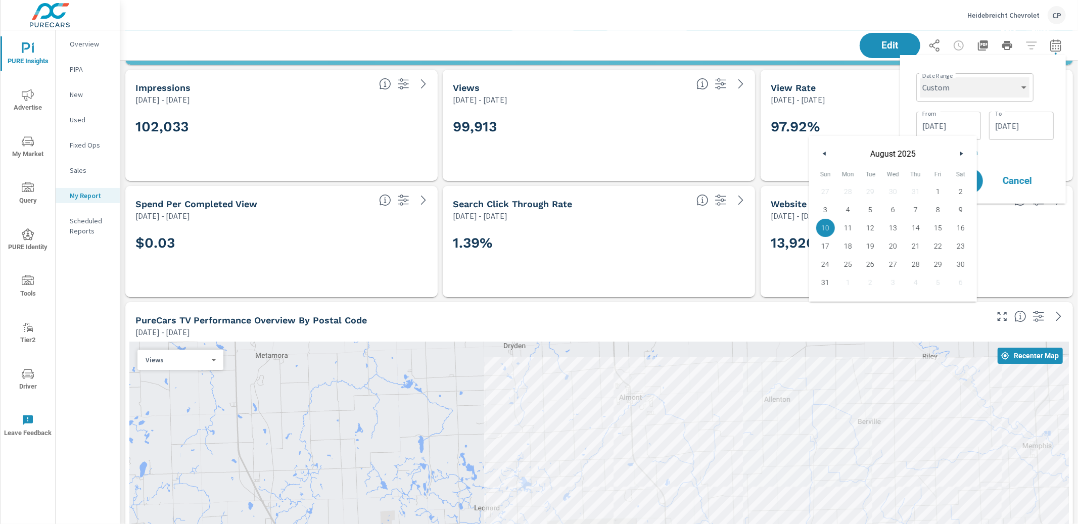
click at [964, 92] on select "Custom Yesterday Last week Last 7 days Last 14 days Last 30 days Last 45 days L…" at bounding box center [974, 87] width 109 height 20
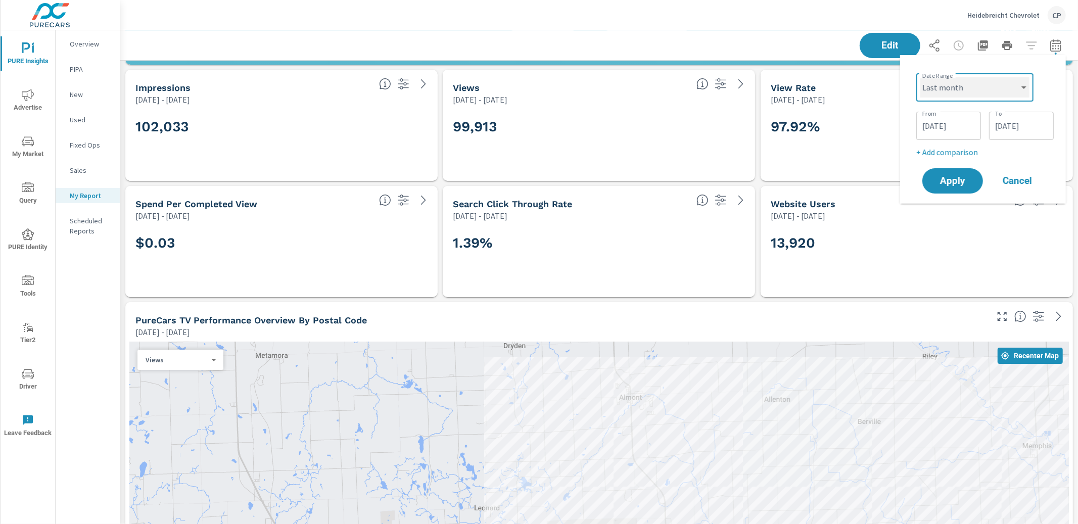
click at [920, 77] on select "Custom Yesterday Last week Last 7 days Last 14 days Last 30 days Last 45 days L…" at bounding box center [974, 87] width 109 height 20
select select "Last month"
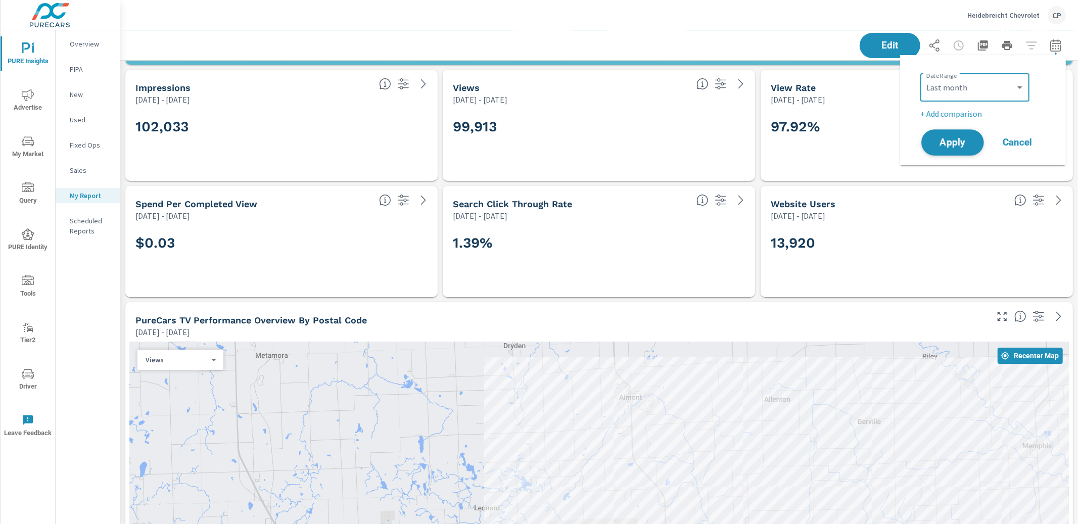
click at [968, 141] on span "Apply" at bounding box center [952, 143] width 41 height 10
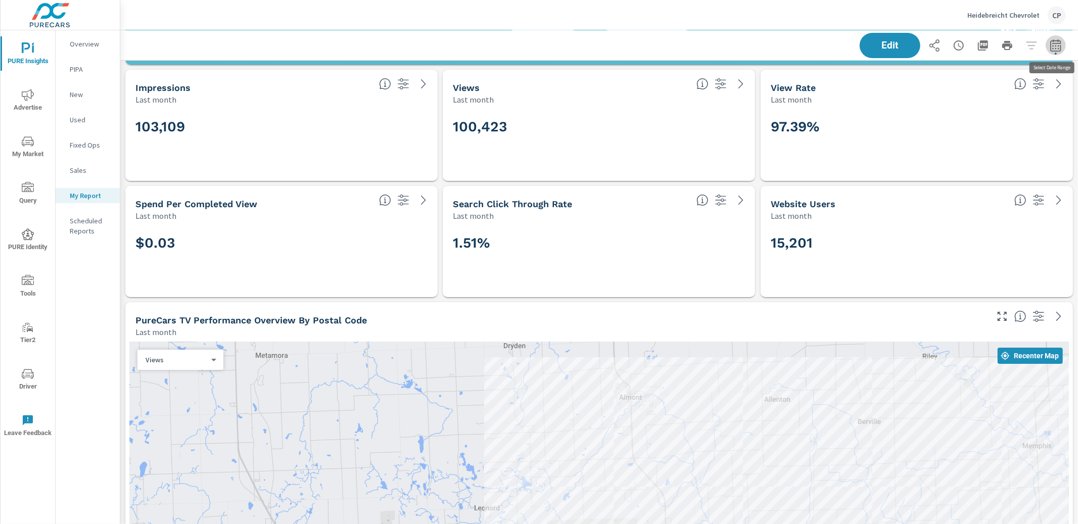
drag, startPoint x: 1058, startPoint y: 49, endPoint x: 1053, endPoint y: 51, distance: 5.2
click at [1057, 49] on icon "button" at bounding box center [1055, 45] width 12 height 12
select select "Last month"
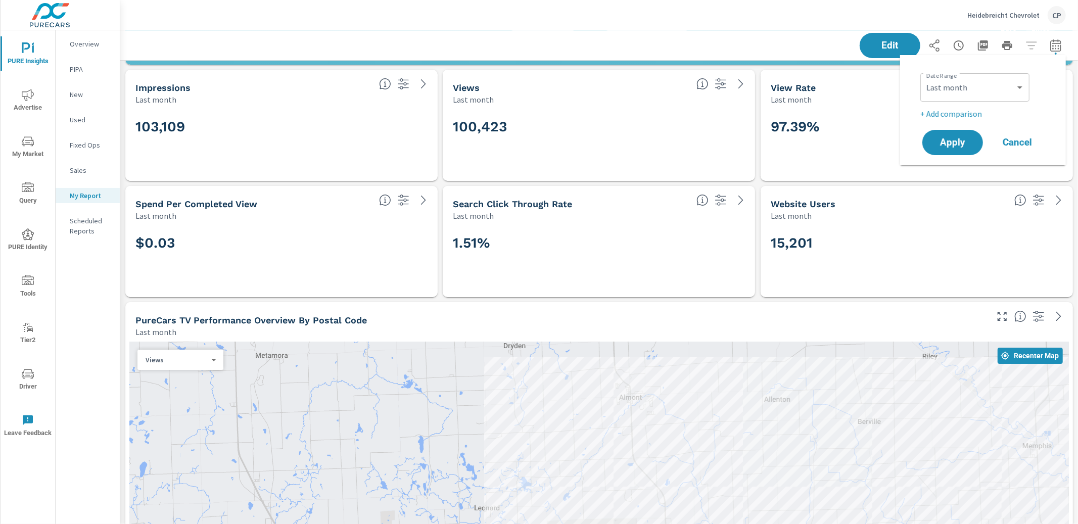
click at [969, 111] on p "+ Add comparison" at bounding box center [984, 114] width 129 height 12
select select "Previous period"
click at [949, 166] on span "Apply" at bounding box center [952, 171] width 41 height 10
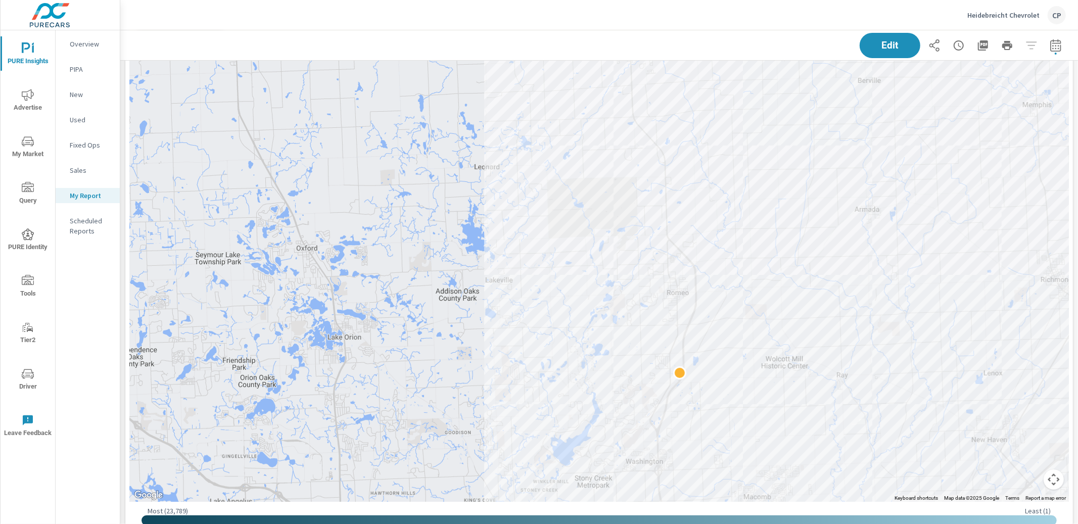
scroll to position [3492, 0]
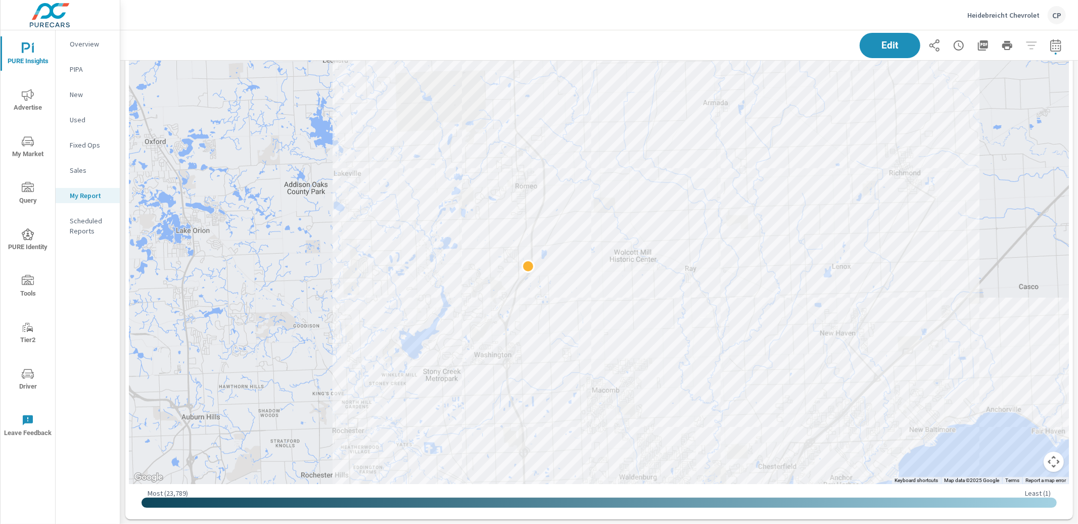
drag, startPoint x: 352, startPoint y: 251, endPoint x: 144, endPoint y: 136, distance: 237.0
click at [145, 134] on div at bounding box center [598, 233] width 939 height 501
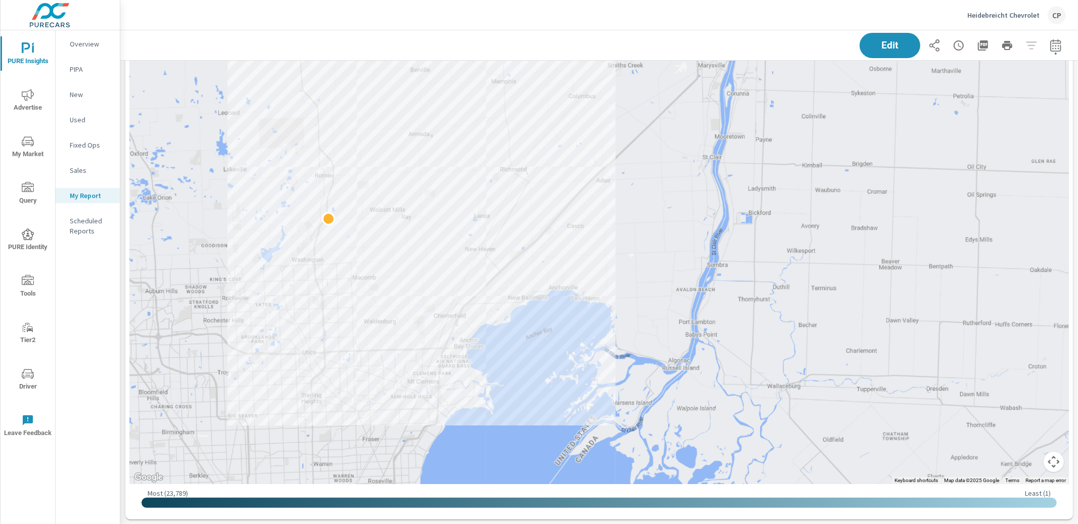
click at [212, 155] on div at bounding box center [598, 233] width 939 height 501
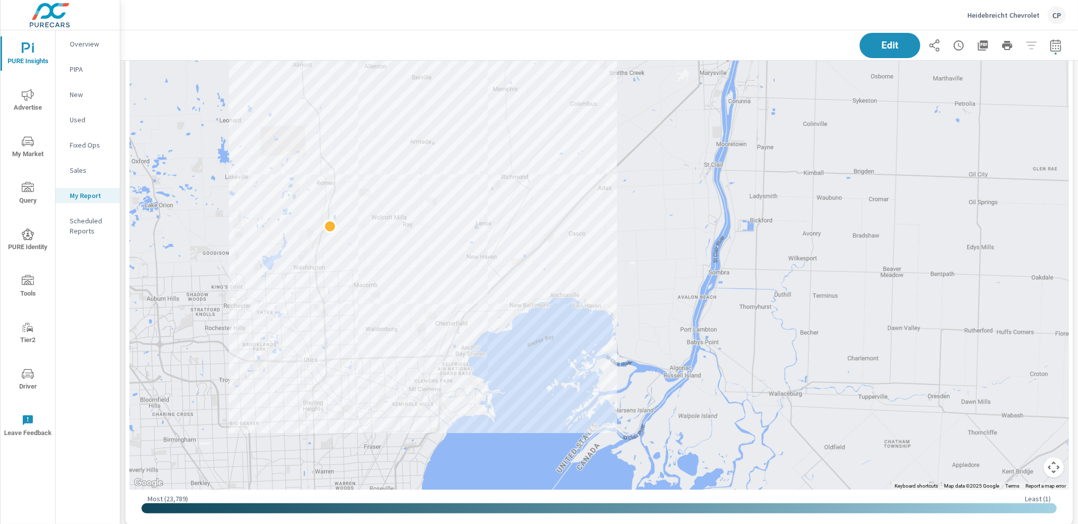
scroll to position [3492, 0]
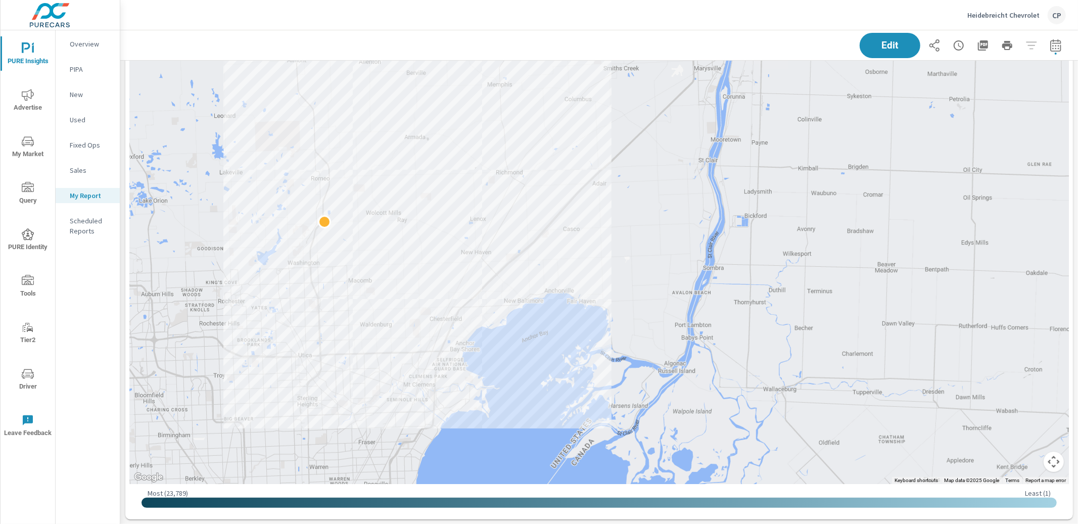
scroll to position [3957, 957]
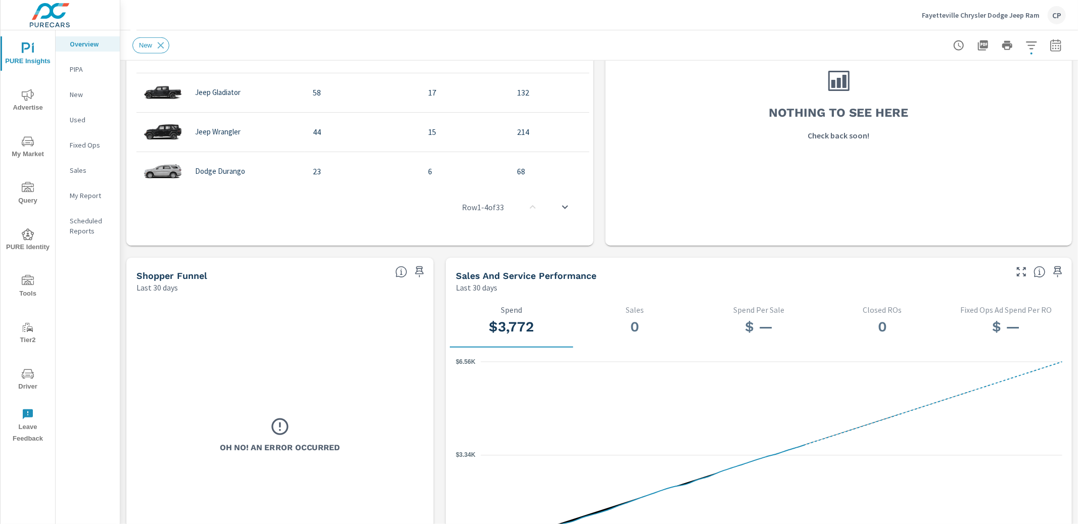
scroll to position [805, 0]
click at [22, 98] on span "Advertise" at bounding box center [28, 101] width 49 height 25
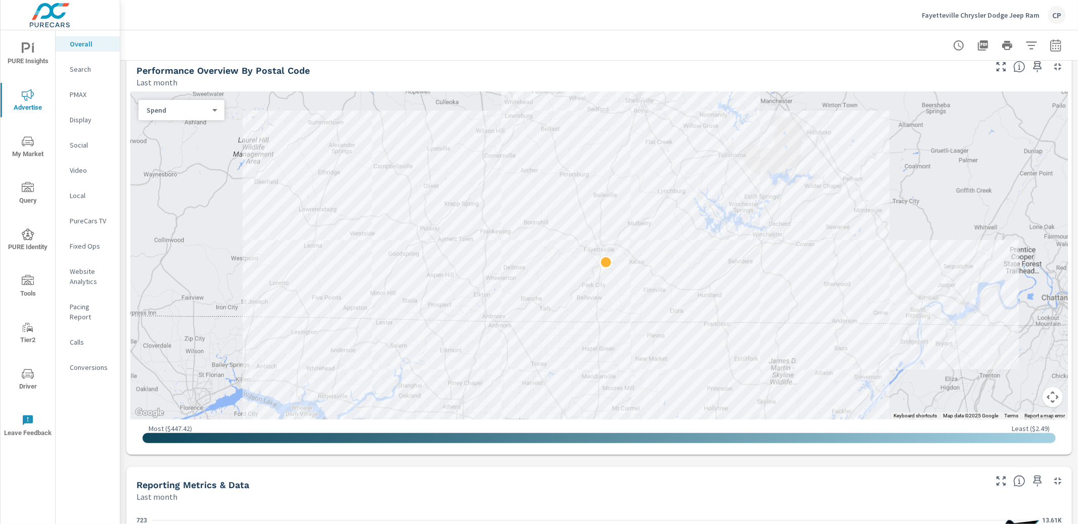
scroll to position [350, 0]
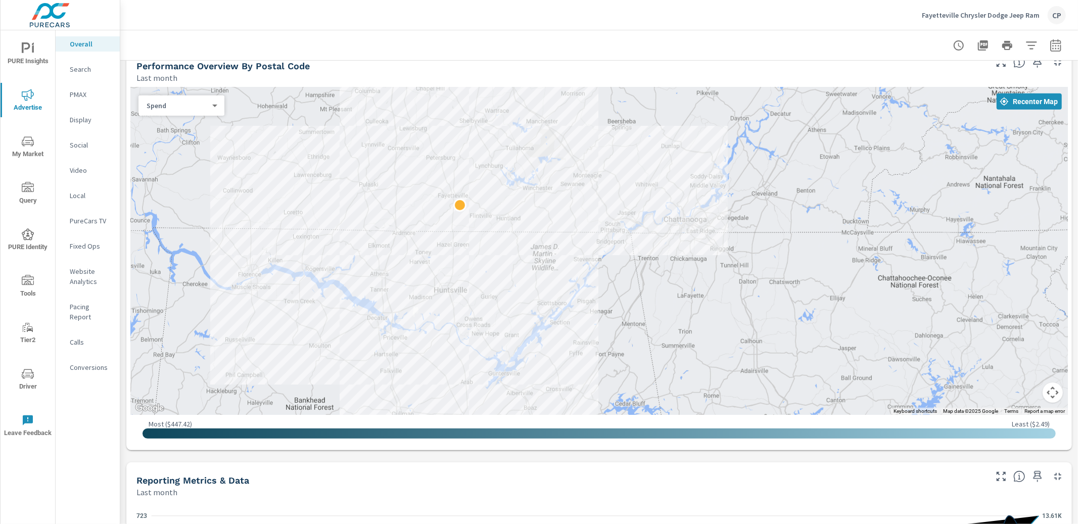
drag, startPoint x: 577, startPoint y: 183, endPoint x: 595, endPoint y: 152, distance: 36.4
click at [595, 152] on div at bounding box center [598, 250] width 937 height 327
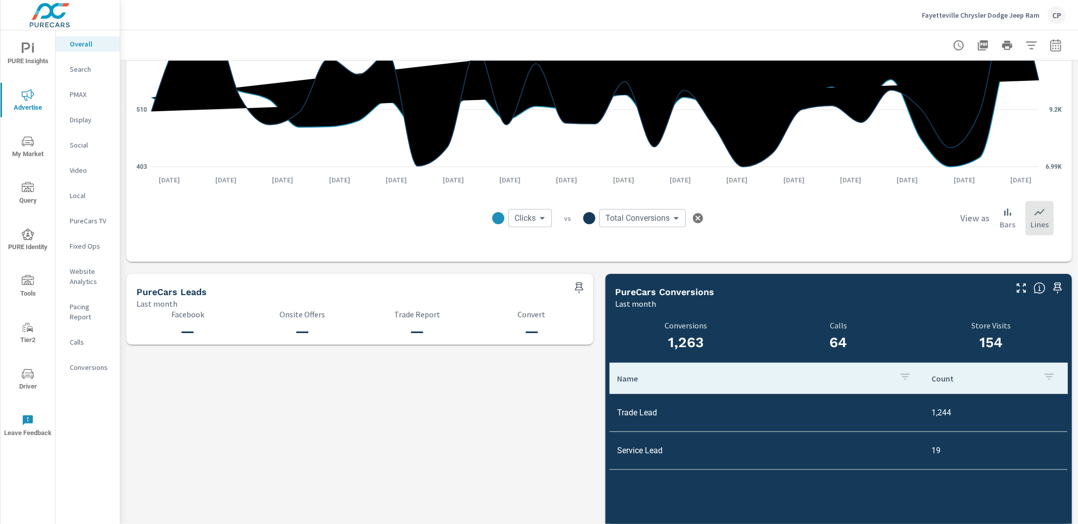
scroll to position [945, 0]
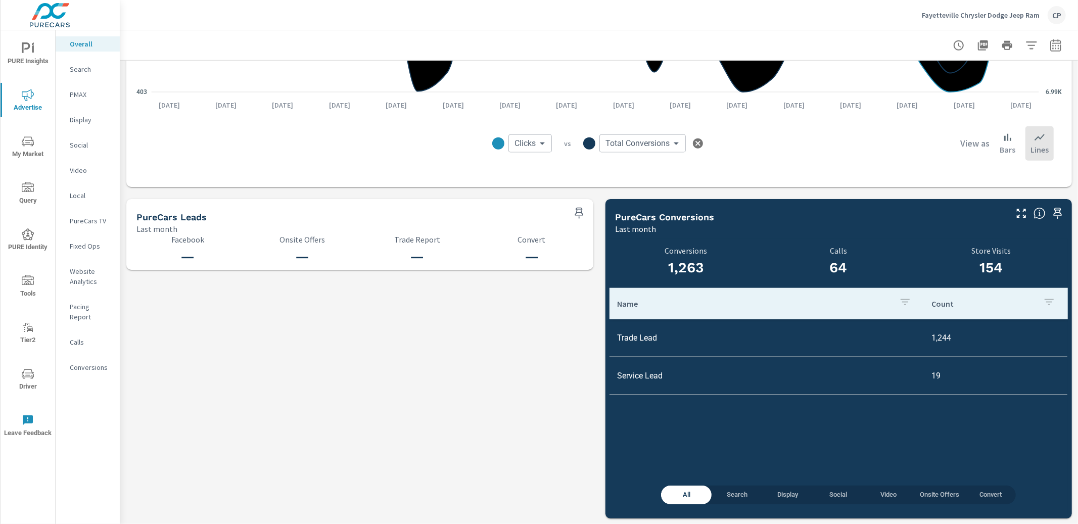
click at [82, 72] on p "Search" at bounding box center [91, 69] width 42 height 10
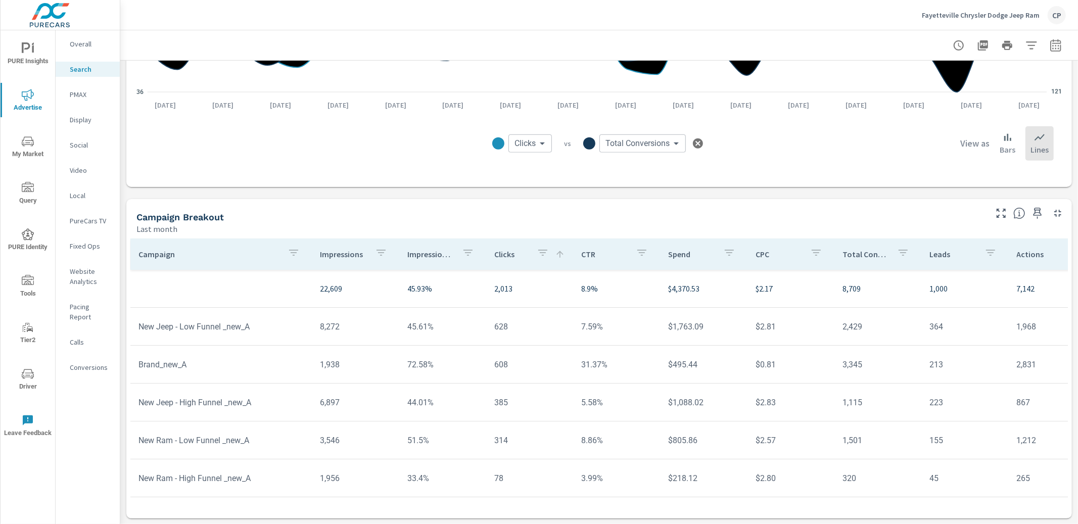
scroll to position [613, 0]
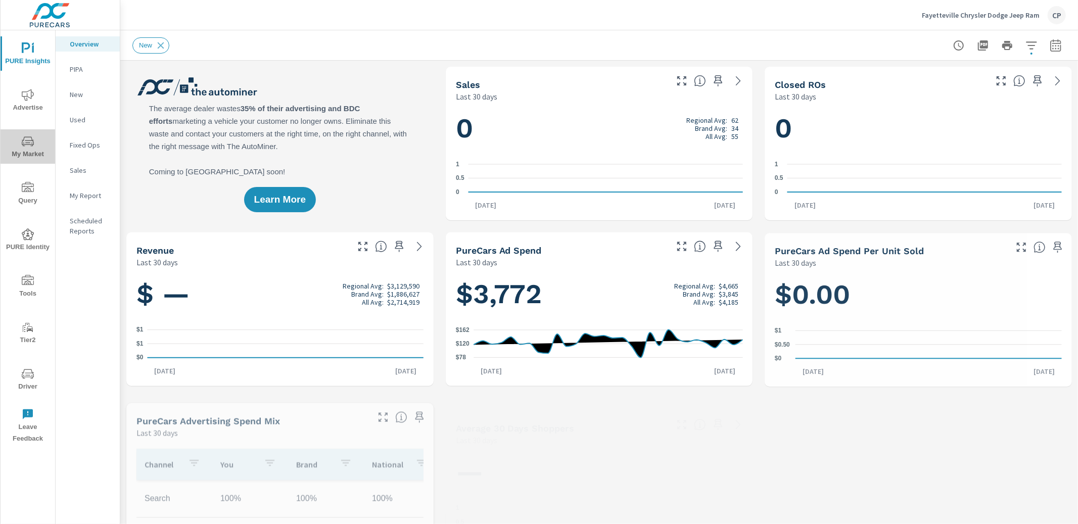
click at [26, 140] on icon "nav menu" at bounding box center [28, 141] width 12 height 10
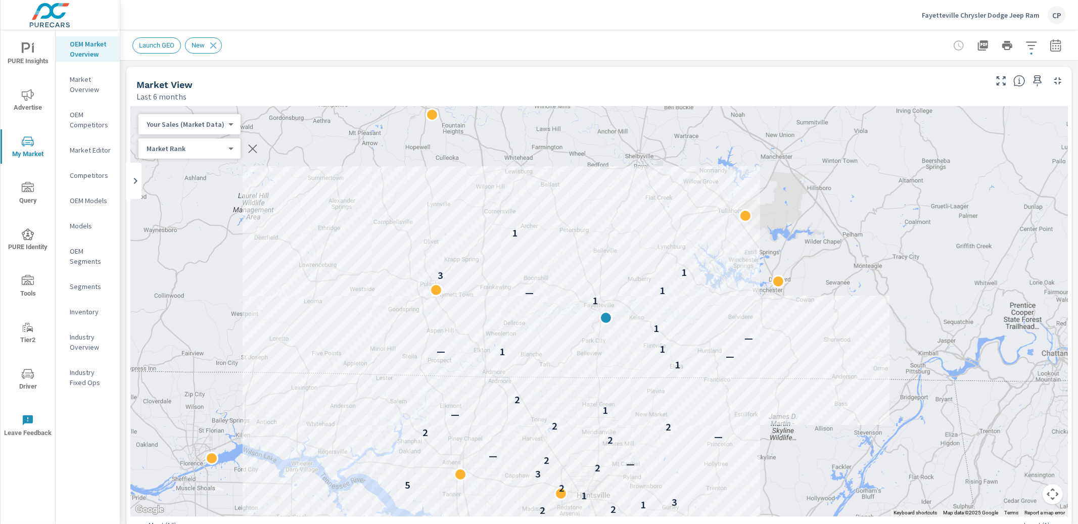
scroll to position [1, 0]
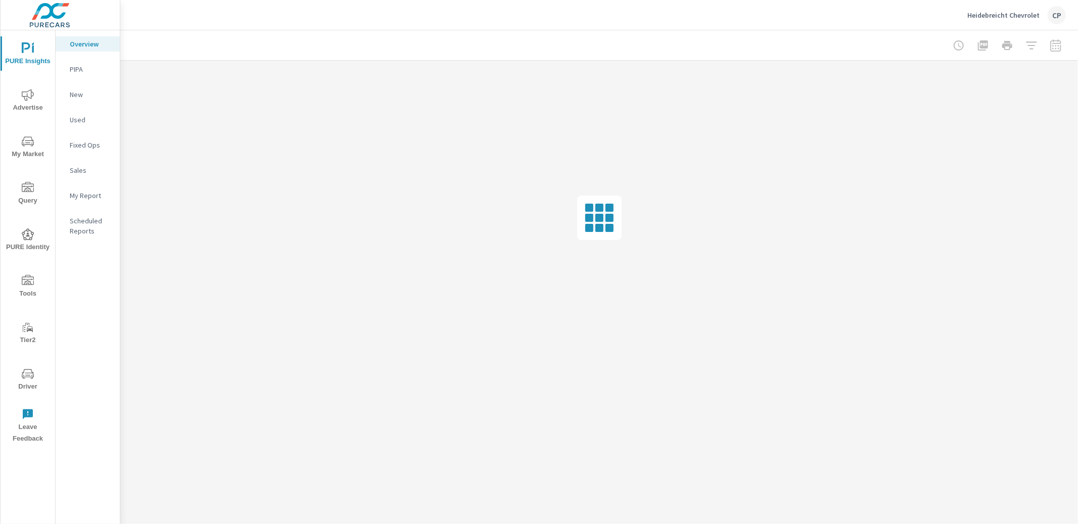
click at [22, 91] on span "Advertise" at bounding box center [28, 101] width 49 height 25
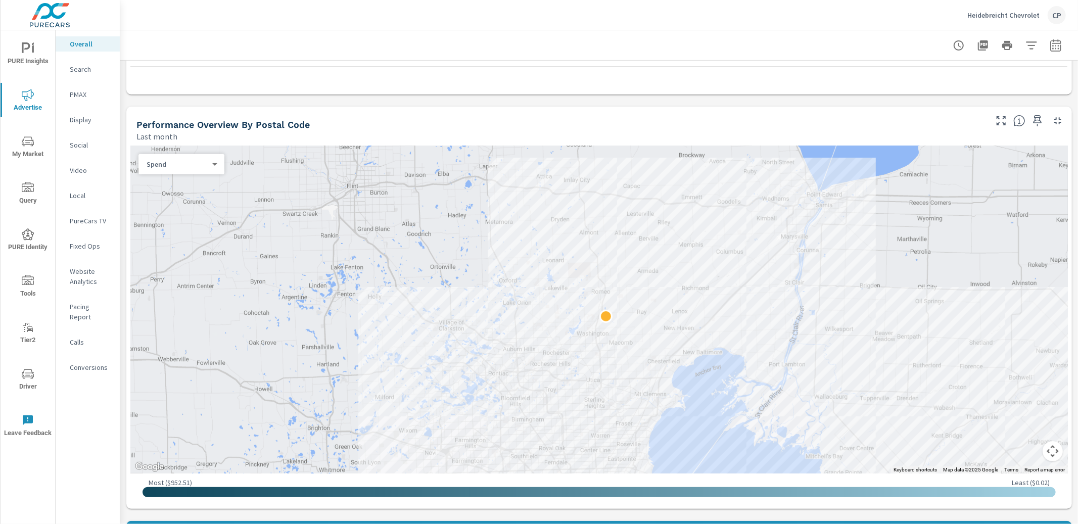
scroll to position [292, 0]
